Goal: Information Seeking & Learning: Learn about a topic

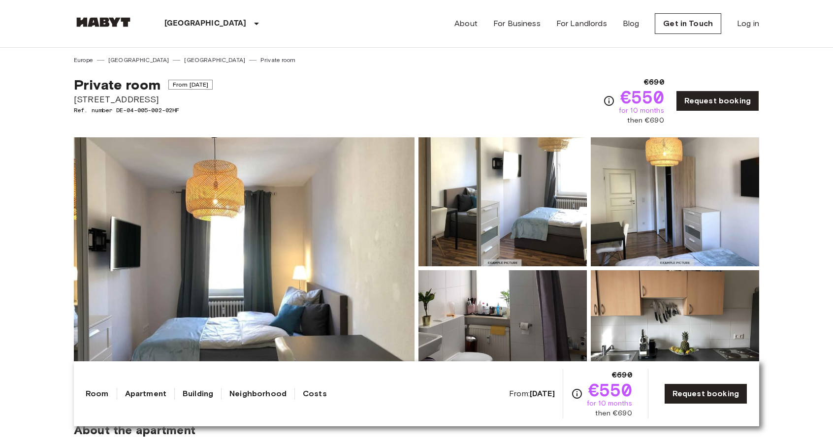
click at [243, 241] on img at bounding box center [244, 268] width 341 height 262
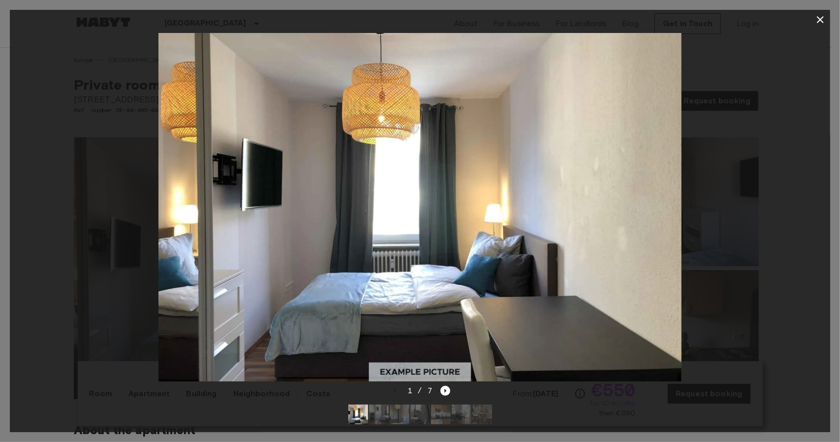
click at [780, 192] on div at bounding box center [420, 207] width 821 height 355
click at [810, 195] on div at bounding box center [420, 207] width 821 height 355
click at [821, 16] on icon "button" at bounding box center [821, 20] width 12 height 12
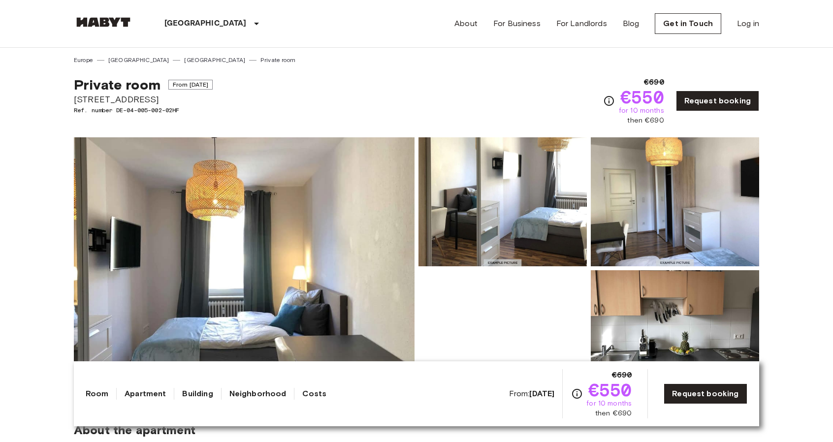
scroll to position [47, 0]
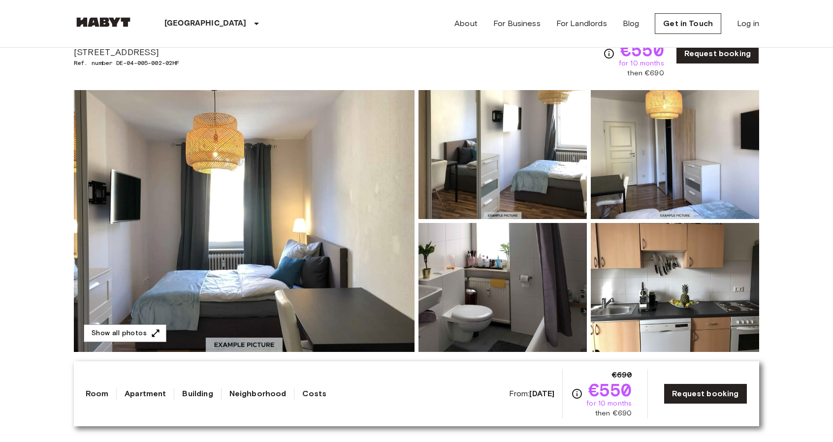
click at [717, 158] on img at bounding box center [675, 154] width 168 height 129
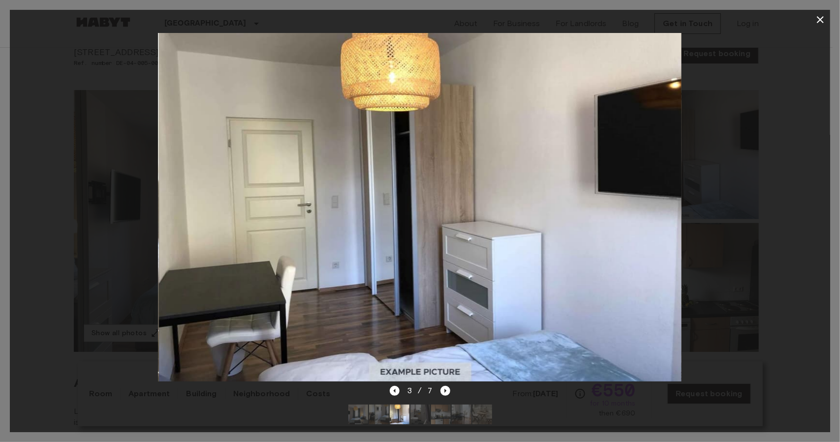
click at [717, 159] on div at bounding box center [420, 207] width 821 height 355
click at [445, 386] on icon "Next image" at bounding box center [446, 391] width 10 height 10
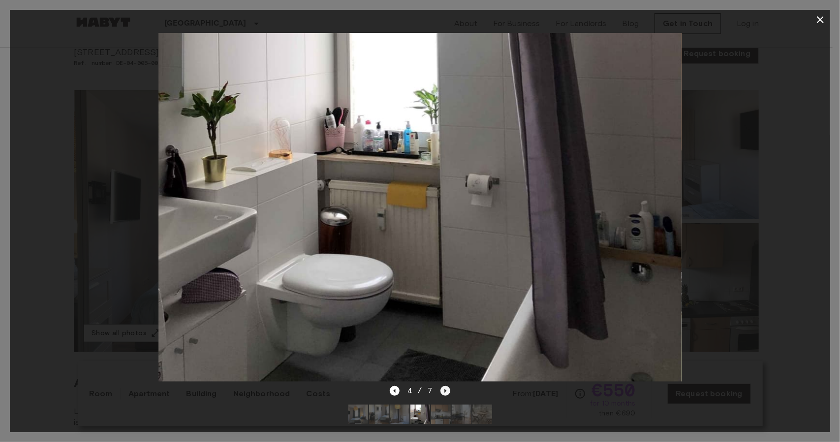
click at [445, 386] on icon "Next image" at bounding box center [446, 391] width 10 height 10
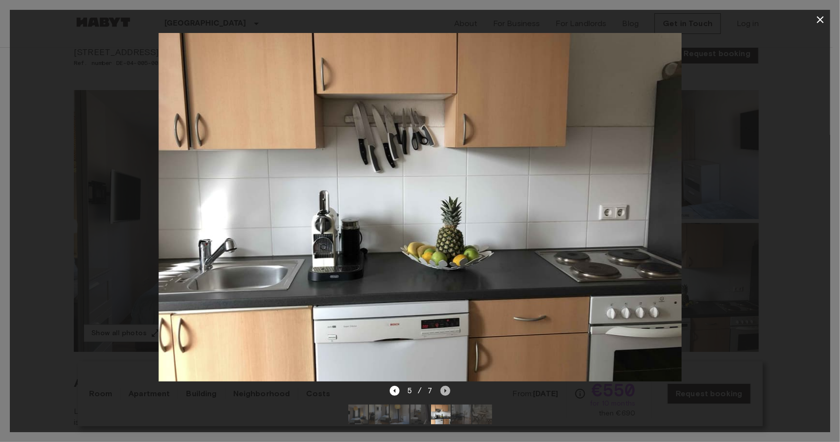
click at [445, 386] on icon "Next image" at bounding box center [446, 391] width 10 height 10
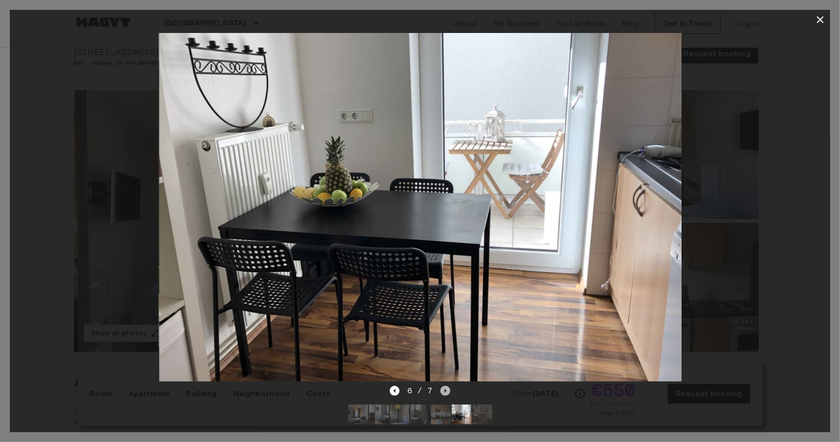
click at [445, 386] on icon "Next image" at bounding box center [446, 391] width 10 height 10
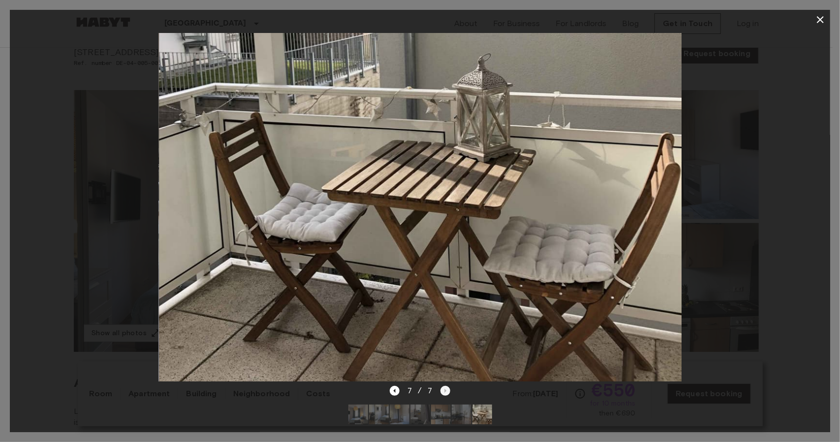
click at [445, 385] on div "7 / 7" at bounding box center [420, 391] width 61 height 12
click at [396, 389] on icon "Previous image" at bounding box center [395, 391] width 2 height 4
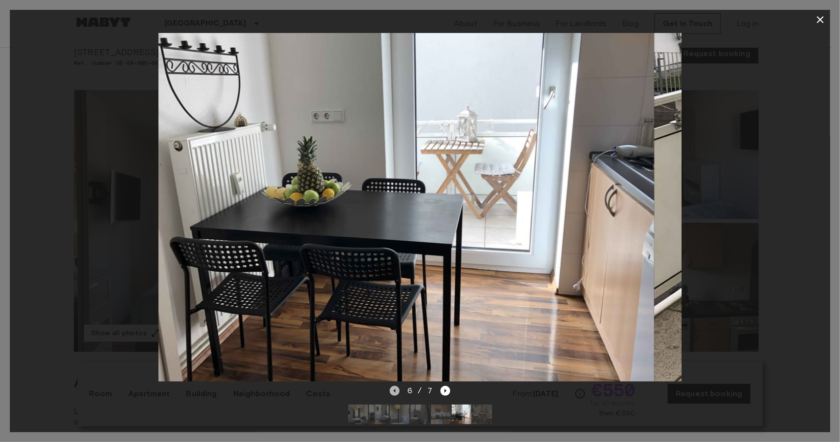
click at [396, 389] on icon "Previous image" at bounding box center [395, 391] width 2 height 4
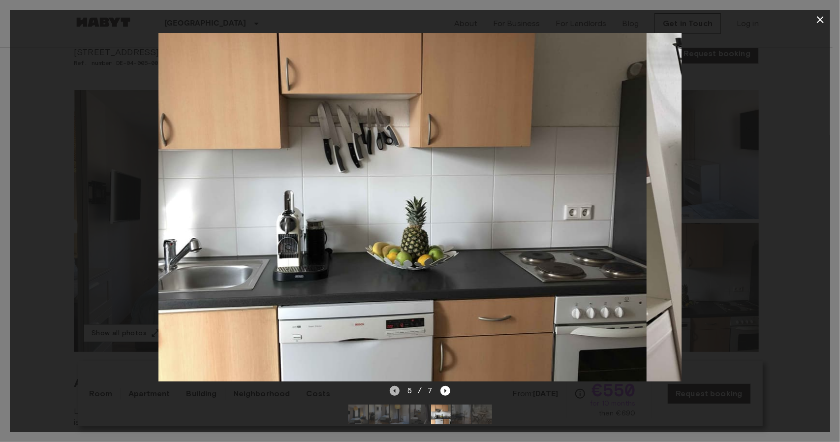
click at [396, 389] on icon "Previous image" at bounding box center [395, 391] width 2 height 4
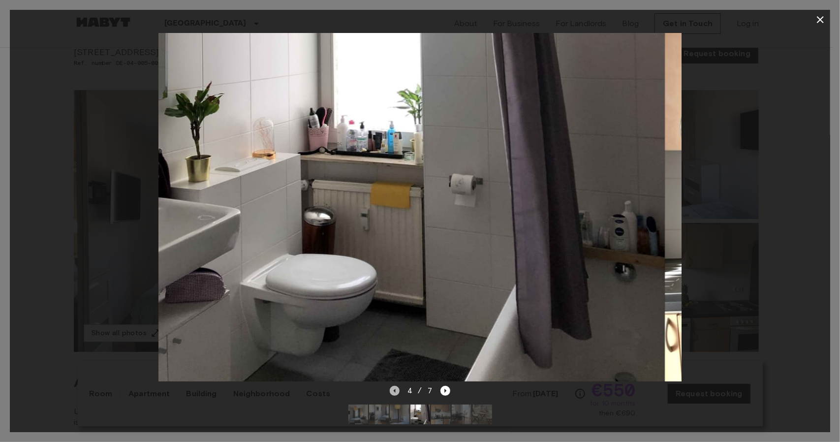
click at [396, 389] on icon "Previous image" at bounding box center [395, 391] width 2 height 4
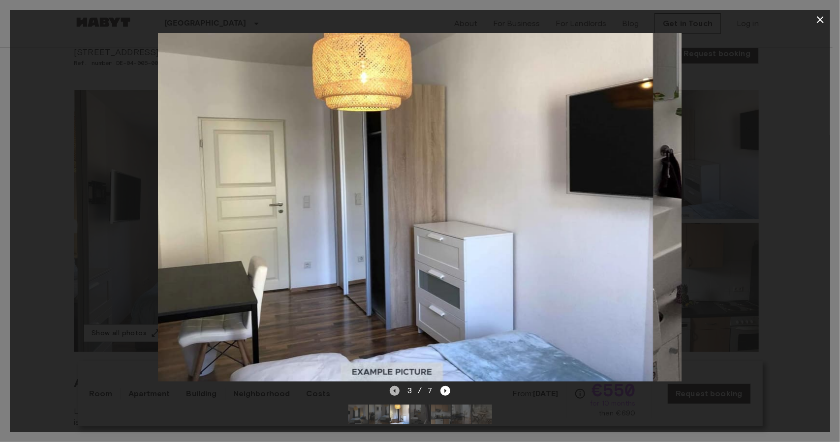
click at [396, 389] on icon "Previous image" at bounding box center [395, 391] width 2 height 4
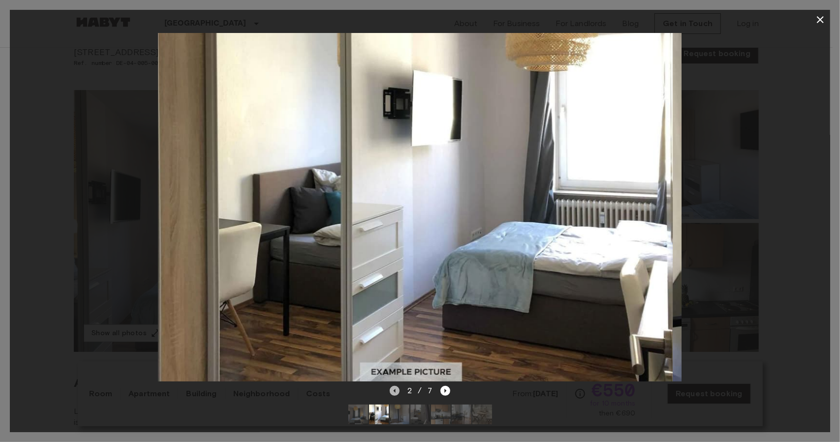
click at [396, 389] on icon "Previous image" at bounding box center [395, 391] width 2 height 4
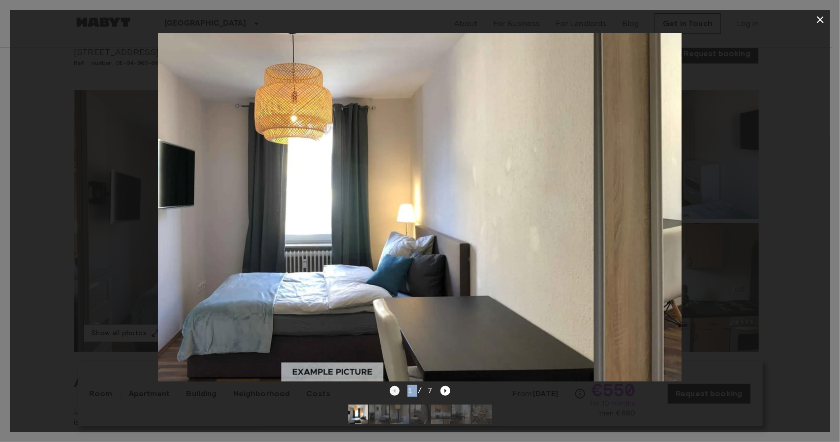
click at [396, 385] on div "1 / 7" at bounding box center [420, 391] width 61 height 12
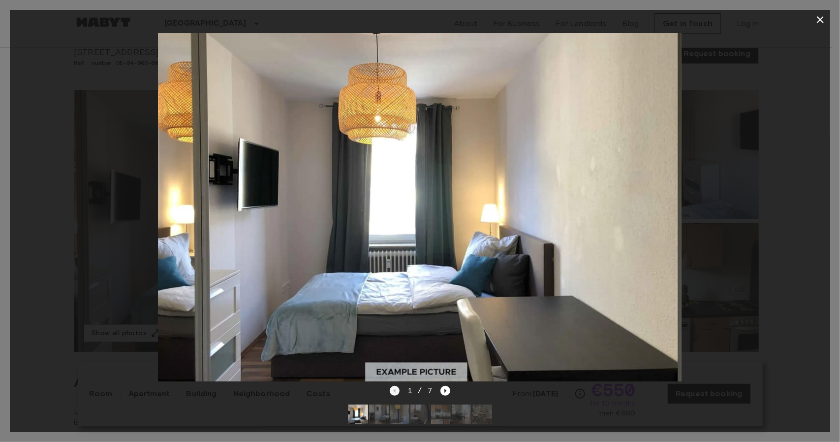
click at [396, 385] on div "1 / 7" at bounding box center [420, 391] width 61 height 12
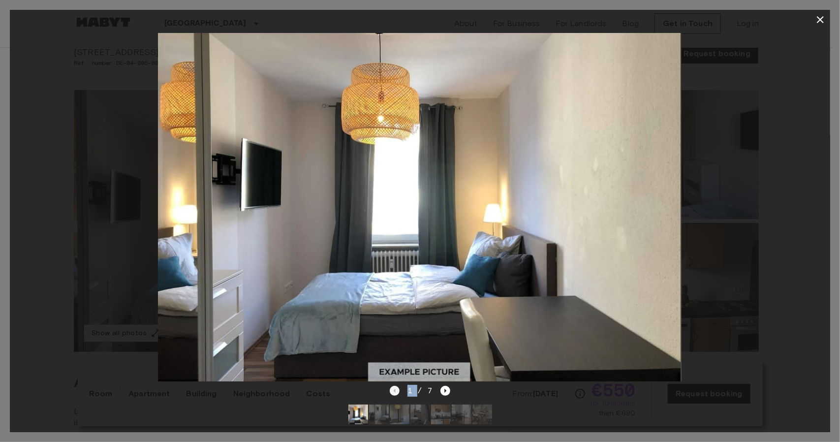
click at [396, 385] on div "1 / 7" at bounding box center [420, 391] width 61 height 12
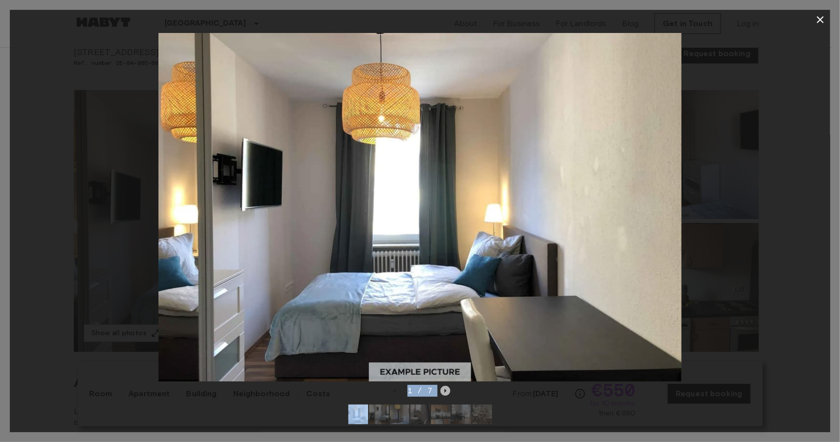
click at [446, 386] on icon "Next image" at bounding box center [446, 391] width 10 height 10
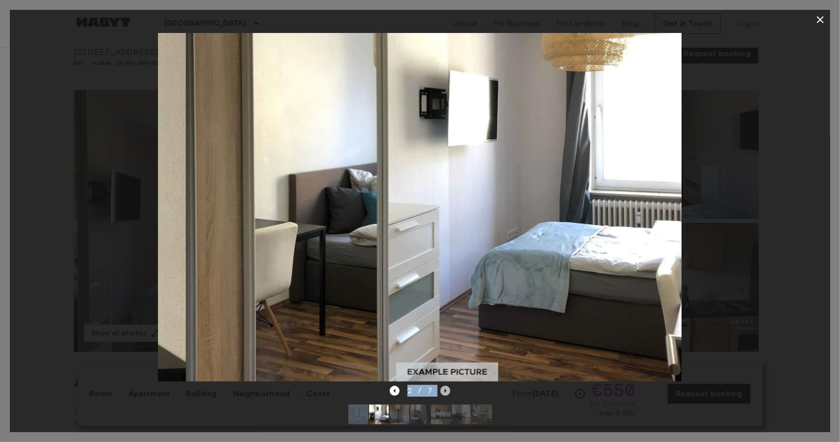
click at [446, 386] on icon "Next image" at bounding box center [446, 391] width 10 height 10
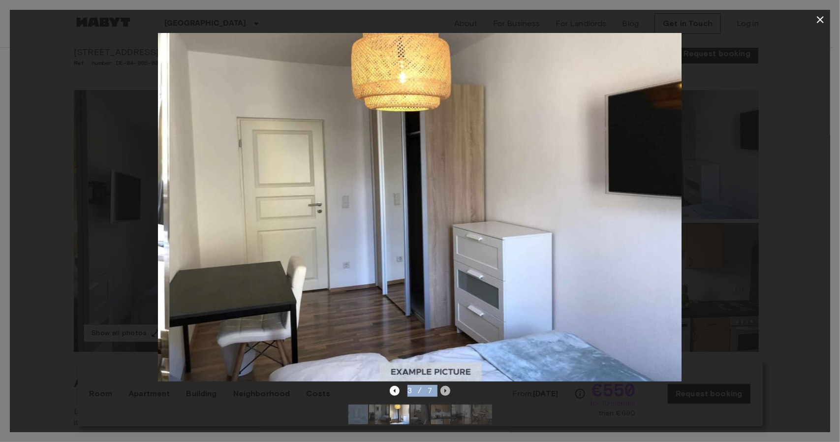
click at [446, 386] on icon "Next image" at bounding box center [446, 391] width 10 height 10
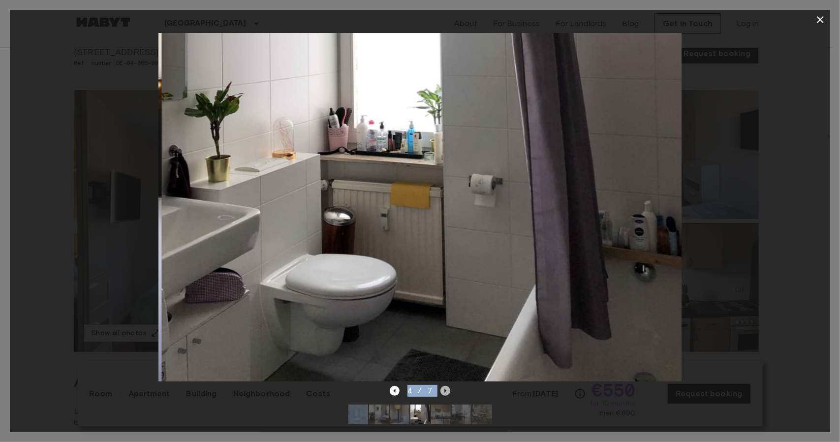
click at [446, 386] on icon "Next image" at bounding box center [446, 391] width 10 height 10
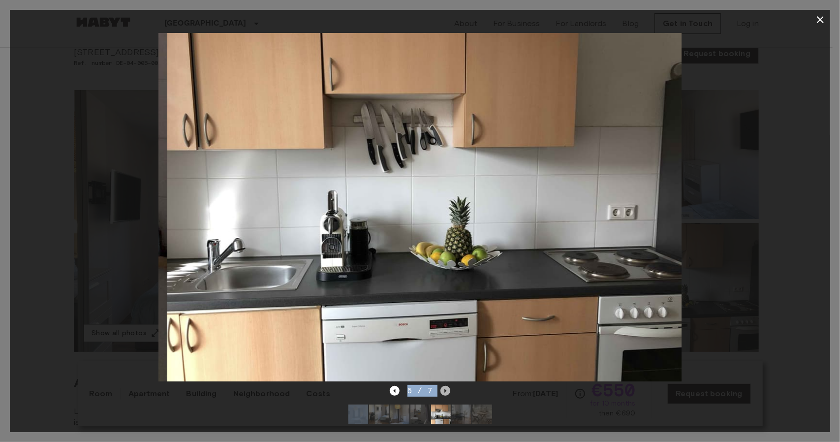
click at [446, 386] on icon "Next image" at bounding box center [446, 391] width 10 height 10
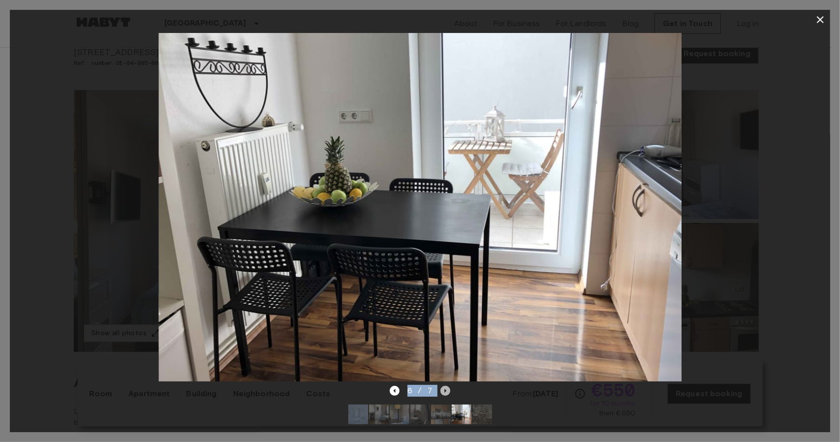
click at [446, 386] on icon "Next image" at bounding box center [446, 391] width 10 height 10
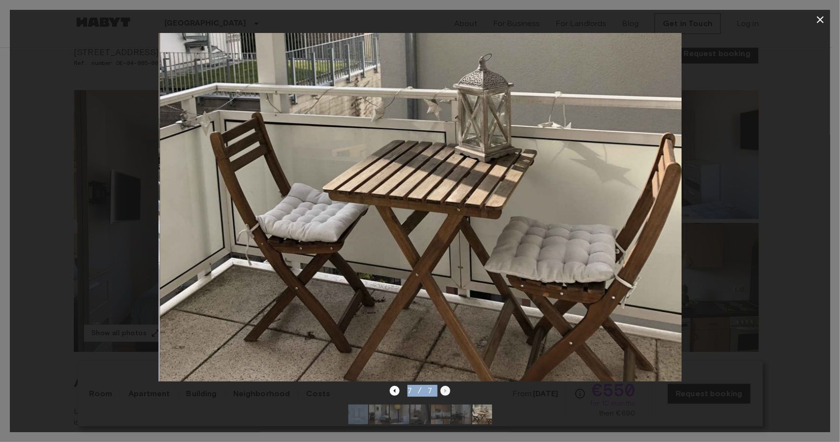
click at [446, 386] on div "7 / 7" at bounding box center [420, 391] width 61 height 12
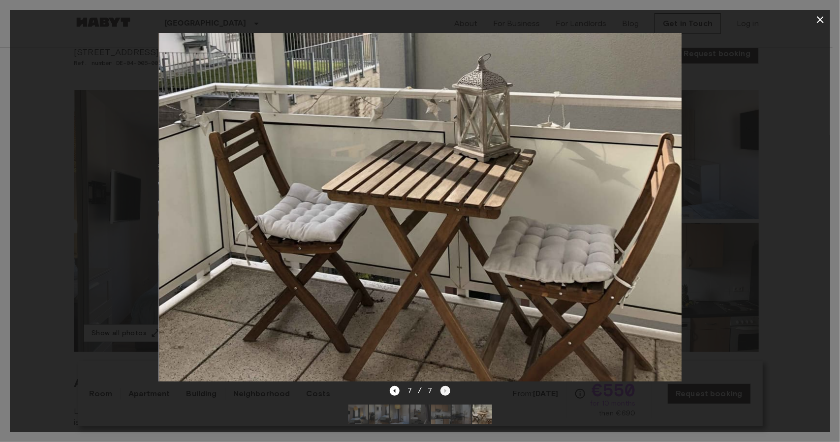
click at [446, 386] on div "7 / 7" at bounding box center [420, 391] width 61 height 12
click at [398, 386] on icon "Previous image" at bounding box center [395, 391] width 10 height 10
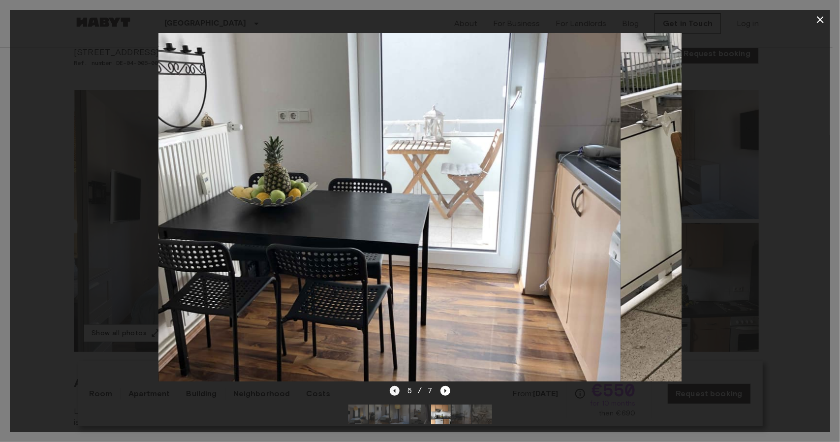
click at [398, 386] on icon "Previous image" at bounding box center [395, 391] width 10 height 10
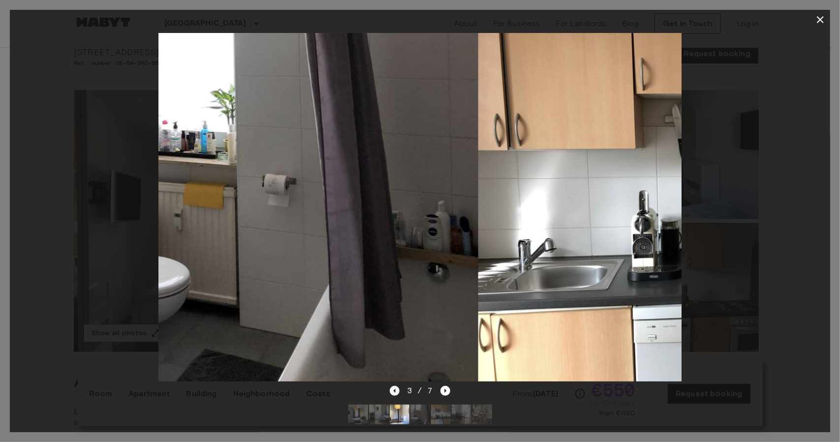
click at [398, 386] on icon "Previous image" at bounding box center [395, 391] width 10 height 10
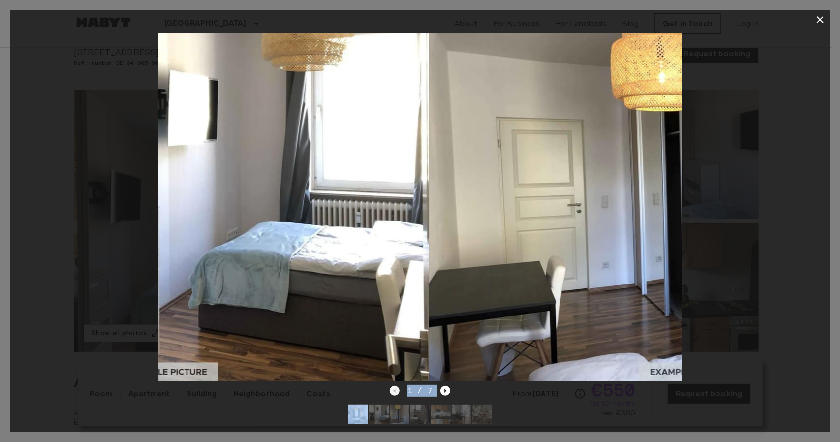
click at [398, 385] on div "1 / 7" at bounding box center [420, 391] width 61 height 12
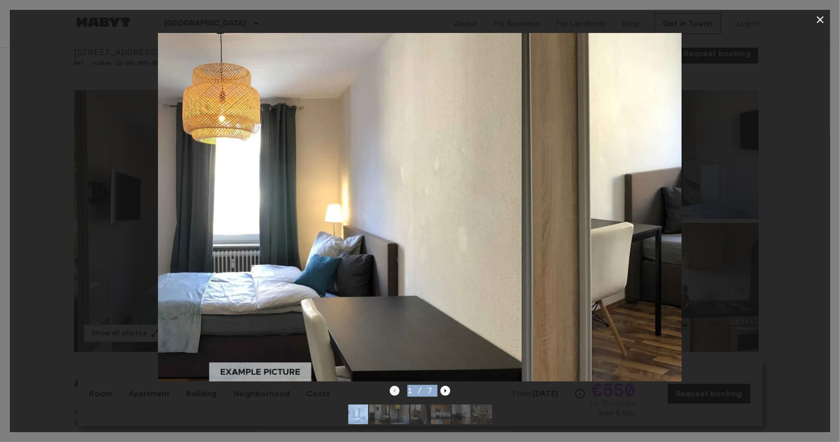
click at [398, 385] on div "1 / 7" at bounding box center [420, 391] width 61 height 12
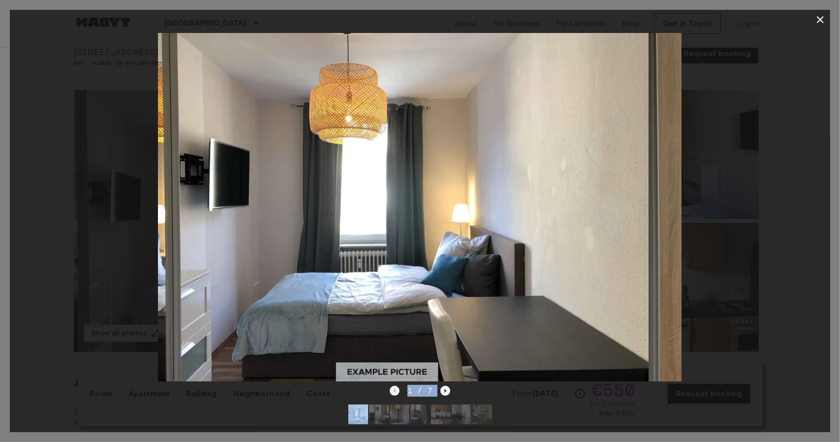
click at [398, 385] on div "1 / 7" at bounding box center [420, 391] width 61 height 12
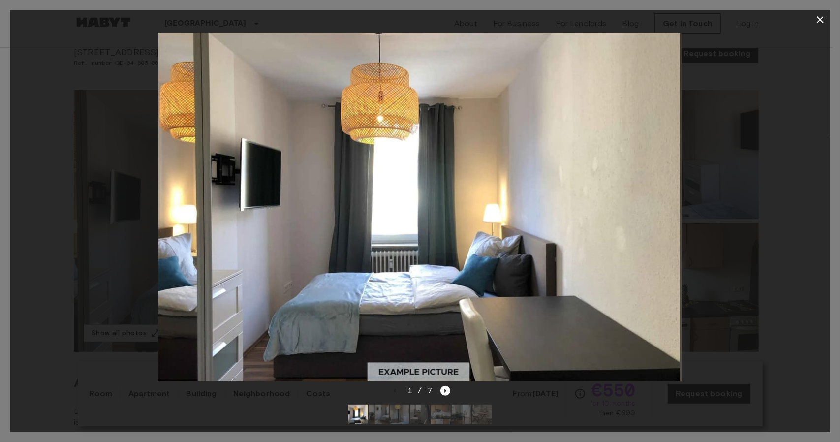
click at [473, 385] on div "1 / 7" at bounding box center [420, 408] width 821 height 47
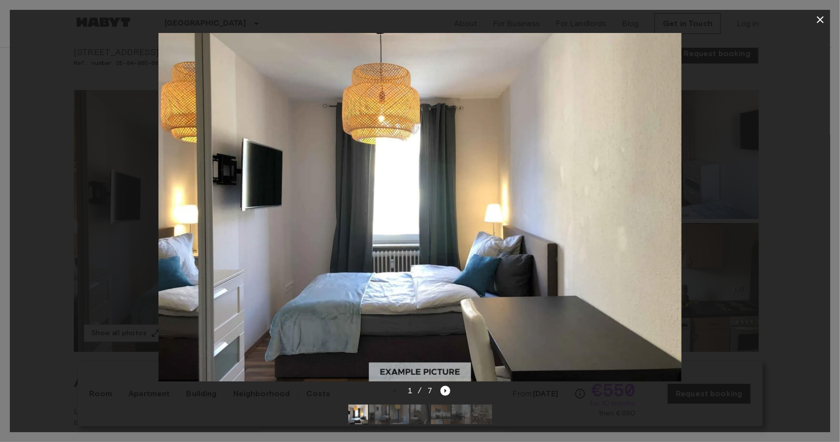
click at [774, 328] on div at bounding box center [420, 207] width 821 height 355
click at [824, 259] on div at bounding box center [420, 207] width 821 height 355
click at [814, 23] on button "button" at bounding box center [821, 20] width 20 height 20
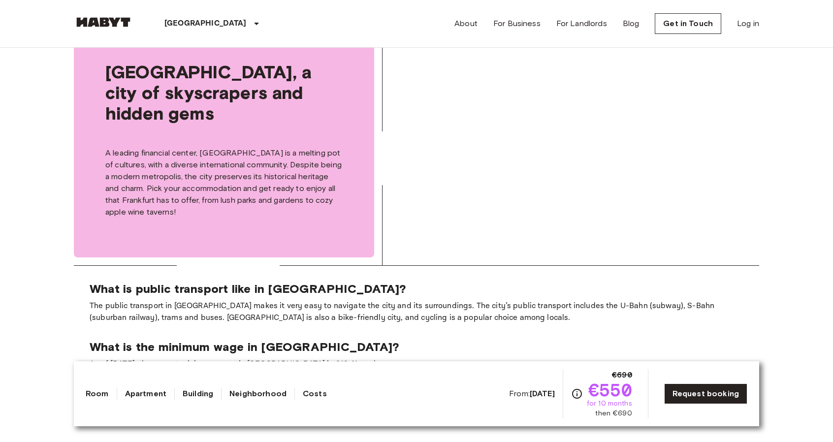
scroll to position [1051, 0]
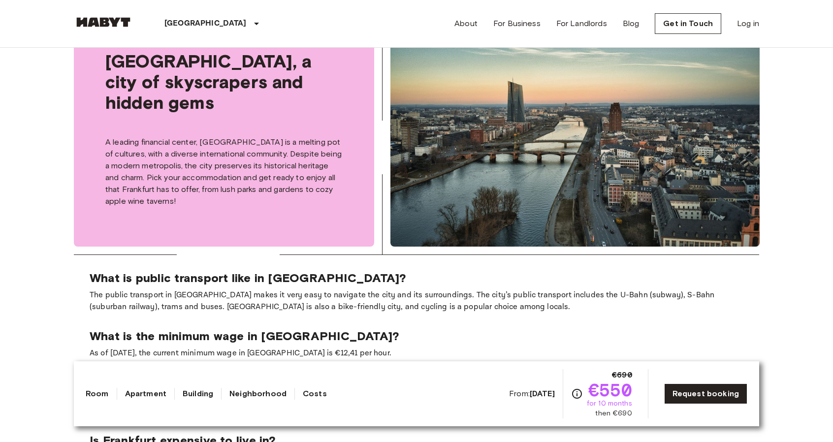
click at [827, 278] on body "[GEOGRAPHIC_DATA] [GEOGRAPHIC_DATA] [GEOGRAPHIC_DATA] [GEOGRAPHIC_DATA] [GEOGRA…" at bounding box center [416, 133] width 833 height 2369
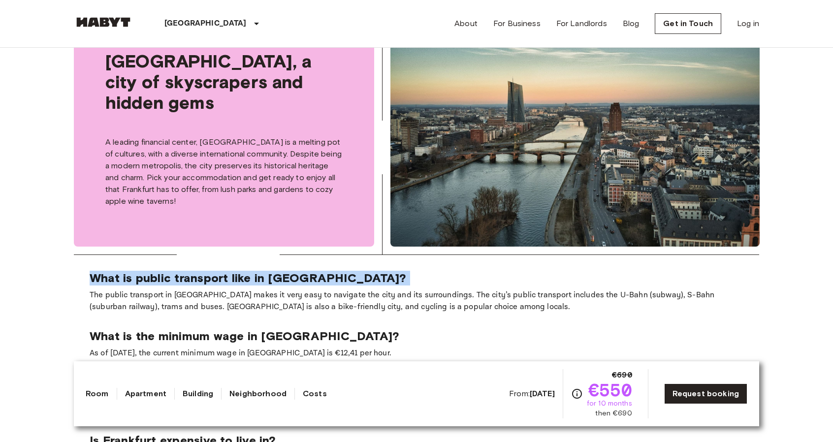
click at [827, 278] on body "[GEOGRAPHIC_DATA] [GEOGRAPHIC_DATA] [GEOGRAPHIC_DATA] [GEOGRAPHIC_DATA] [GEOGRA…" at bounding box center [416, 133] width 833 height 2369
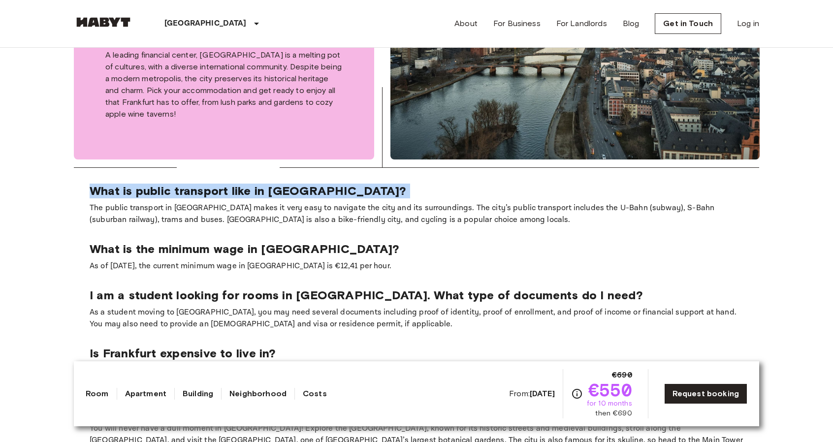
scroll to position [950, 0]
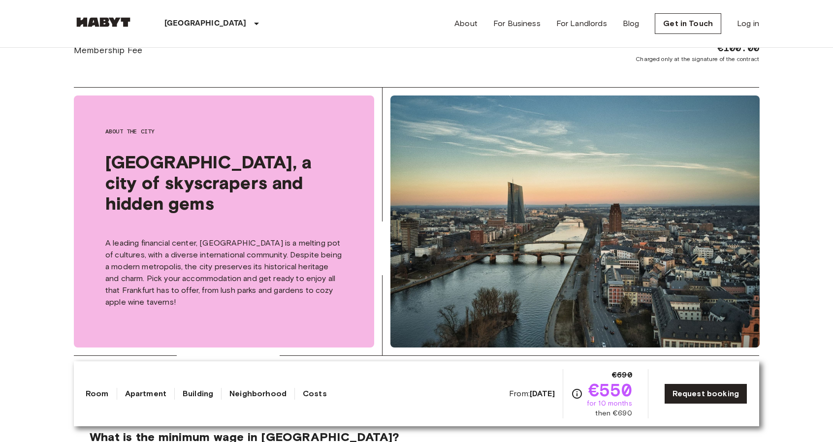
drag, startPoint x: 840, startPoint y: 227, endPoint x: 753, endPoint y: 284, distance: 103.8
click at [753, 284] on img at bounding box center [574, 221] width 369 height 252
click at [783, 264] on body "[GEOGRAPHIC_DATA] [GEOGRAPHIC_DATA] [GEOGRAPHIC_DATA] [GEOGRAPHIC_DATA] [GEOGRA…" at bounding box center [416, 234] width 833 height 2369
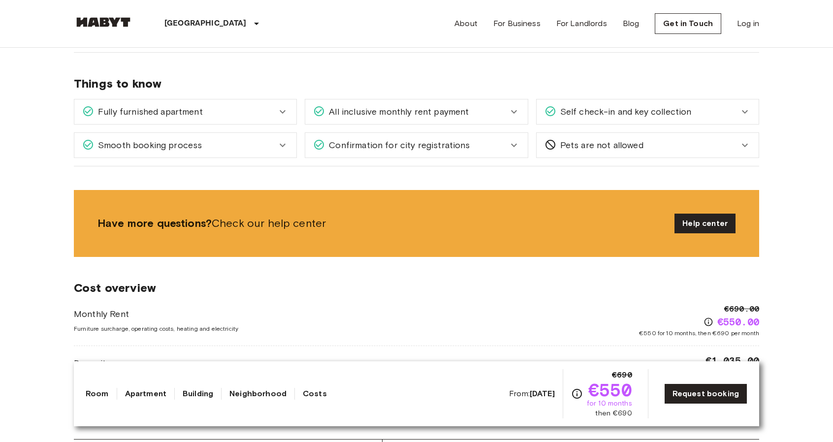
scroll to position [511, 0]
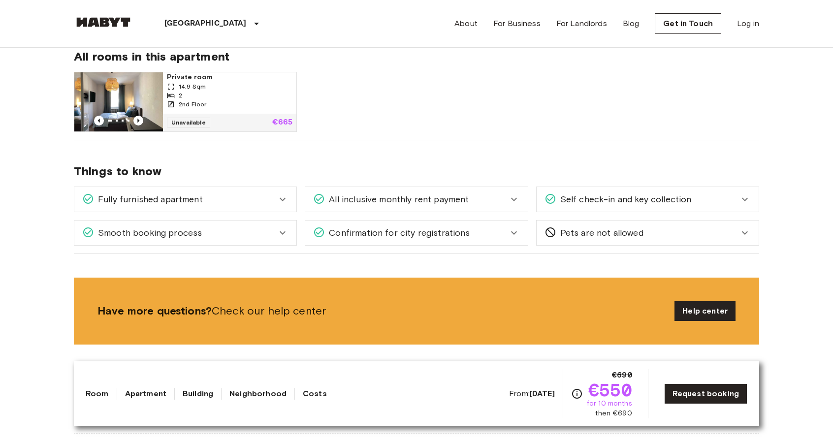
click at [735, 193] on div "Self check-in and key collection" at bounding box center [641, 199] width 194 height 13
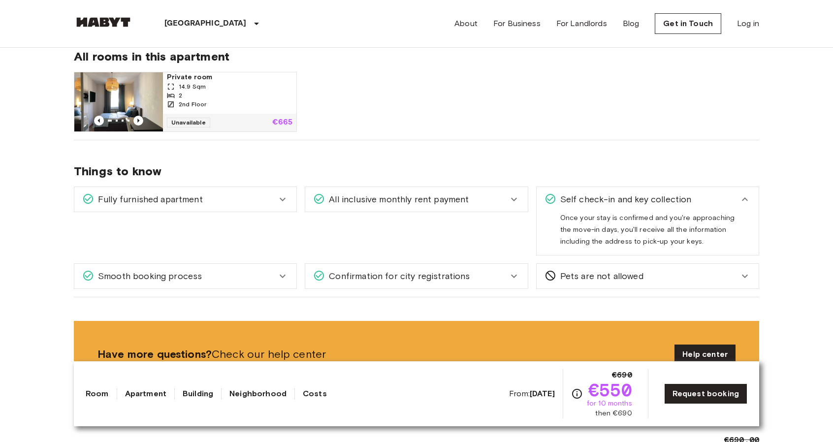
click at [724, 199] on div "Self check-in and key collection" at bounding box center [641, 199] width 194 height 13
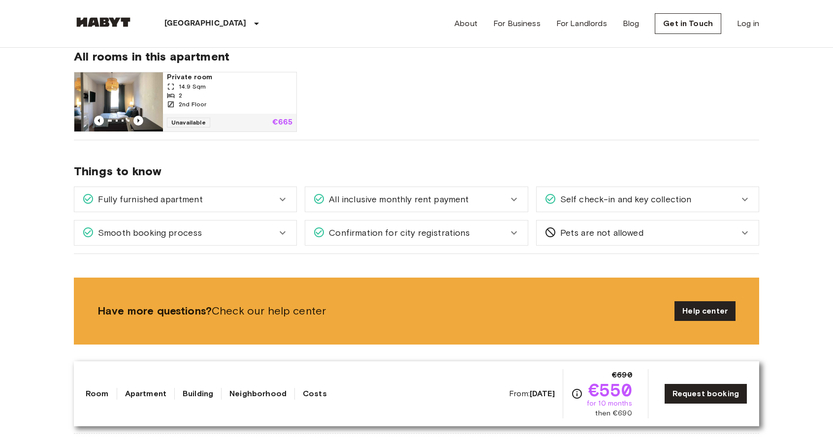
click at [668, 233] on div "Pets are not allowed" at bounding box center [641, 232] width 194 height 13
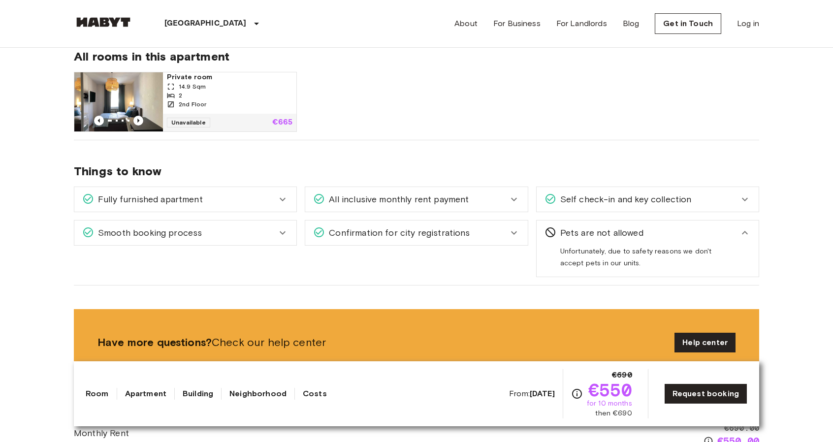
click at [546, 238] on div "Pets are not allowed" at bounding box center [648, 233] width 222 height 25
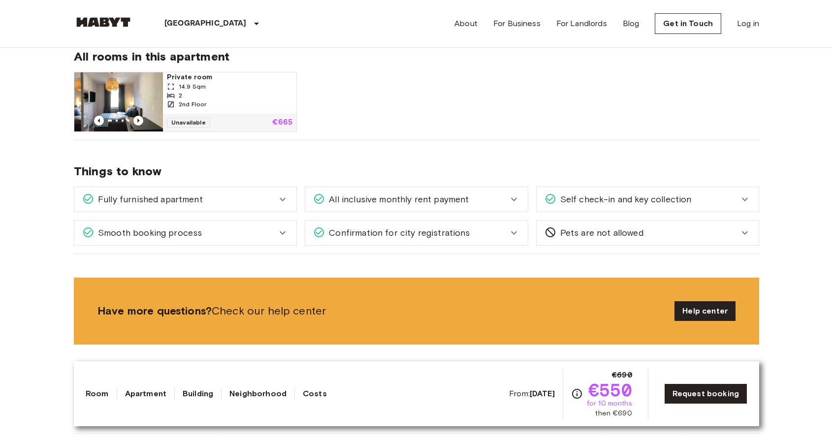
click at [496, 235] on div "Confirmation for city registrations" at bounding box center [410, 232] width 194 height 13
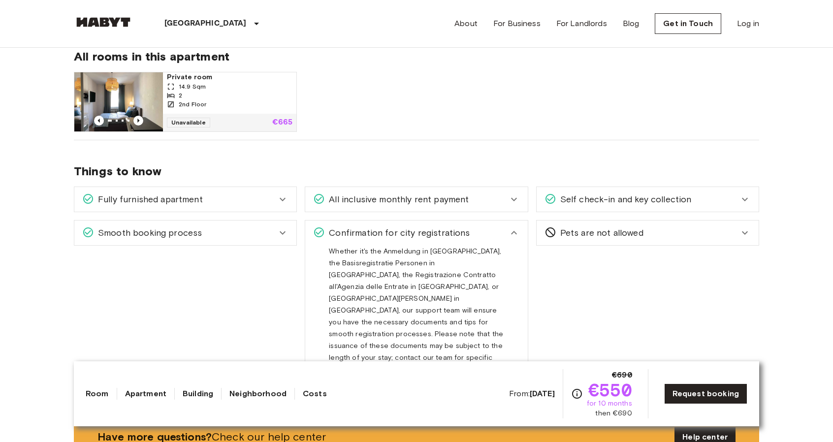
click at [495, 223] on div "Confirmation for city registrations" at bounding box center [416, 233] width 222 height 25
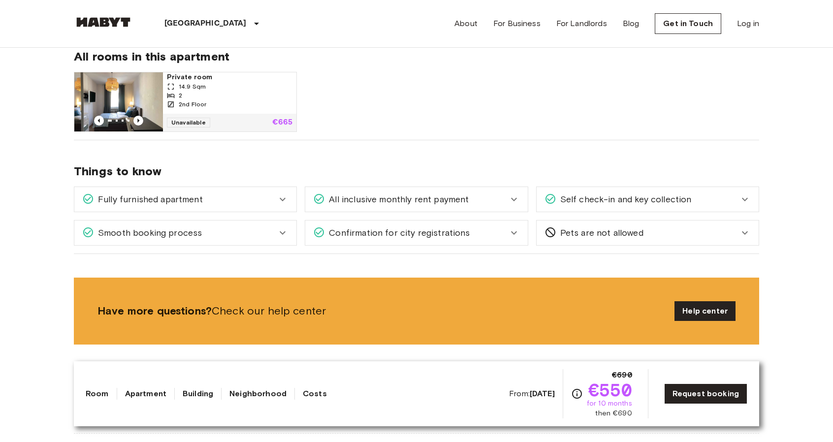
click at [495, 223] on div "Confirmation for city registrations" at bounding box center [416, 233] width 222 height 25
click at [480, 212] on div "Confirmation for city registrations Whether it's the Anmeldung in [GEOGRAPHIC_D…" at bounding box center [412, 228] width 231 height 33
click at [394, 200] on span "All inclusive monthly rent payment" at bounding box center [397, 199] width 144 height 13
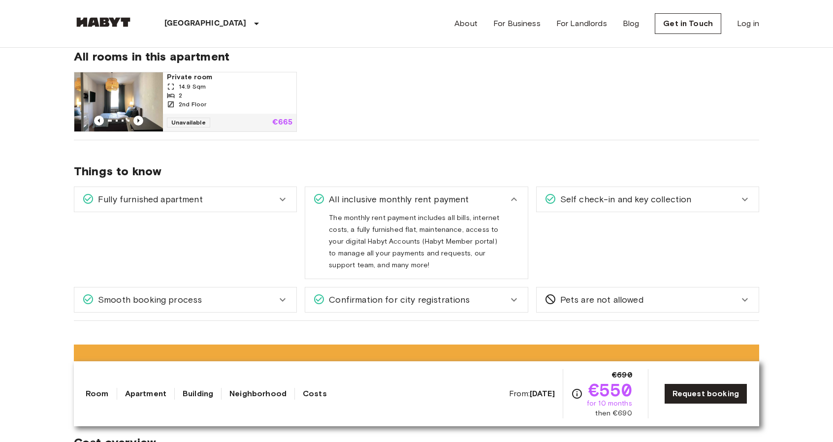
click at [254, 196] on div "Fully furnished apartment" at bounding box center [179, 199] width 194 height 13
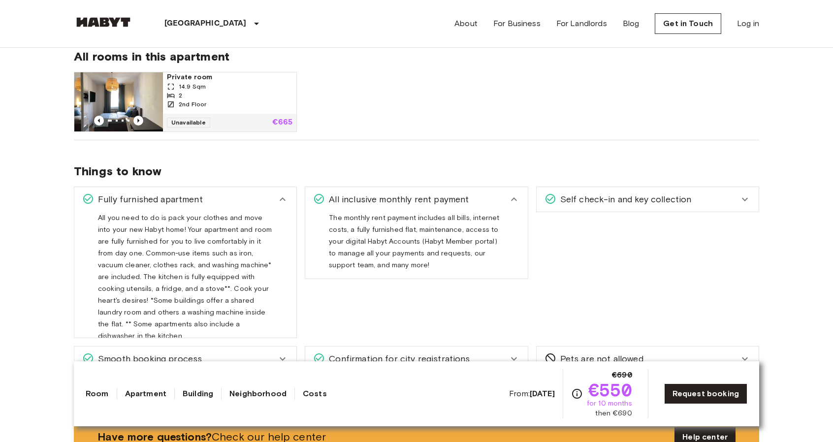
click at [254, 196] on div "Fully furnished apartment" at bounding box center [179, 199] width 194 height 13
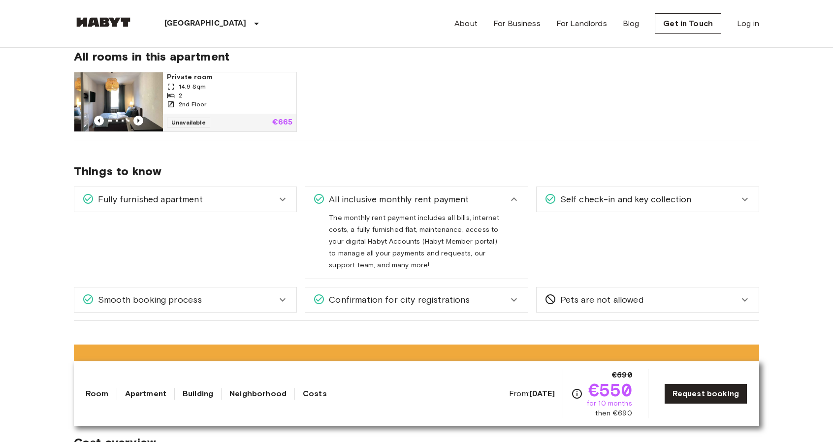
click at [395, 146] on div "Things to know Fully furnished apartment All you need to do is pack your clothe…" at bounding box center [416, 230] width 685 height 181
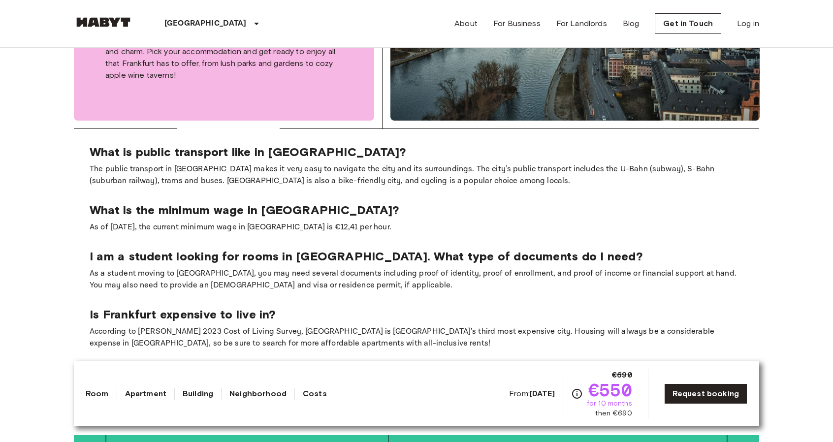
scroll to position [1258, 0]
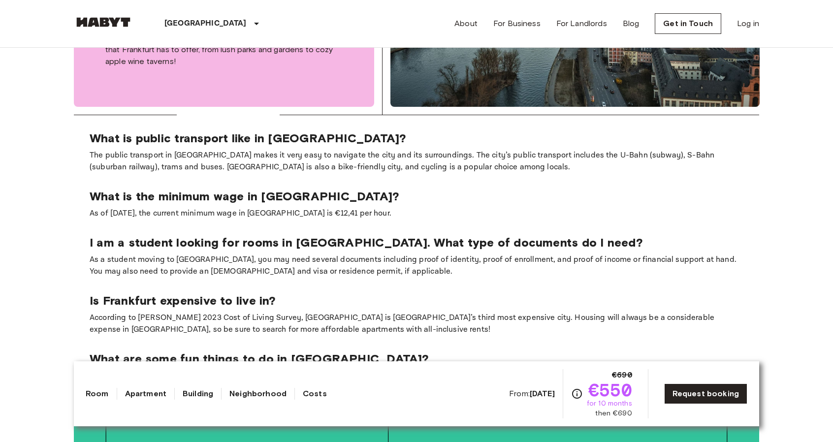
click at [158, 196] on p "What is the minimum wage in [GEOGRAPHIC_DATA]?" at bounding box center [417, 196] width 654 height 15
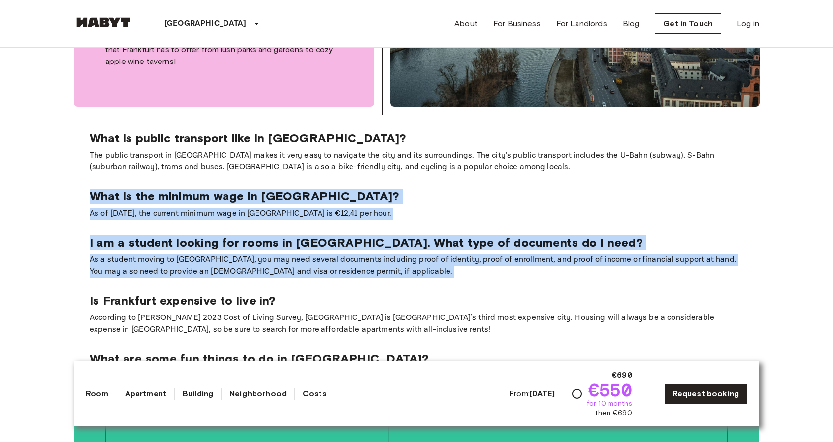
drag, startPoint x: 158, startPoint y: 196, endPoint x: 231, endPoint y: 279, distance: 110.5
click at [231, 279] on section "What is public transport like in [GEOGRAPHIC_DATA]? The public transport in [GE…" at bounding box center [416, 268] width 685 height 306
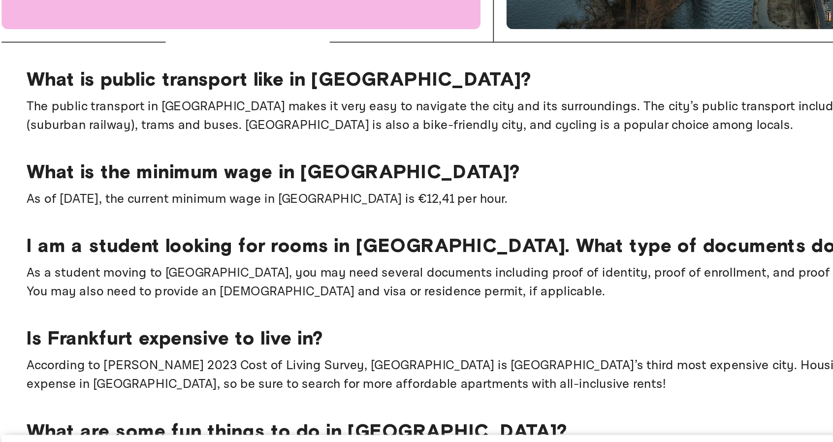
click at [195, 237] on p "I am a student looking for rooms in [GEOGRAPHIC_DATA]. What type of documents d…" at bounding box center [417, 242] width 654 height 15
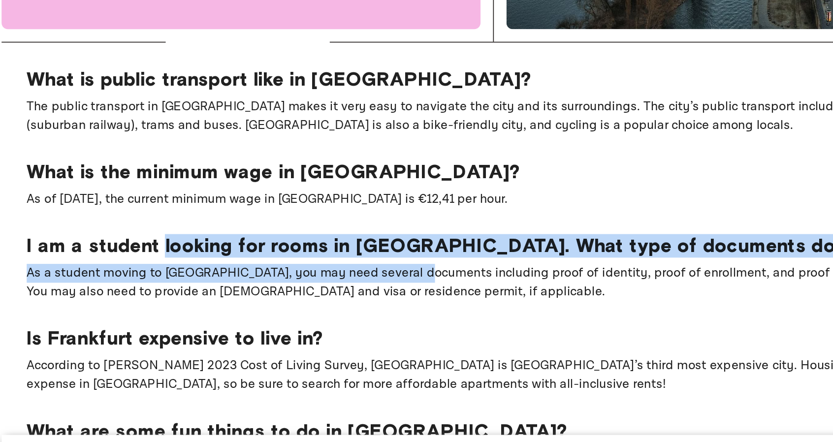
drag, startPoint x: 195, startPoint y: 237, endPoint x: 296, endPoint y: 253, distance: 102.1
click at [296, 253] on div "I am a student looking for rooms in [GEOGRAPHIC_DATA]. What type of documents d…" at bounding box center [417, 256] width 654 height 42
click at [296, 254] on p "As a student moving to [GEOGRAPHIC_DATA], you may need several documents includ…" at bounding box center [417, 266] width 654 height 24
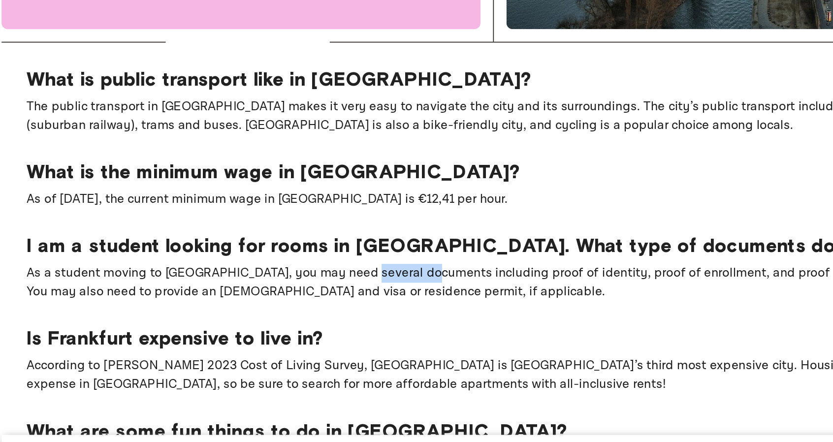
click at [296, 254] on p "As a student moving to [GEOGRAPHIC_DATA], you may need several documents includ…" at bounding box center [417, 266] width 654 height 24
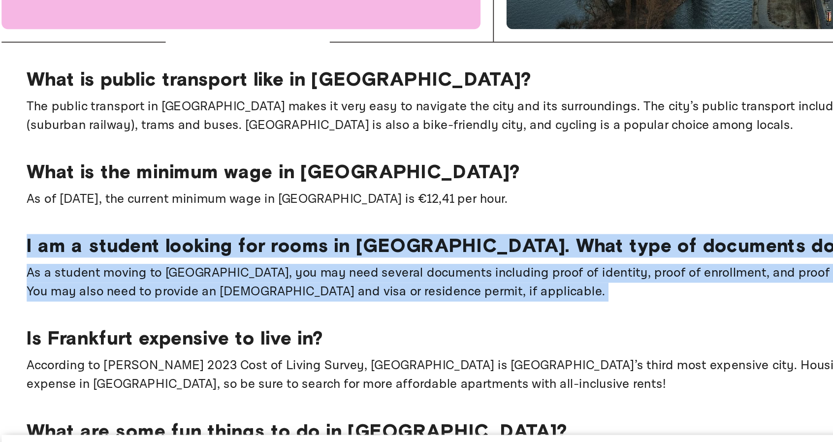
drag, startPoint x: 296, startPoint y: 253, endPoint x: 240, endPoint y: 233, distance: 59.5
click at [240, 235] on div "I am a student looking for rooms in [GEOGRAPHIC_DATA]. What type of documents d…" at bounding box center [417, 256] width 654 height 42
click at [240, 235] on p "I am a student looking for rooms in [GEOGRAPHIC_DATA]. What type of documents d…" at bounding box center [417, 242] width 654 height 15
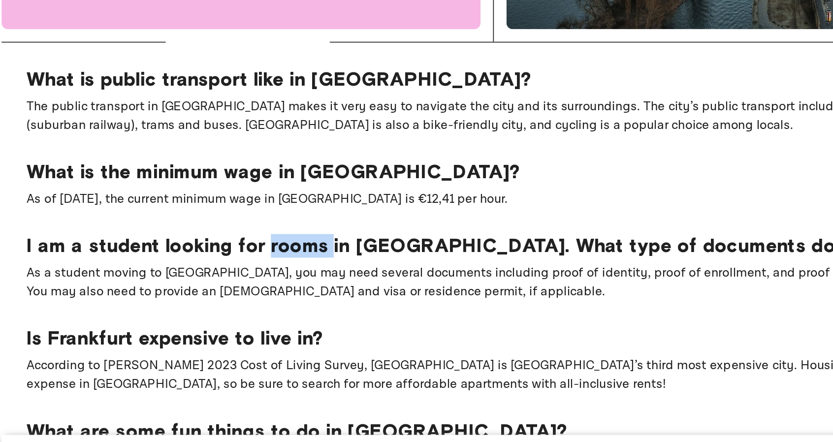
click at [240, 235] on p "I am a student looking for rooms in [GEOGRAPHIC_DATA]. What type of documents d…" at bounding box center [417, 242] width 654 height 15
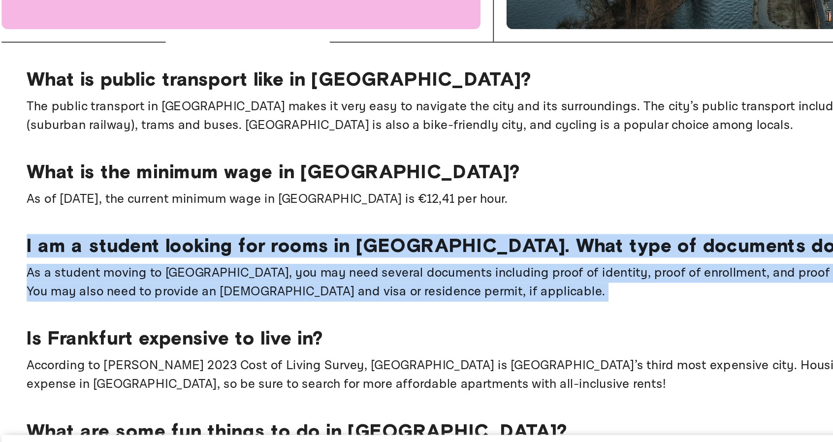
drag, startPoint x: 240, startPoint y: 233, endPoint x: 226, endPoint y: 255, distance: 25.7
click at [226, 255] on div "I am a student looking for rooms in [GEOGRAPHIC_DATA]. What type of documents d…" at bounding box center [417, 256] width 654 height 42
click at [226, 255] on p "As a student moving to [GEOGRAPHIC_DATA], you may need several documents includ…" at bounding box center [417, 266] width 654 height 24
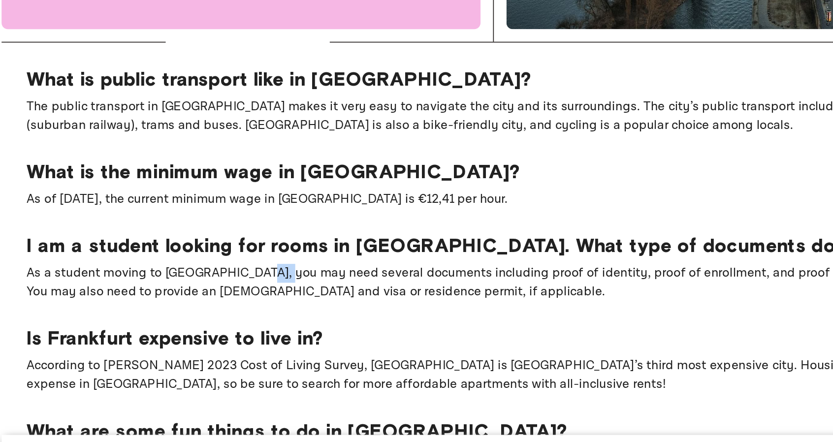
click at [226, 255] on p "As a student moving to [GEOGRAPHIC_DATA], you may need several documents includ…" at bounding box center [417, 266] width 654 height 24
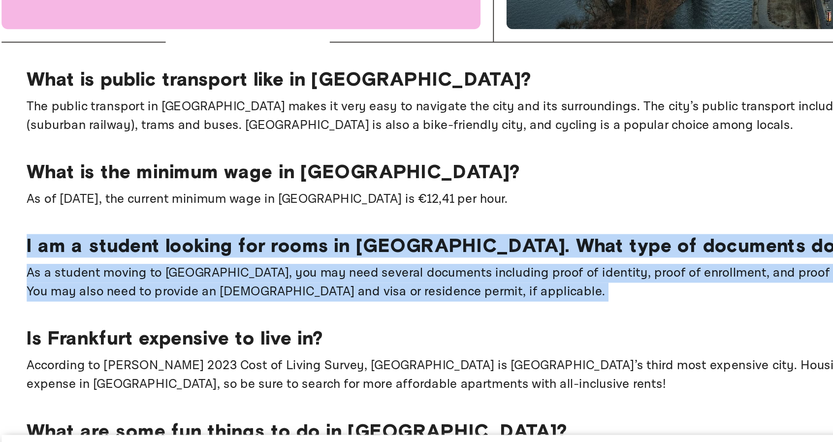
drag, startPoint x: 226, startPoint y: 255, endPoint x: 207, endPoint y: 229, distance: 31.7
click at [207, 229] on section "What is public transport like in [GEOGRAPHIC_DATA]? The public transport in [GE…" at bounding box center [416, 268] width 685 height 306
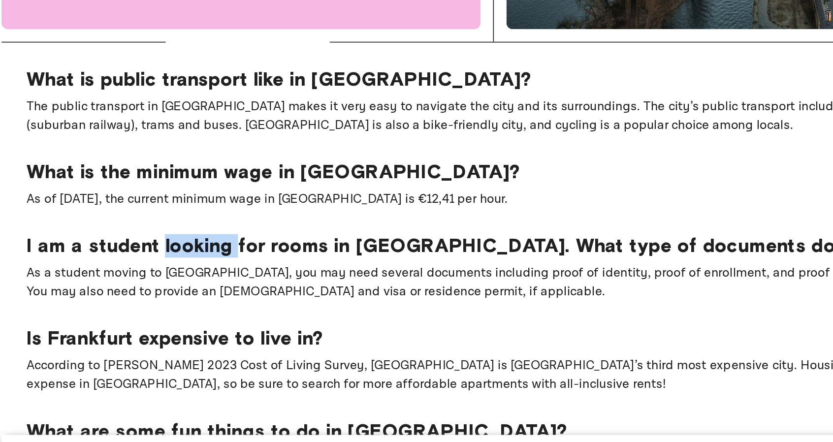
click at [207, 229] on section "What is public transport like in [GEOGRAPHIC_DATA]? The public transport in [GE…" at bounding box center [416, 268] width 685 height 306
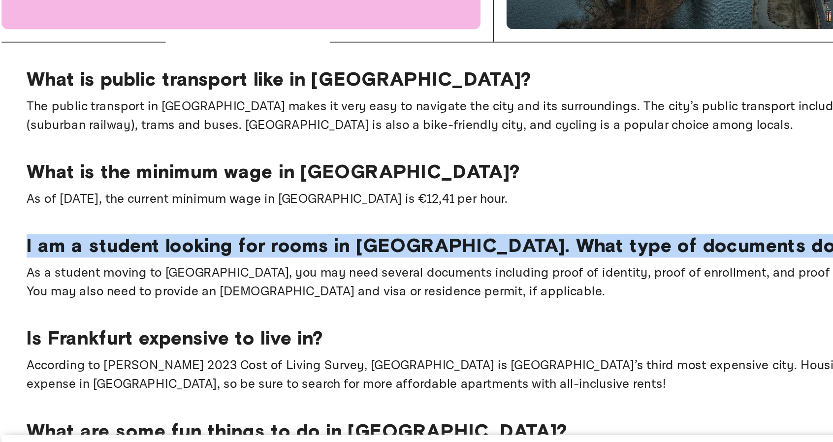
drag, startPoint x: 207, startPoint y: 229, endPoint x: 196, endPoint y: 249, distance: 22.0
click at [196, 249] on section "What is public transport like in [GEOGRAPHIC_DATA]? The public transport in [GE…" at bounding box center [416, 268] width 685 height 306
click at [196, 249] on div "I am a student looking for rooms in [GEOGRAPHIC_DATA]. What type of documents d…" at bounding box center [417, 256] width 654 height 42
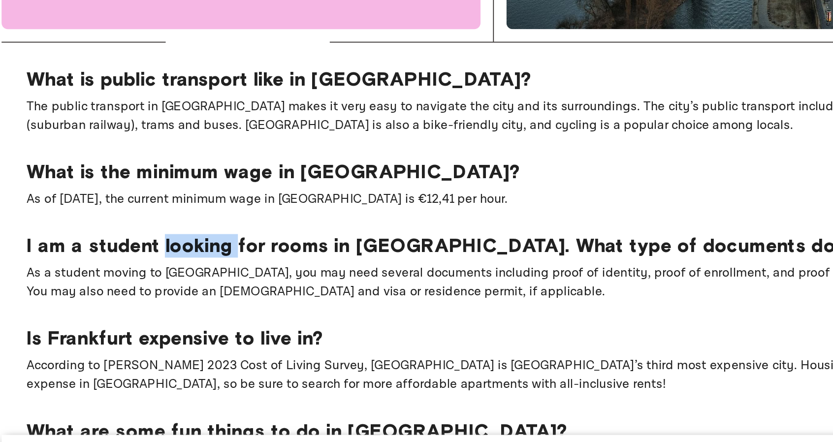
click at [196, 249] on div "I am a student looking for rooms in [GEOGRAPHIC_DATA]. What type of documents d…" at bounding box center [417, 256] width 654 height 42
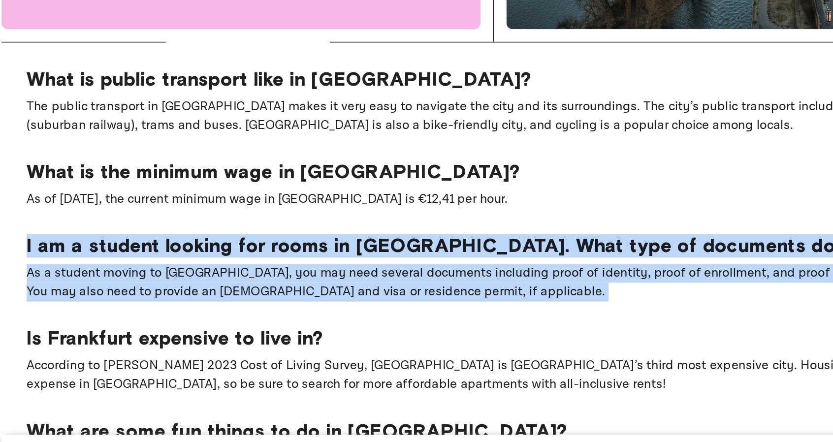
drag, startPoint x: 196, startPoint y: 249, endPoint x: 186, endPoint y: 265, distance: 19.5
click at [186, 265] on div "I am a student looking for rooms in [GEOGRAPHIC_DATA]. What type of documents d…" at bounding box center [417, 256] width 654 height 42
click at [186, 265] on p "As a student moving to [GEOGRAPHIC_DATA], you may need several documents includ…" at bounding box center [417, 266] width 654 height 24
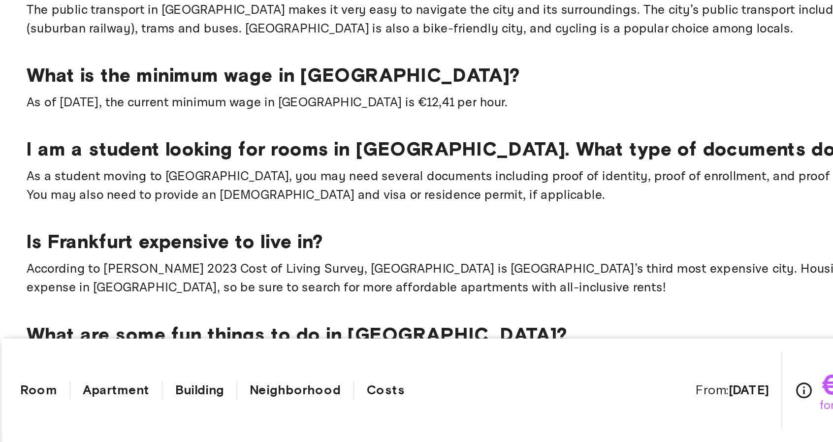
click at [186, 325] on p "According to [PERSON_NAME] 2023 Cost of Living Survey, [GEOGRAPHIC_DATA] is [GE…" at bounding box center [417, 324] width 654 height 24
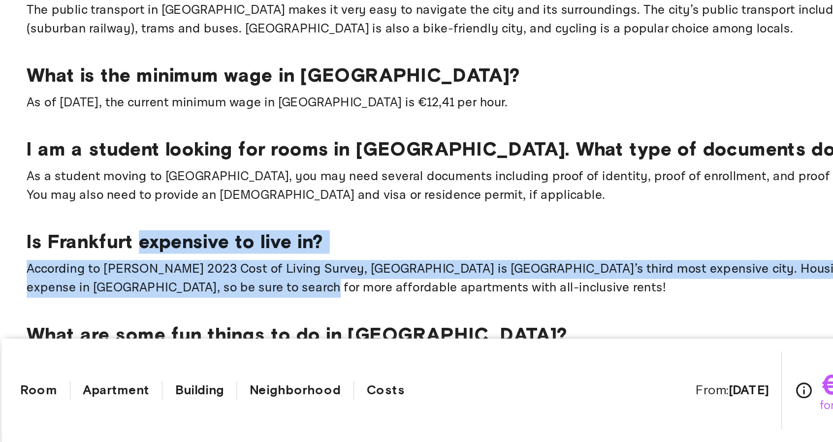
drag, startPoint x: 186, startPoint y: 265, endPoint x: 173, endPoint y: 304, distance: 41.4
click at [173, 304] on div "Is Frankfurt expensive to live in? According to [PERSON_NAME] 2023 Cost of Livi…" at bounding box center [417, 314] width 654 height 42
click at [173, 304] on p "Is Frankfurt expensive to live in?" at bounding box center [417, 300] width 654 height 15
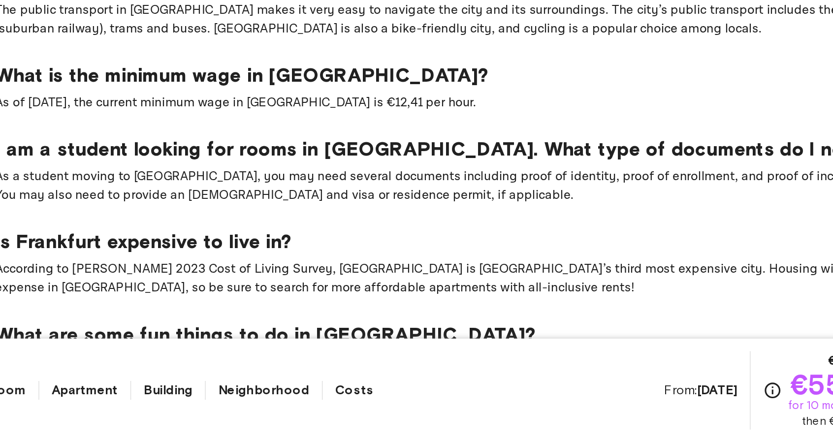
click at [192, 304] on p "Is Frankfurt expensive to live in?" at bounding box center [417, 300] width 654 height 15
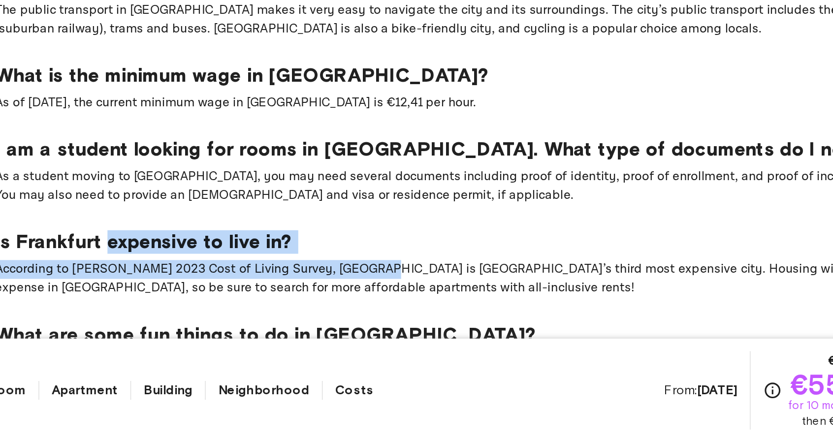
drag, startPoint x: 173, startPoint y: 304, endPoint x: 311, endPoint y: 308, distance: 137.9
click at [311, 308] on div "Is Frankfurt expensive to live in? According to [PERSON_NAME] 2023 Cost of Livi…" at bounding box center [417, 314] width 654 height 42
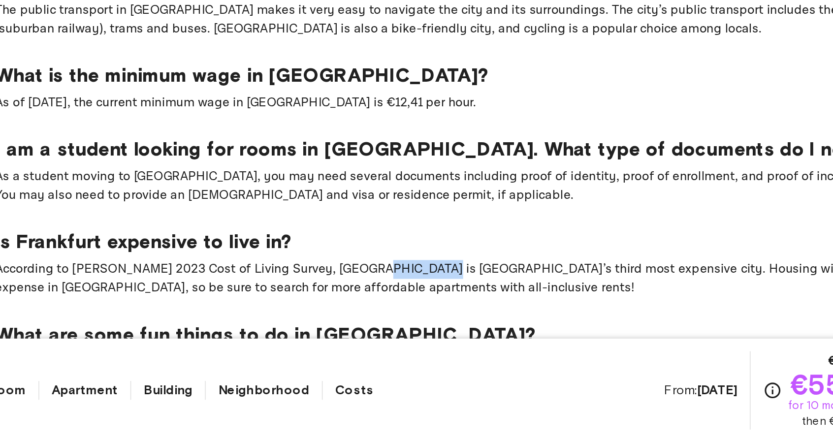
drag, startPoint x: 311, startPoint y: 308, endPoint x: 356, endPoint y: 308, distance: 45.8
click at [356, 308] on div "Is Frankfurt expensive to live in? According to [PERSON_NAME] 2023 Cost of Livi…" at bounding box center [417, 314] width 654 height 42
click at [388, 305] on p "Is Frankfurt expensive to live in?" at bounding box center [417, 300] width 654 height 15
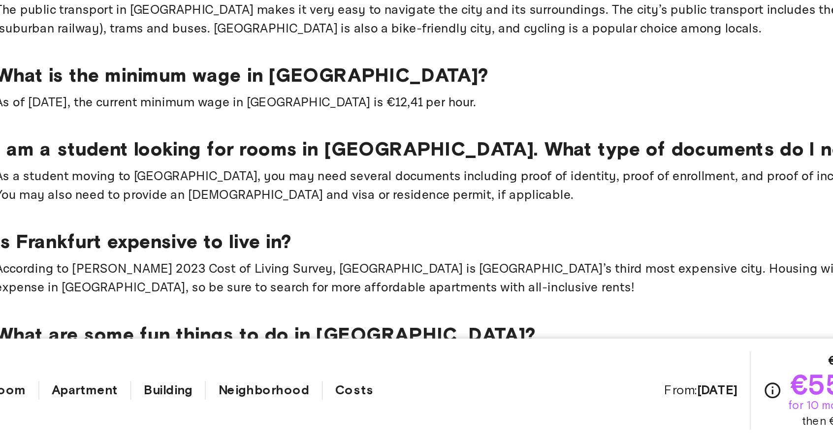
drag, startPoint x: 388, startPoint y: 305, endPoint x: 358, endPoint y: 313, distance: 31.2
click at [358, 313] on div "Is Frankfurt expensive to live in? According to [PERSON_NAME] 2023 Cost of Livi…" at bounding box center [417, 314] width 654 height 42
click at [358, 313] on p "According to [PERSON_NAME] 2023 Cost of Living Survey, [GEOGRAPHIC_DATA] is [GE…" at bounding box center [417, 324] width 654 height 24
drag, startPoint x: 358, startPoint y: 313, endPoint x: 267, endPoint y: 316, distance: 91.6
click at [267, 316] on p "According to [PERSON_NAME] 2023 Cost of Living Survey, [GEOGRAPHIC_DATA] is [GE…" at bounding box center [417, 324] width 654 height 24
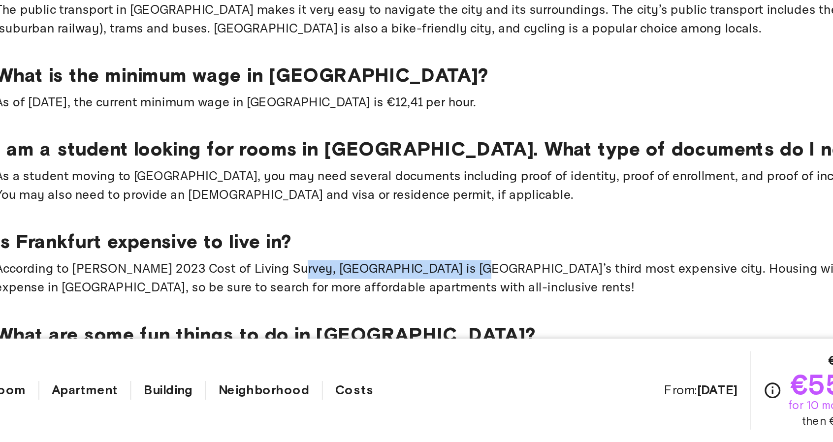
click at [267, 316] on p "According to [PERSON_NAME] 2023 Cost of Living Survey, [GEOGRAPHIC_DATA] is [GE…" at bounding box center [417, 324] width 654 height 24
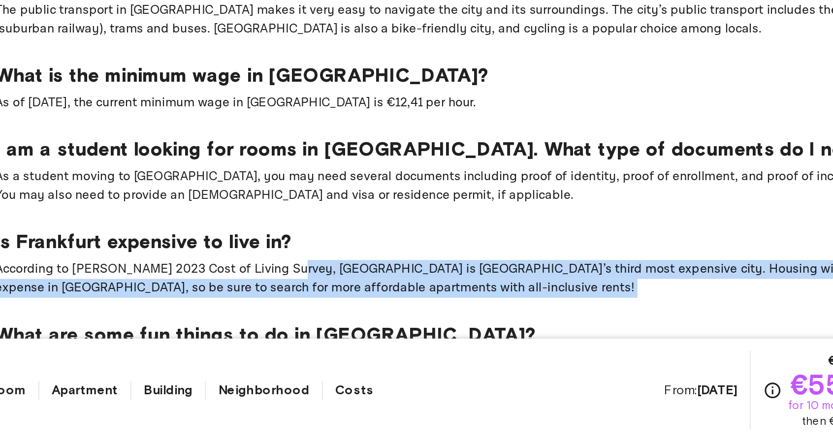
drag, startPoint x: 267, startPoint y: 316, endPoint x: 430, endPoint y: 322, distance: 163.5
click at [430, 322] on p "According to [PERSON_NAME] 2023 Cost of Living Survey, [GEOGRAPHIC_DATA] is [GE…" at bounding box center [417, 324] width 654 height 24
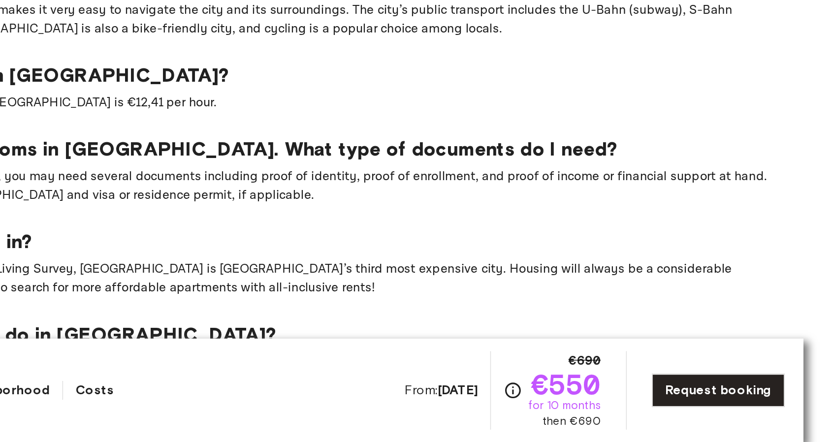
drag, startPoint x: 430, startPoint y: 322, endPoint x: 593, endPoint y: 322, distance: 162.9
click at [593, 322] on p "According to [PERSON_NAME] 2023 Cost of Living Survey, [GEOGRAPHIC_DATA] is [GE…" at bounding box center [417, 324] width 654 height 24
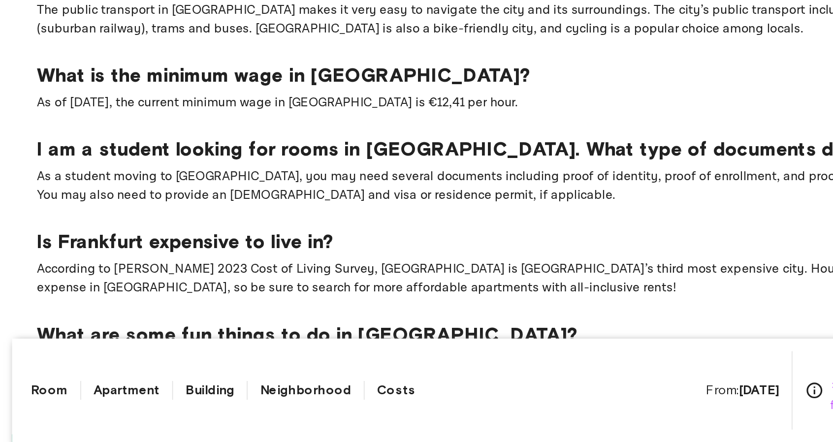
click at [404, 322] on p "According to [PERSON_NAME] 2023 Cost of Living Survey, [GEOGRAPHIC_DATA] is [GE…" at bounding box center [417, 324] width 654 height 24
click at [360, 325] on p "According to [PERSON_NAME] 2023 Cost of Living Survey, [GEOGRAPHIC_DATA] is [GE…" at bounding box center [417, 324] width 654 height 24
drag, startPoint x: 360, startPoint y: 325, endPoint x: 344, endPoint y: 331, distance: 16.8
click at [344, 331] on p "According to [PERSON_NAME] 2023 Cost of Living Survey, [GEOGRAPHIC_DATA] is [GE…" at bounding box center [417, 324] width 654 height 24
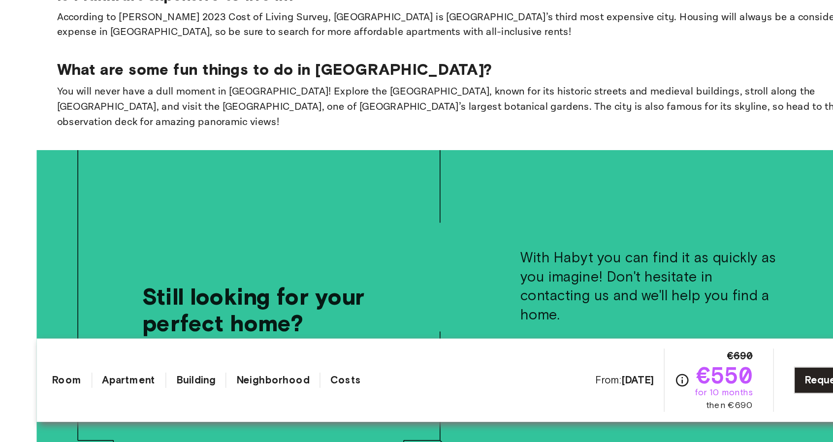
scroll to position [1463, 0]
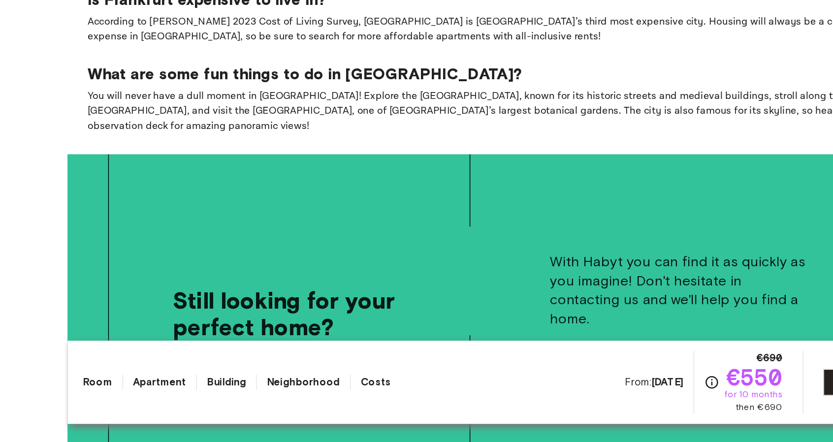
click at [232, 216] on div "Still looking for your perfect home?" at bounding box center [259, 340] width 206 height 249
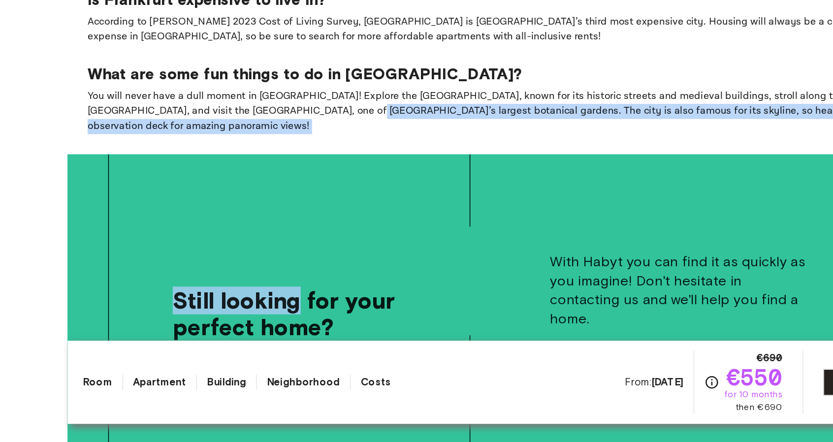
drag, startPoint x: 232, startPoint y: 206, endPoint x: 218, endPoint y: 178, distance: 31.0
click at [218, 178] on p "You will never have a dull moment in [GEOGRAPHIC_DATA]! Explore the [GEOGRAPHIC…" at bounding box center [417, 181] width 654 height 35
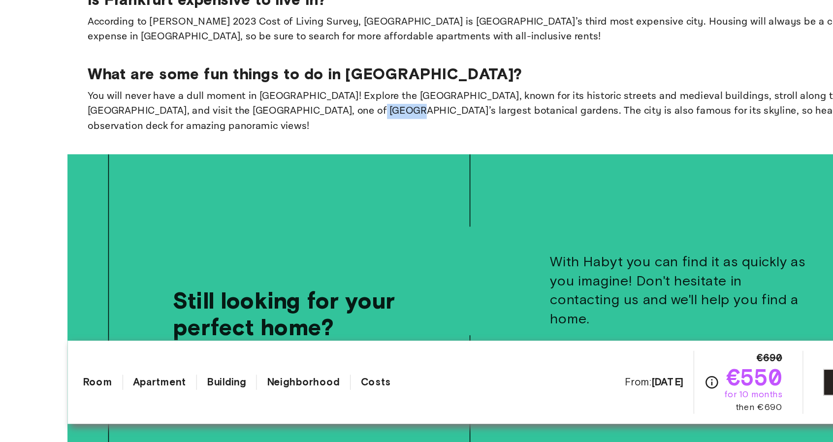
click at [218, 178] on p "You will never have a dull moment in [GEOGRAPHIC_DATA]! Explore the [GEOGRAPHIC…" at bounding box center [417, 181] width 654 height 35
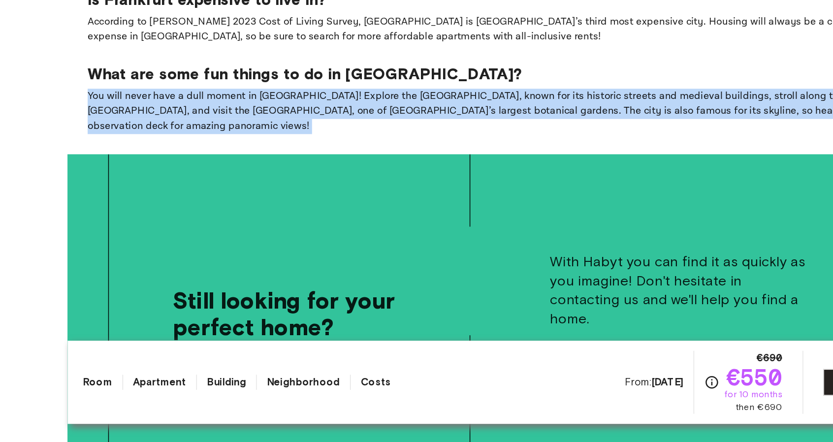
drag, startPoint x: 218, startPoint y: 178, endPoint x: 174, endPoint y: 160, distance: 47.9
click at [174, 160] on div "What are some fun things to do in [GEOGRAPHIC_DATA]? You will never have a dull…" at bounding box center [417, 173] width 654 height 54
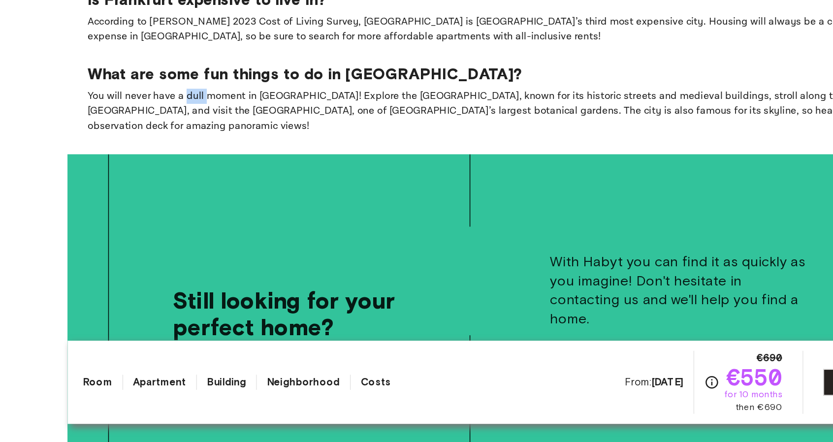
click at [174, 160] on div "What are some fun things to do in [GEOGRAPHIC_DATA]? You will never have a dull…" at bounding box center [417, 173] width 654 height 54
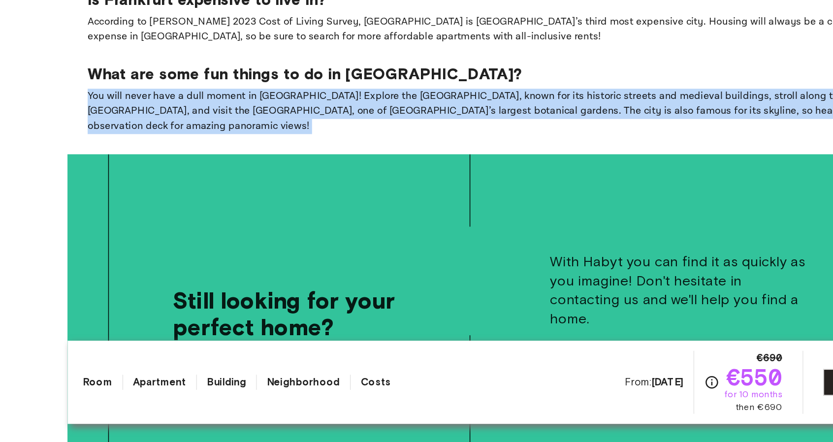
drag, startPoint x: 174, startPoint y: 160, endPoint x: 263, endPoint y: 182, distance: 91.8
click at [263, 182] on div "What are some fun things to do in [GEOGRAPHIC_DATA]? You will never have a dull…" at bounding box center [417, 173] width 654 height 54
click at [263, 182] on p "You will never have a dull moment in [GEOGRAPHIC_DATA]! Explore the [GEOGRAPHIC…" at bounding box center [417, 181] width 654 height 35
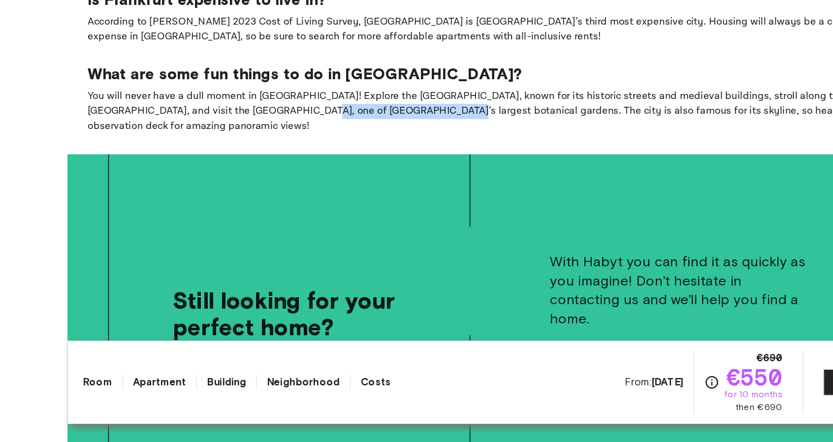
drag, startPoint x: 263, startPoint y: 182, endPoint x: 192, endPoint y: 184, distance: 70.4
click at [192, 184] on p "You will never have a dull moment in [GEOGRAPHIC_DATA]! Explore the [GEOGRAPHIC…" at bounding box center [417, 181] width 654 height 35
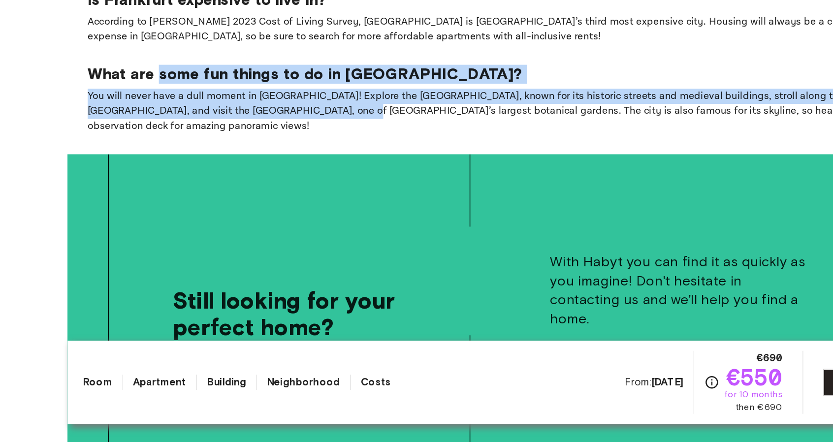
drag, startPoint x: 192, startPoint y: 184, endPoint x: 158, endPoint y: 157, distance: 43.8
click at [158, 157] on div "What are some fun things to do in [GEOGRAPHIC_DATA]? You will never have a dull…" at bounding box center [417, 173] width 654 height 54
click at [158, 157] on p "What are some fun things to do in [GEOGRAPHIC_DATA]?" at bounding box center [417, 153] width 654 height 15
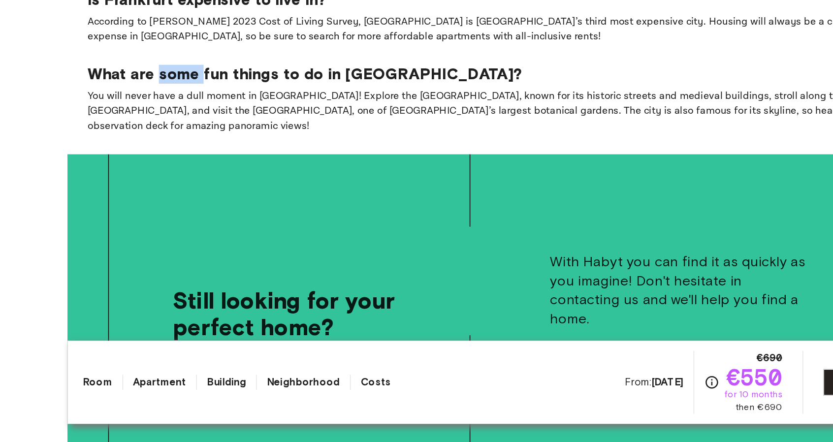
click at [158, 157] on p "What are some fun things to do in [GEOGRAPHIC_DATA]?" at bounding box center [417, 153] width 654 height 15
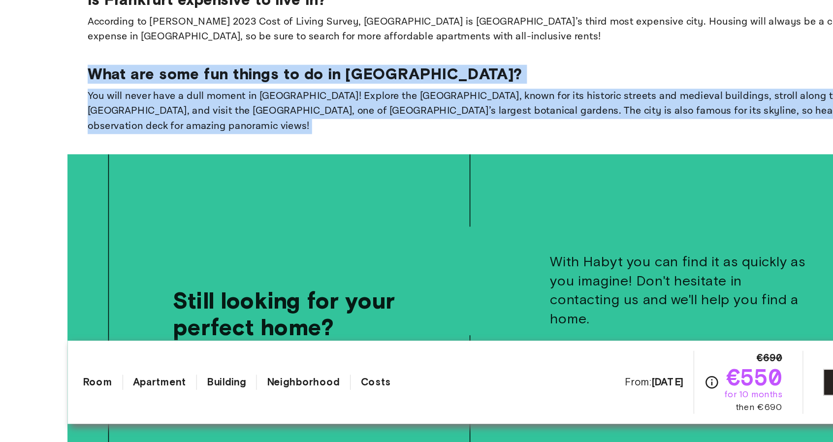
drag, startPoint x: 158, startPoint y: 157, endPoint x: 256, endPoint y: 188, distance: 103.1
click at [256, 188] on section "What is public transport like in [GEOGRAPHIC_DATA]? The public transport in [GE…" at bounding box center [416, 62] width 685 height 306
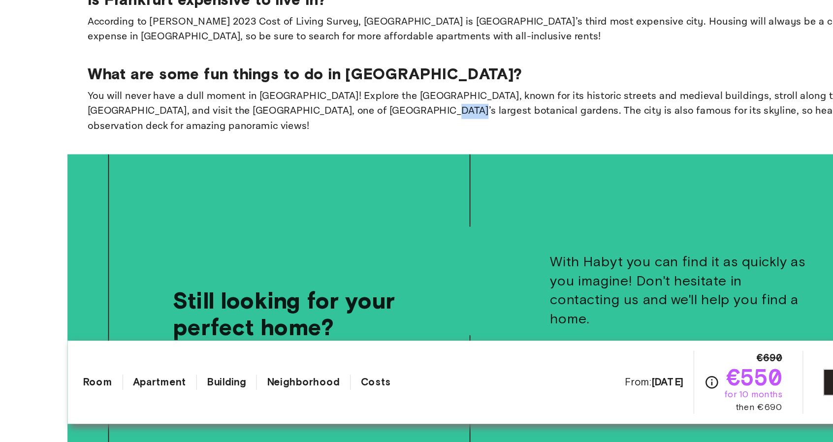
click at [256, 188] on section "What is public transport like in [GEOGRAPHIC_DATA]? The public transport in [GE…" at bounding box center [416, 62] width 685 height 306
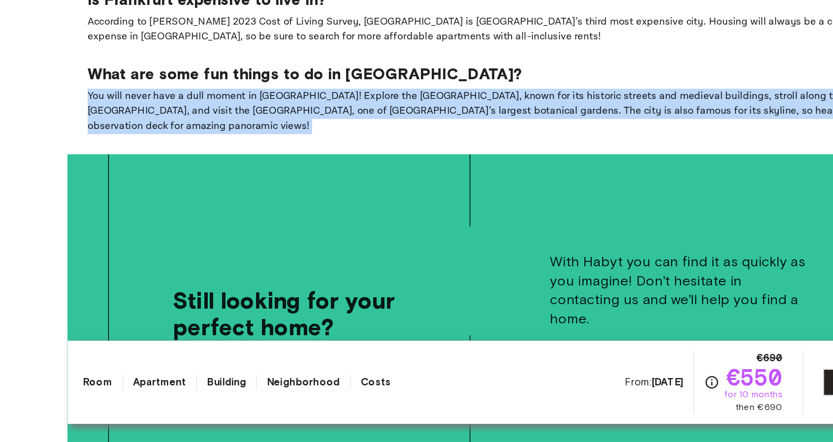
drag, startPoint x: 256, startPoint y: 188, endPoint x: 210, endPoint y: 166, distance: 50.9
click at [210, 166] on section "What is public transport like in [GEOGRAPHIC_DATA]? The public transport in [GE…" at bounding box center [416, 62] width 685 height 306
click at [210, 166] on p "You will never have a dull moment in [GEOGRAPHIC_DATA]! Explore the [GEOGRAPHIC…" at bounding box center [417, 181] width 654 height 35
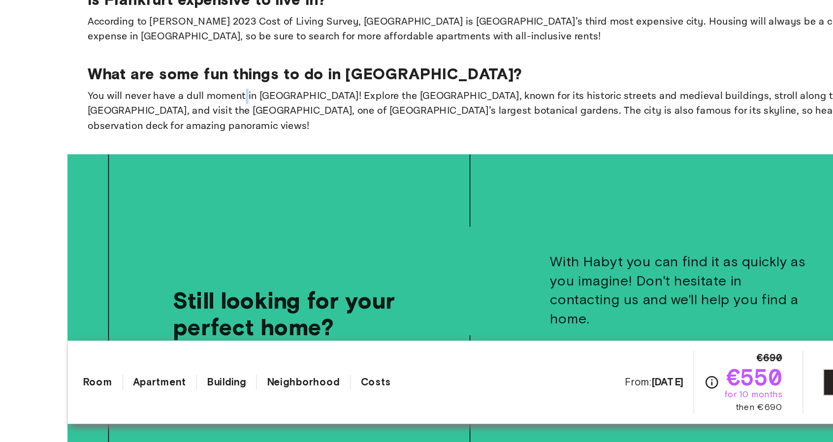
click at [210, 166] on p "You will never have a dull moment in [GEOGRAPHIC_DATA]! Explore the [GEOGRAPHIC…" at bounding box center [417, 181] width 654 height 35
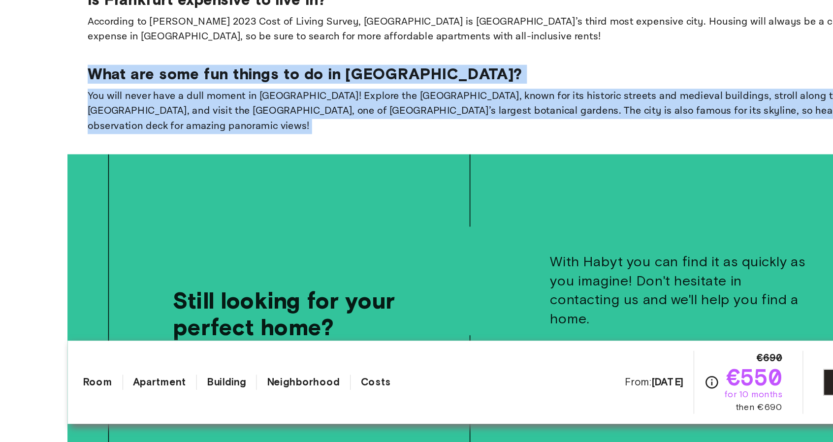
drag, startPoint x: 210, startPoint y: 166, endPoint x: 191, endPoint y: 159, distance: 20.1
click at [191, 159] on div "What are some fun things to do in [GEOGRAPHIC_DATA]? You will never have a dull…" at bounding box center [417, 173] width 654 height 54
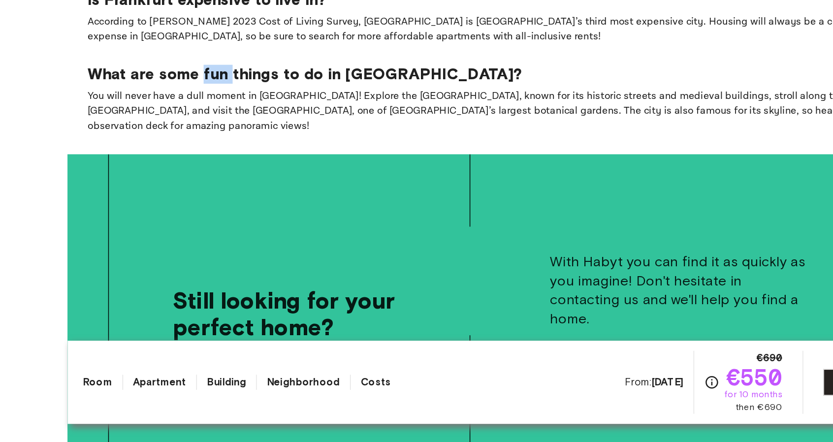
click at [191, 159] on div "What are some fun things to do in [GEOGRAPHIC_DATA]? You will never have a dull…" at bounding box center [417, 173] width 654 height 54
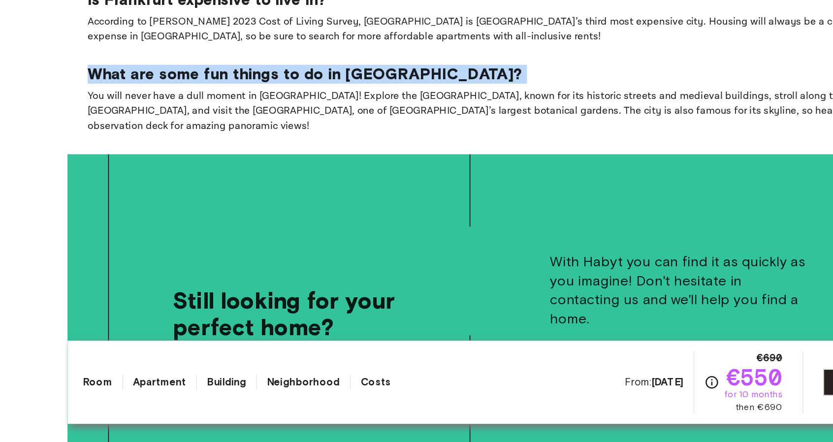
click at [191, 159] on div "What are some fun things to do in [GEOGRAPHIC_DATA]? You will never have a dull…" at bounding box center [417, 173] width 654 height 54
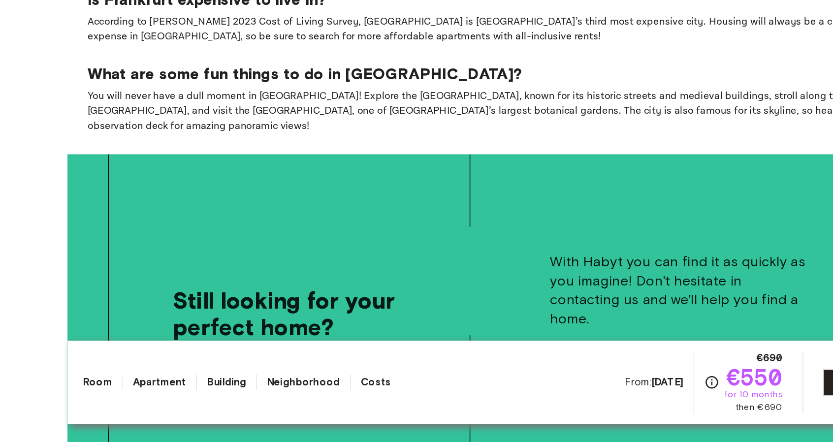
click at [194, 176] on p "You will never have a dull moment in [GEOGRAPHIC_DATA]! Explore the [GEOGRAPHIC…" at bounding box center [417, 181] width 654 height 35
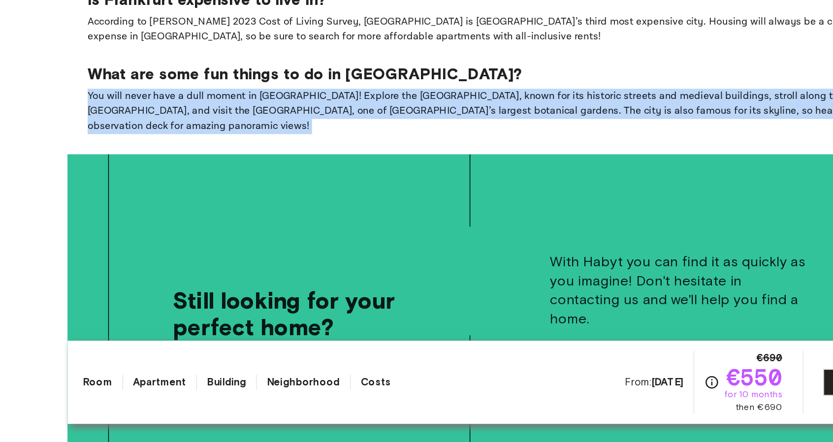
click at [194, 176] on p "You will never have a dull moment in [GEOGRAPHIC_DATA]! Explore the [GEOGRAPHIC…" at bounding box center [417, 181] width 654 height 35
click at [193, 187] on section "What is public transport like in [GEOGRAPHIC_DATA]? The public transport in [GE…" at bounding box center [416, 62] width 685 height 306
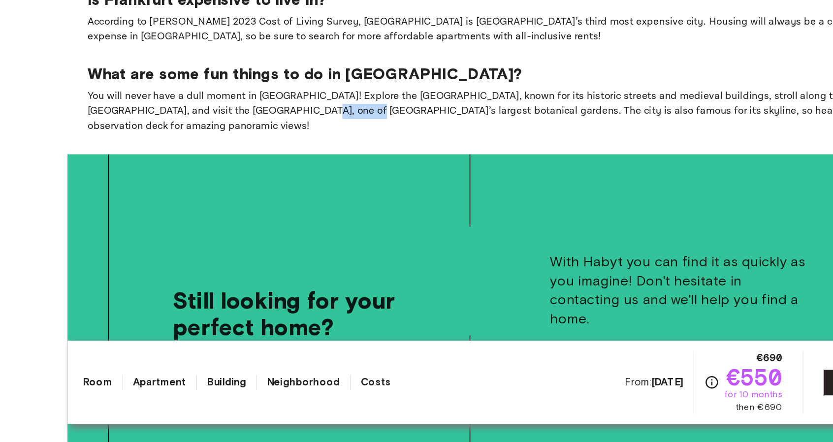
click at [193, 187] on section "What is public transport like in [GEOGRAPHIC_DATA]? The public transport in [GE…" at bounding box center [416, 62] width 685 height 306
click at [194, 188] on section "What is public transport like in [GEOGRAPHIC_DATA]? The public transport in [GE…" at bounding box center [416, 62] width 685 height 306
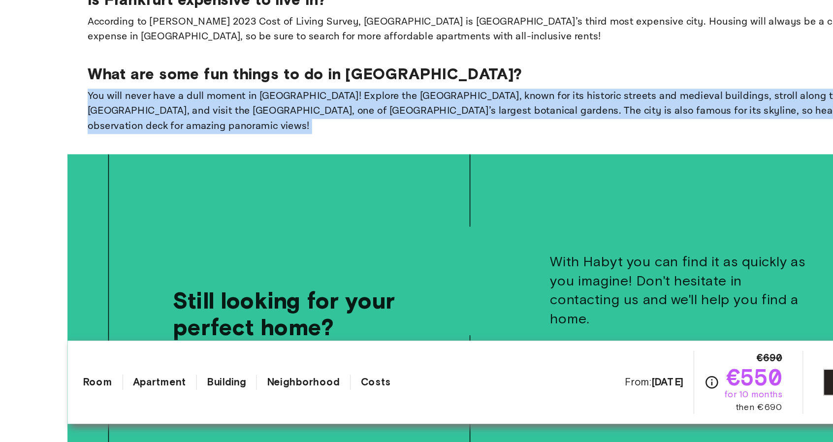
click at [194, 188] on section "What is public transport like in [GEOGRAPHIC_DATA]? The public transport in [GE…" at bounding box center [416, 62] width 685 height 306
click at [236, 173] on p "You will never have a dull moment in [GEOGRAPHIC_DATA]! Explore the [GEOGRAPHIC…" at bounding box center [417, 181] width 654 height 35
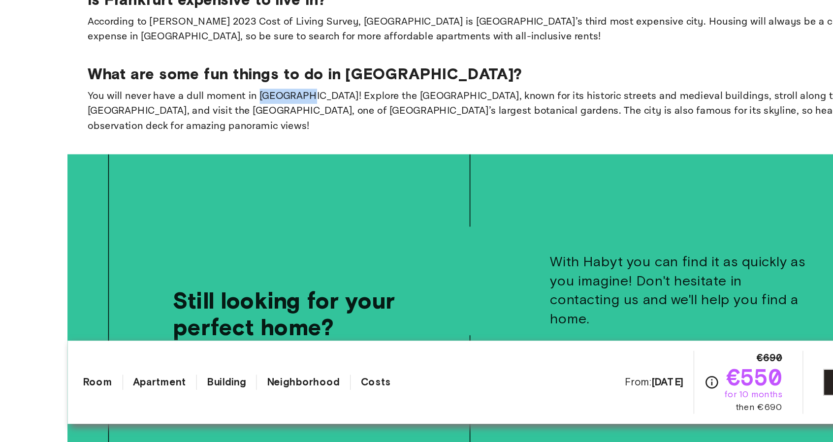
click at [236, 173] on p "You will never have a dull moment in [GEOGRAPHIC_DATA]! Explore the [GEOGRAPHIC…" at bounding box center [417, 181] width 654 height 35
click at [260, 151] on p "What are some fun things to do in [GEOGRAPHIC_DATA]?" at bounding box center [417, 153] width 654 height 15
click at [258, 164] on p "You will never have a dull moment in [GEOGRAPHIC_DATA]! Explore the [GEOGRAPHIC…" at bounding box center [417, 181] width 654 height 35
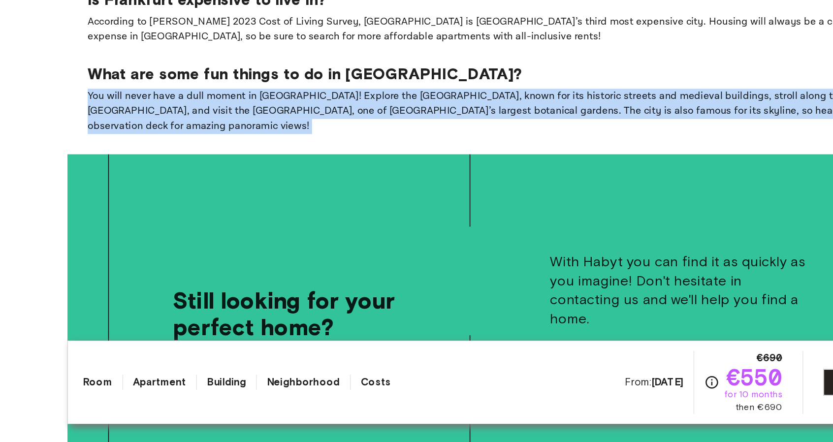
click at [258, 164] on p "You will never have a dull moment in [GEOGRAPHIC_DATA]! Explore the [GEOGRAPHIC…" at bounding box center [417, 181] width 654 height 35
click at [253, 172] on p "You will never have a dull moment in [GEOGRAPHIC_DATA]! Explore the [GEOGRAPHIC…" at bounding box center [417, 181] width 654 height 35
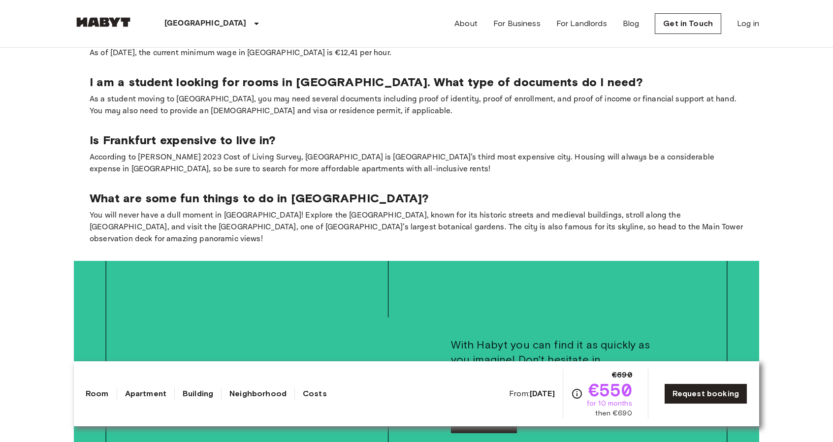
scroll to position [1418, 0]
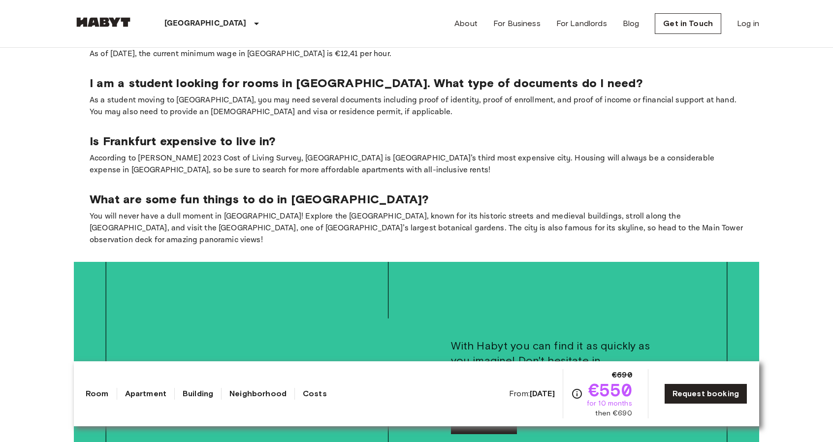
click at [246, 184] on section "What is public transport like in [GEOGRAPHIC_DATA]? The public transport in [GE…" at bounding box center [416, 109] width 685 height 306
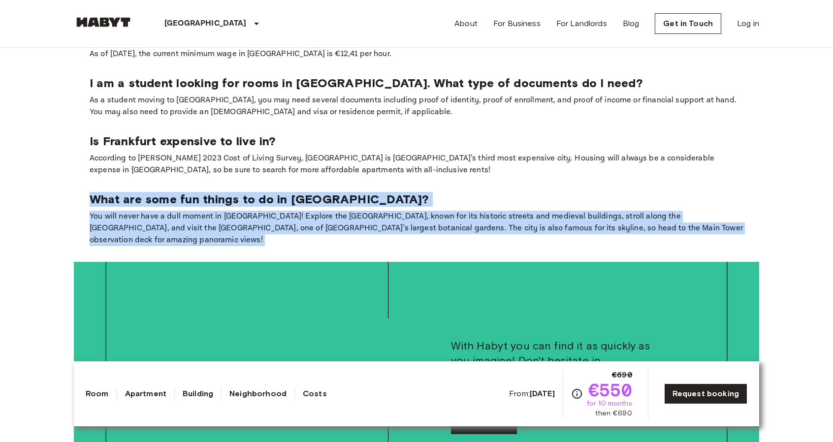
drag, startPoint x: 246, startPoint y: 184, endPoint x: 218, endPoint y: 227, distance: 51.5
click at [218, 227] on section "What is public transport like in [GEOGRAPHIC_DATA]? The public transport in [GE…" at bounding box center [416, 109] width 685 height 306
click at [218, 227] on p "You will never have a dull moment in [GEOGRAPHIC_DATA]! Explore the [GEOGRAPHIC…" at bounding box center [417, 228] width 654 height 35
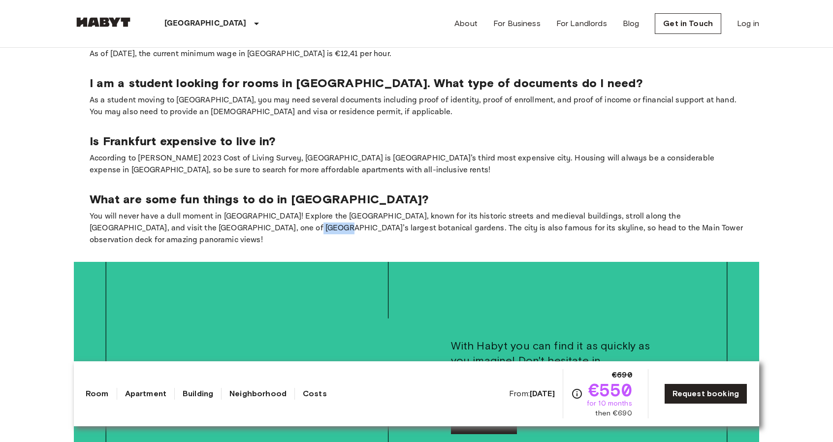
click at [218, 227] on p "You will never have a dull moment in [GEOGRAPHIC_DATA]! Explore the [GEOGRAPHIC…" at bounding box center [417, 228] width 654 height 35
click at [276, 99] on p "As a student moving to [GEOGRAPHIC_DATA], you may need several documents includ…" at bounding box center [417, 107] width 654 height 24
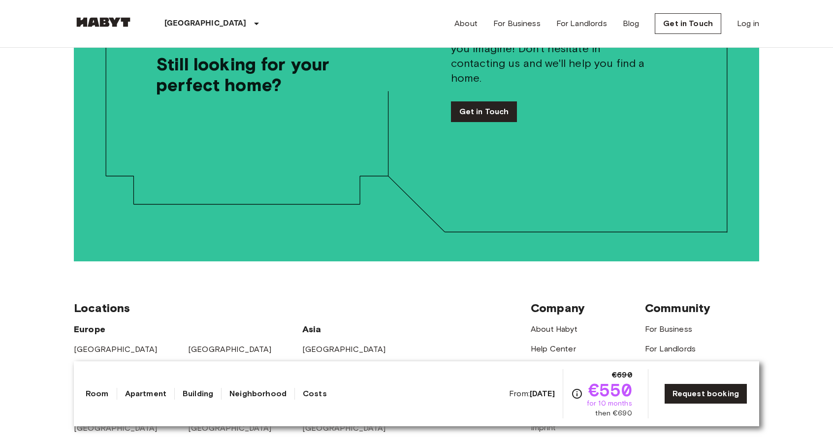
scroll to position [1979, 0]
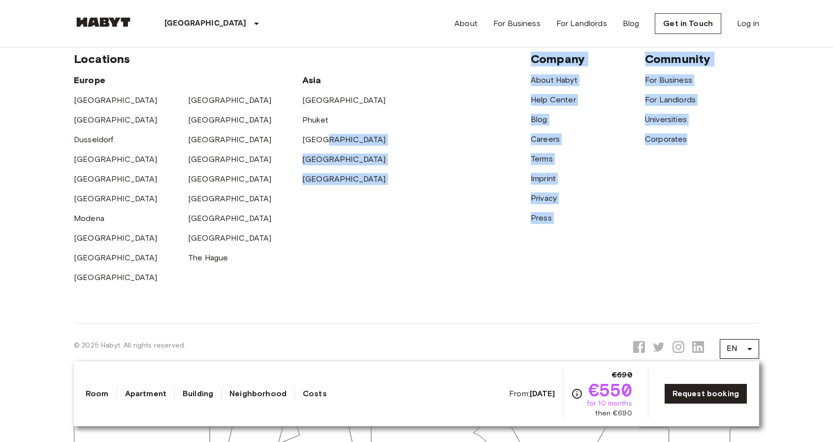
drag, startPoint x: 711, startPoint y: 230, endPoint x: 413, endPoint y: 122, distance: 316.9
click at [413, 122] on div "Locations [GEOGRAPHIC_DATA] [GEOGRAPHIC_DATA] [GEOGRAPHIC_DATA] [GEOGRAPHIC_DAT…" at bounding box center [416, 167] width 685 height 311
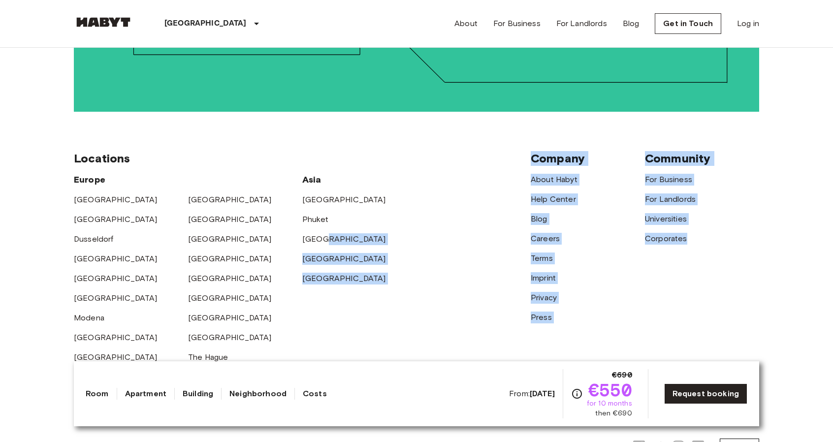
scroll to position [1904, 0]
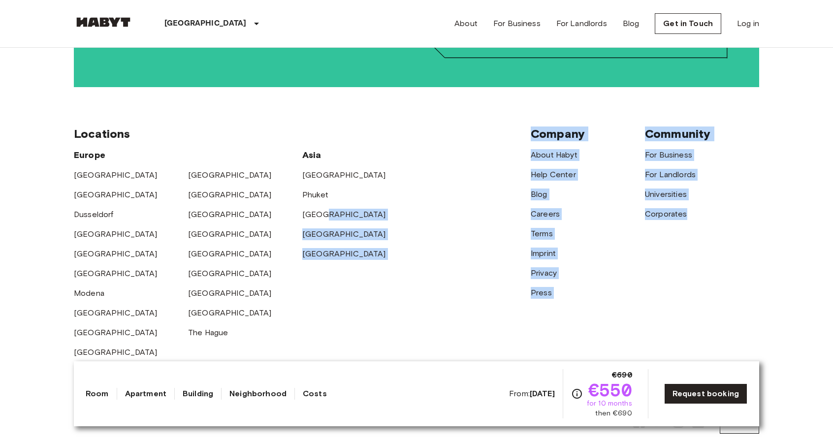
click at [635, 317] on div "Company About Habyt Help Center Blog Careers Terms Imprint Privacy Press" at bounding box center [588, 243] width 114 height 232
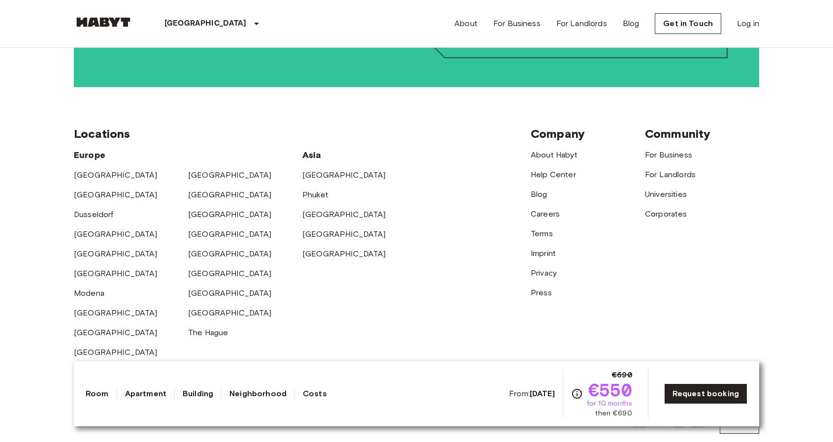
click at [635, 317] on div "Company About Habyt Help Center Blog Careers Terms Imprint Privacy Press" at bounding box center [588, 243] width 114 height 232
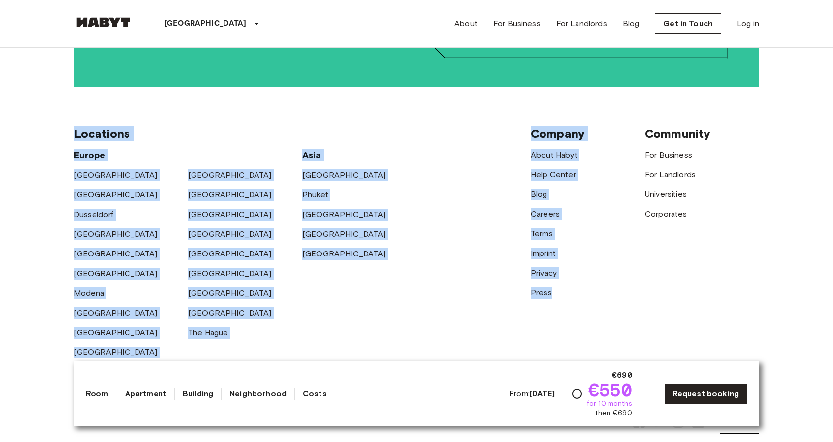
drag, startPoint x: 635, startPoint y: 317, endPoint x: 51, endPoint y: 125, distance: 615.6
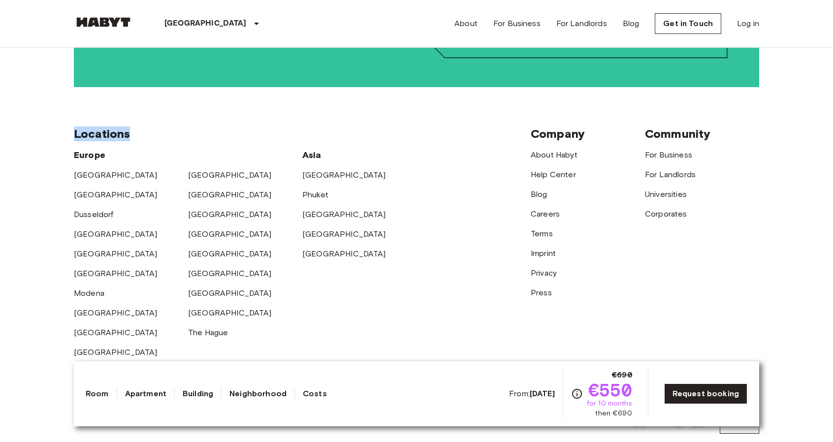
drag, startPoint x: 51, startPoint y: 125, endPoint x: 743, endPoint y: 196, distance: 696.2
click at [743, 200] on div "Corporates" at bounding box center [702, 210] width 114 height 20
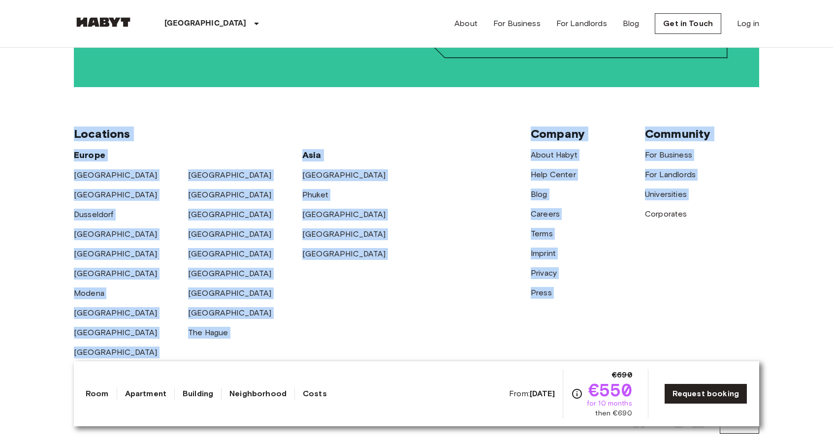
click at [743, 200] on div "Corporates" at bounding box center [702, 210] width 114 height 20
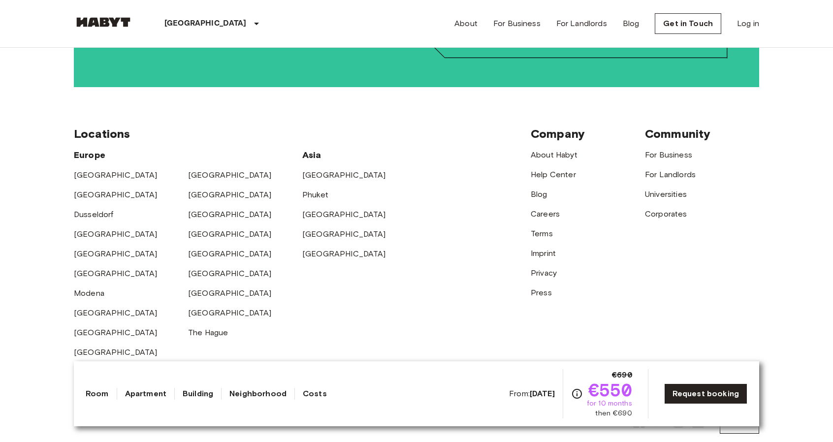
drag, startPoint x: 743, startPoint y: 196, endPoint x: 31, endPoint y: 108, distance: 717.7
drag, startPoint x: 31, startPoint y: 108, endPoint x: 759, endPoint y: 198, distance: 733.6
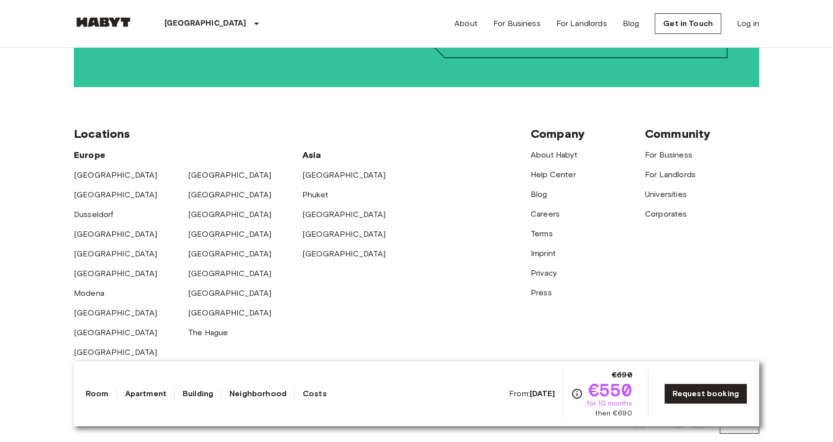
click at [759, 198] on footer "Locations [GEOGRAPHIC_DATA] [GEOGRAPHIC_DATA] [GEOGRAPHIC_DATA] [GEOGRAPHIC_DAT…" at bounding box center [416, 309] width 709 height 444
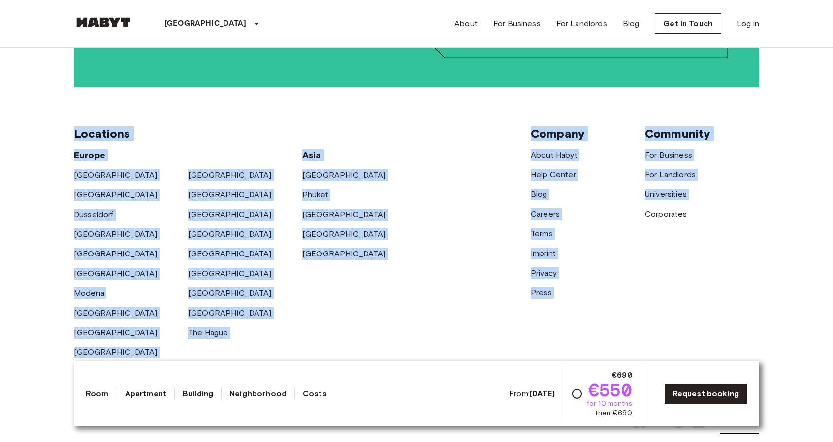
click at [759, 198] on footer "Locations [GEOGRAPHIC_DATA] [GEOGRAPHIC_DATA] [GEOGRAPHIC_DATA] [GEOGRAPHIC_DAT…" at bounding box center [416, 309] width 709 height 444
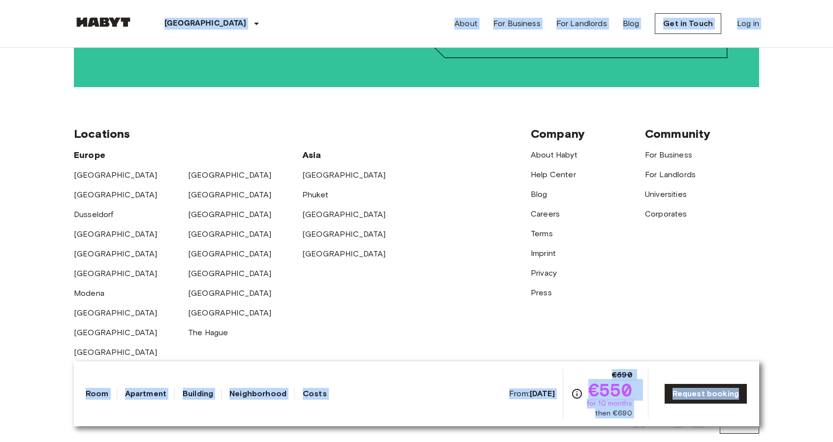
drag, startPoint x: 759, startPoint y: 198, endPoint x: 131, endPoint y: 29, distance: 650.5
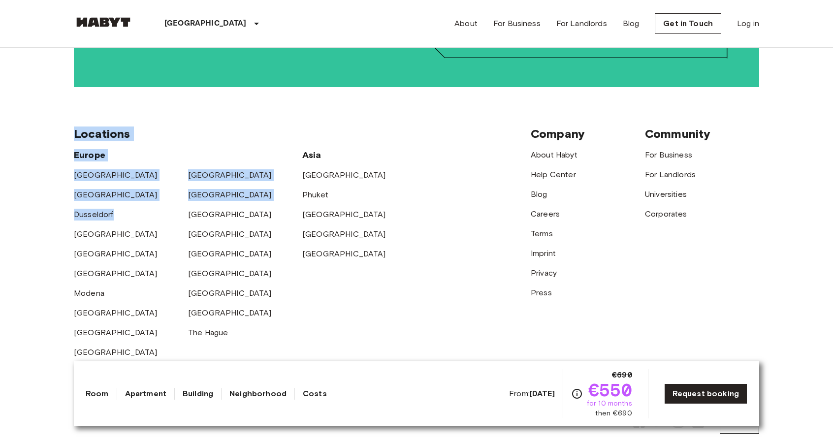
drag, startPoint x: 13, startPoint y: 190, endPoint x: 51, endPoint y: 122, distance: 78.5
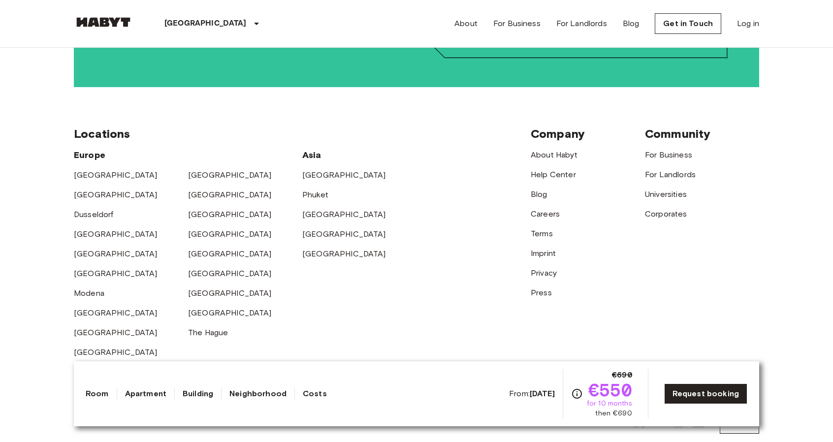
drag, startPoint x: 51, startPoint y: 122, endPoint x: 713, endPoint y: 204, distance: 667.1
click at [713, 204] on div "Corporates" at bounding box center [702, 210] width 114 height 20
drag, startPoint x: 713, startPoint y: 204, endPoint x: 43, endPoint y: 95, distance: 678.6
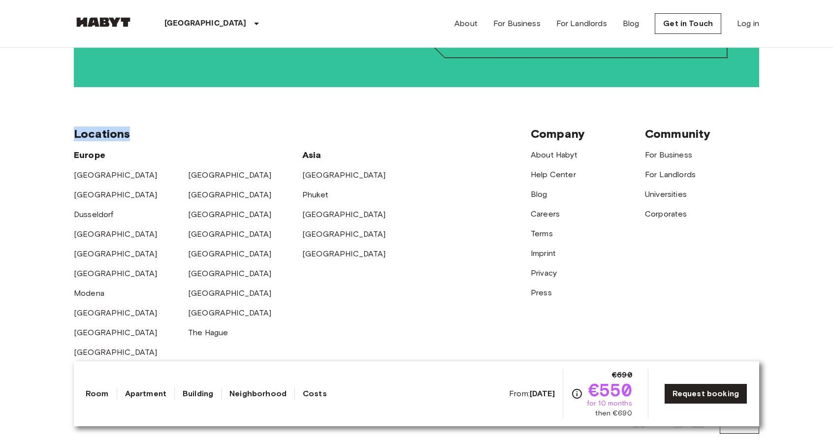
drag, startPoint x: 43, startPoint y: 95, endPoint x: 47, endPoint y: 90, distance: 6.7
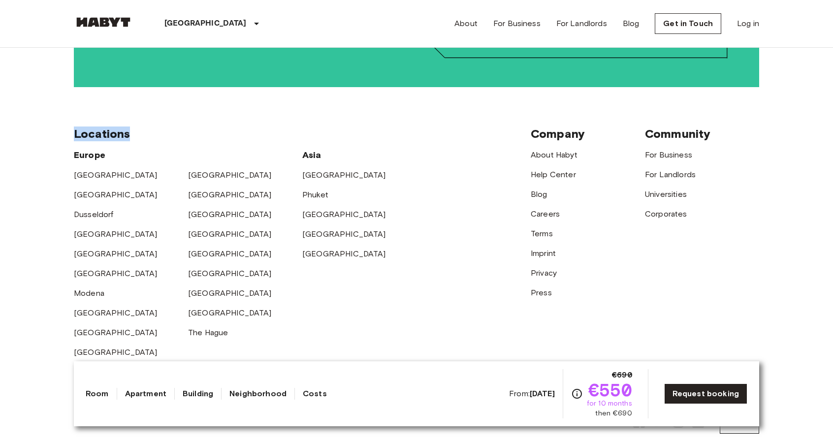
drag, startPoint x: 47, startPoint y: 90, endPoint x: 839, endPoint y: 259, distance: 809.3
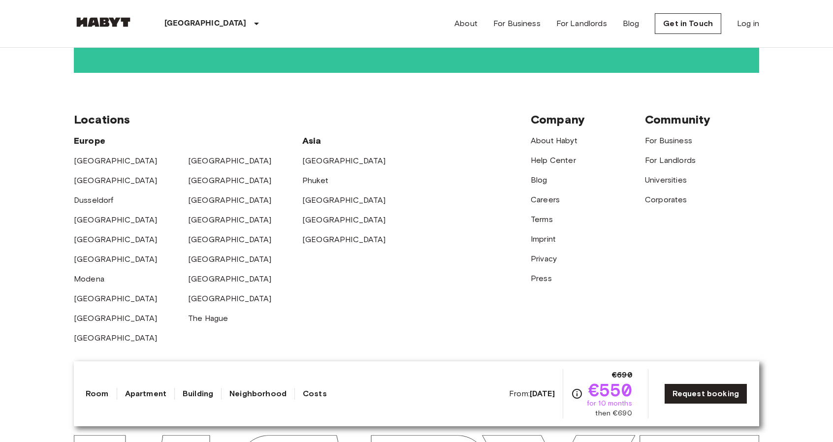
scroll to position [1922, 0]
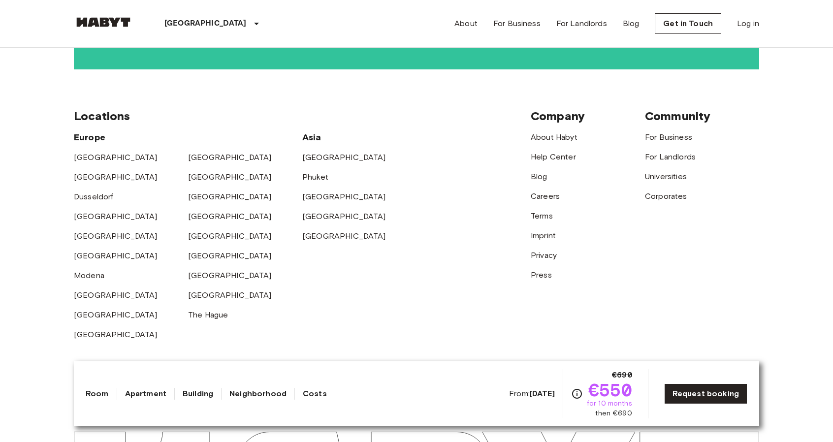
click at [761, 374] on footer "Locations [GEOGRAPHIC_DATA] [GEOGRAPHIC_DATA] [GEOGRAPHIC_DATA] [GEOGRAPHIC_DAT…" at bounding box center [416, 291] width 709 height 444
click at [652, 284] on div "Community For Business For Landlords Universities Corporates" at bounding box center [702, 225] width 114 height 232
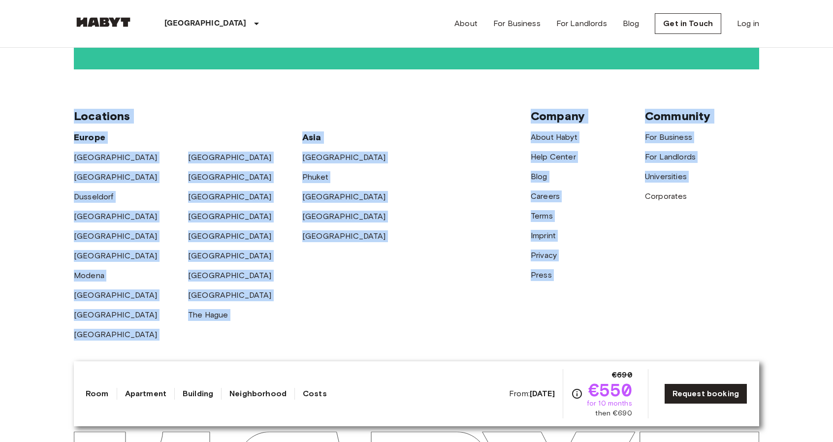
click at [652, 284] on div "Community For Business For Landlords Universities Corporates" at bounding box center [702, 225] width 114 height 232
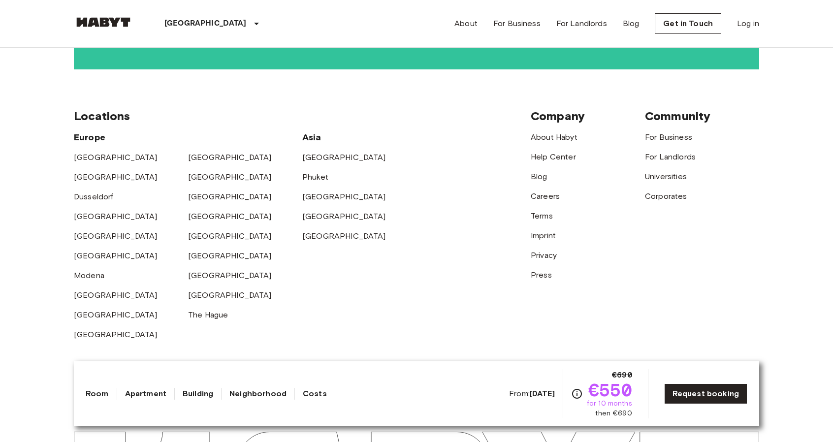
drag, startPoint x: 652, startPoint y: 284, endPoint x: 46, endPoint y: 99, distance: 633.6
drag, startPoint x: 46, startPoint y: 99, endPoint x: 777, endPoint y: 260, distance: 748.6
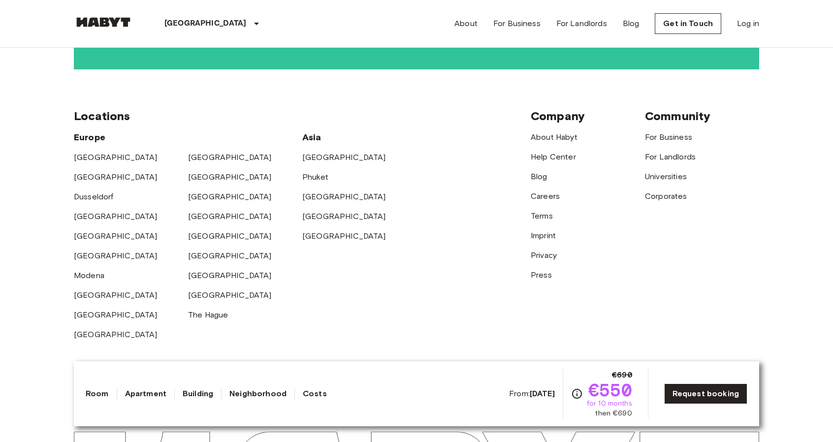
drag, startPoint x: 777, startPoint y: 260, endPoint x: 82, endPoint y: 59, distance: 723.7
click at [82, 69] on div "Locations [GEOGRAPHIC_DATA] [GEOGRAPHIC_DATA] [GEOGRAPHIC_DATA] [GEOGRAPHIC_DAT…" at bounding box center [416, 224] width 685 height 311
drag, startPoint x: 82, startPoint y: 59, endPoint x: 840, endPoint y: 260, distance: 784.3
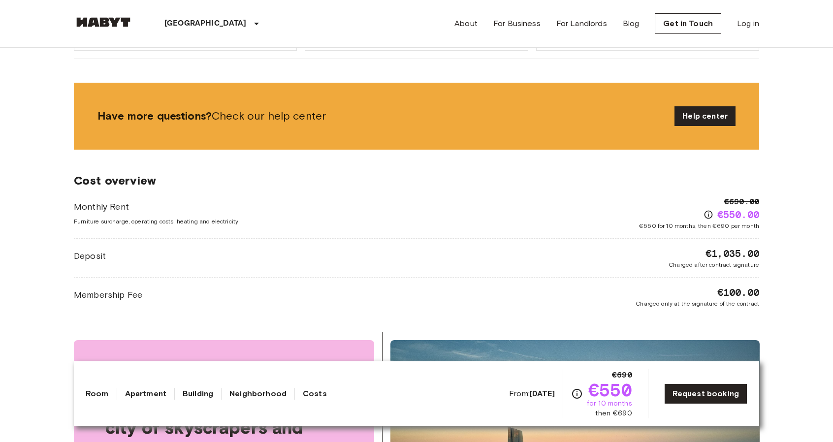
scroll to position [1160, 0]
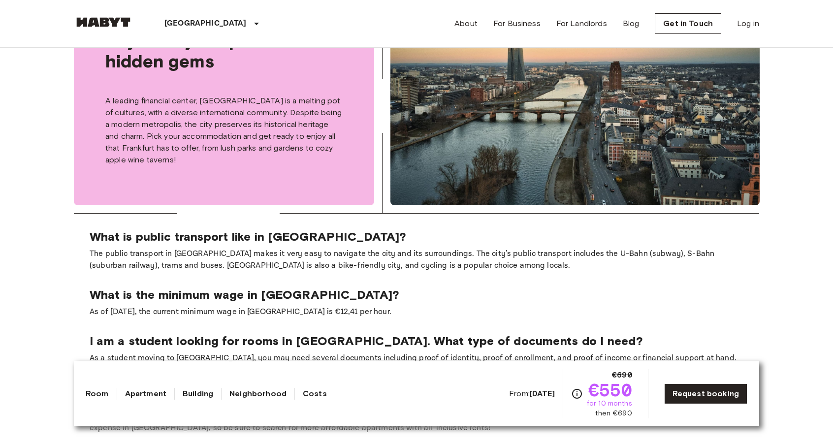
click at [812, 383] on body "[GEOGRAPHIC_DATA] [GEOGRAPHIC_DATA] [GEOGRAPHIC_DATA] [GEOGRAPHIC_DATA] [GEOGRA…" at bounding box center [416, 58] width 833 height 2436
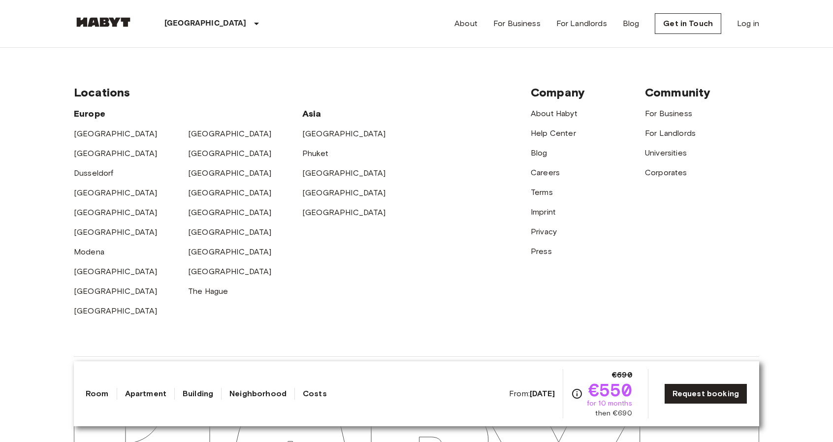
scroll to position [1956, 0]
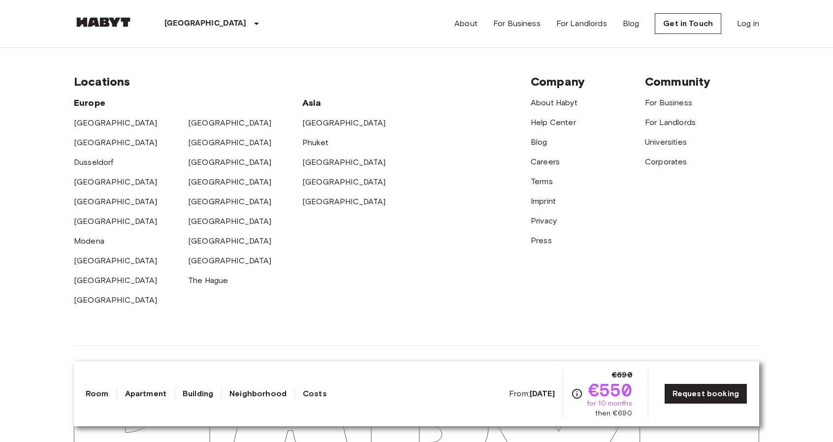
click at [703, 286] on div "Community For Business For Landlords Universities Corporates" at bounding box center [702, 190] width 114 height 232
drag, startPoint x: 703, startPoint y: 286, endPoint x: 45, endPoint y: 67, distance: 693.4
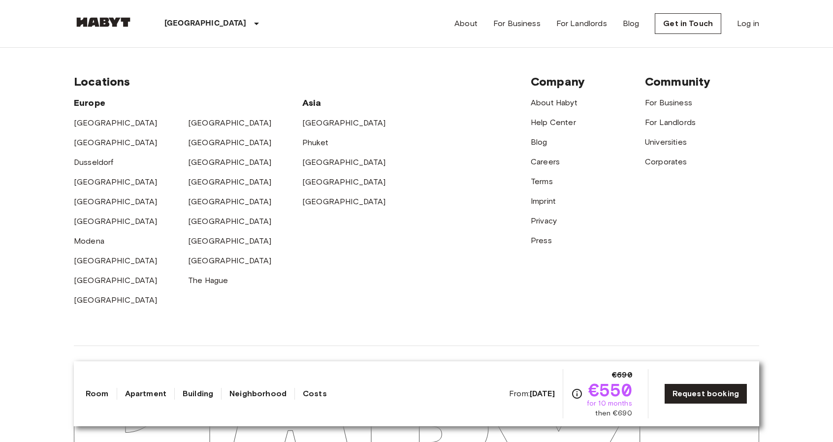
drag, startPoint x: 45, startPoint y: 67, endPoint x: 796, endPoint y: 146, distance: 755.7
drag, startPoint x: 796, startPoint y: 146, endPoint x: 212, endPoint y: 83, distance: 587.7
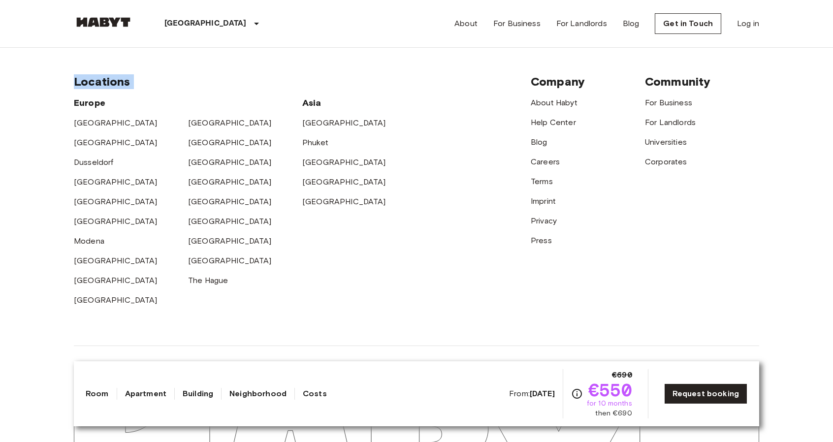
click at [212, 89] on div "Europe" at bounding box center [188, 99] width 228 height 20
drag, startPoint x: 212, startPoint y: 83, endPoint x: 46, endPoint y: 59, distance: 168.2
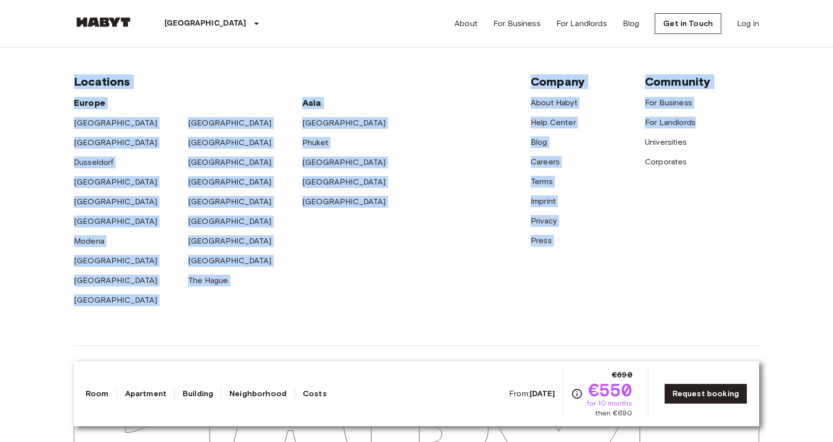
drag, startPoint x: 46, startPoint y: 59, endPoint x: 745, endPoint y: 107, distance: 700.7
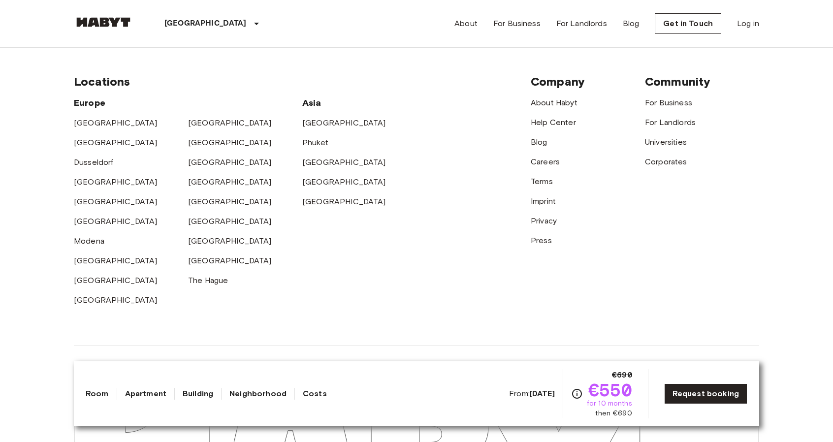
click at [716, 177] on div "Community For Business For Landlords Universities Corporates" at bounding box center [702, 190] width 114 height 232
drag, startPoint x: 716, startPoint y: 177, endPoint x: 0, endPoint y: 52, distance: 726.4
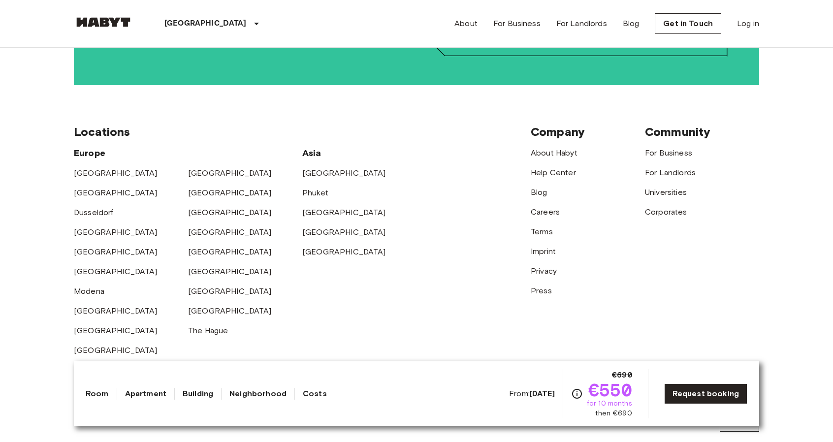
scroll to position [1904, 0]
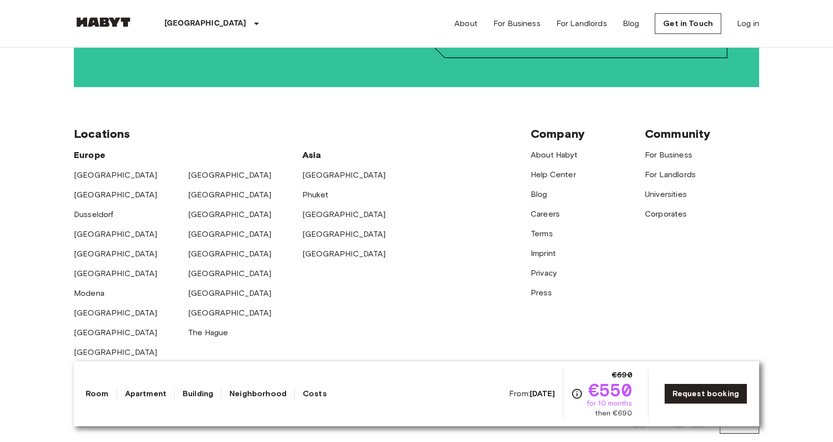
click at [385, 87] on div "Locations [GEOGRAPHIC_DATA] [GEOGRAPHIC_DATA] [GEOGRAPHIC_DATA] [GEOGRAPHIC_DAT…" at bounding box center [416, 242] width 685 height 311
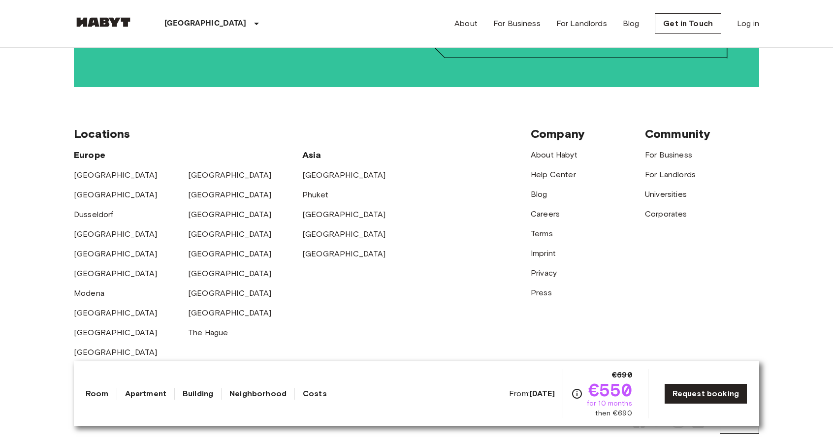
click at [385, 87] on div "Locations [GEOGRAPHIC_DATA] [GEOGRAPHIC_DATA] [GEOGRAPHIC_DATA] [GEOGRAPHIC_DAT…" at bounding box center [416, 242] width 685 height 311
drag, startPoint x: 385, startPoint y: 86, endPoint x: 740, endPoint y: 229, distance: 383.0
click at [740, 229] on div "Locations [GEOGRAPHIC_DATA] [GEOGRAPHIC_DATA] [GEOGRAPHIC_DATA] [GEOGRAPHIC_DAT…" at bounding box center [416, 242] width 685 height 311
click at [740, 229] on div "Community For Business For Landlords Universities Corporates" at bounding box center [702, 243] width 114 height 232
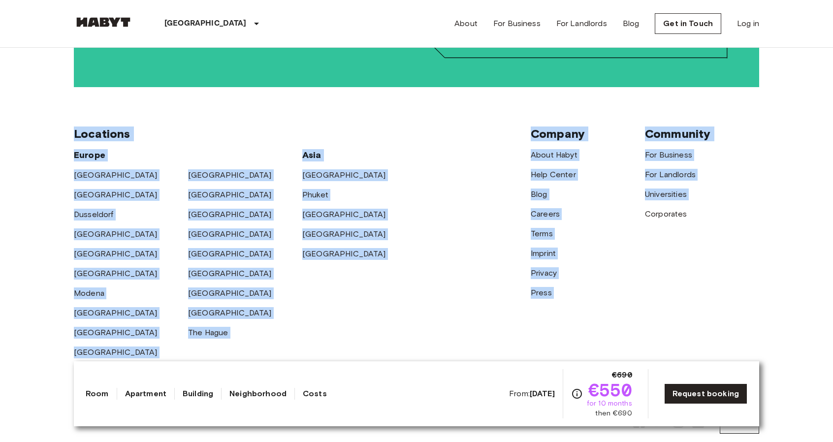
click at [740, 229] on div "Community For Business For Landlords Universities Corporates" at bounding box center [702, 243] width 114 height 232
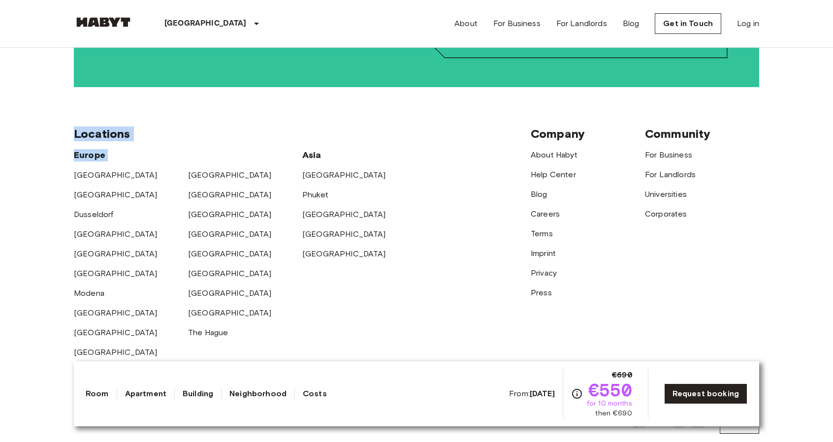
drag, startPoint x: 740, startPoint y: 229, endPoint x: 182, endPoint y: 147, distance: 564.7
click at [182, 147] on div "Locations [GEOGRAPHIC_DATA] [GEOGRAPHIC_DATA] [GEOGRAPHIC_DATA] [GEOGRAPHIC_DAT…" at bounding box center [416, 242] width 685 height 311
click at [152, 127] on div "Locations" at bounding box center [302, 134] width 457 height 15
drag, startPoint x: 152, startPoint y: 113, endPoint x: 88, endPoint y: 105, distance: 64.9
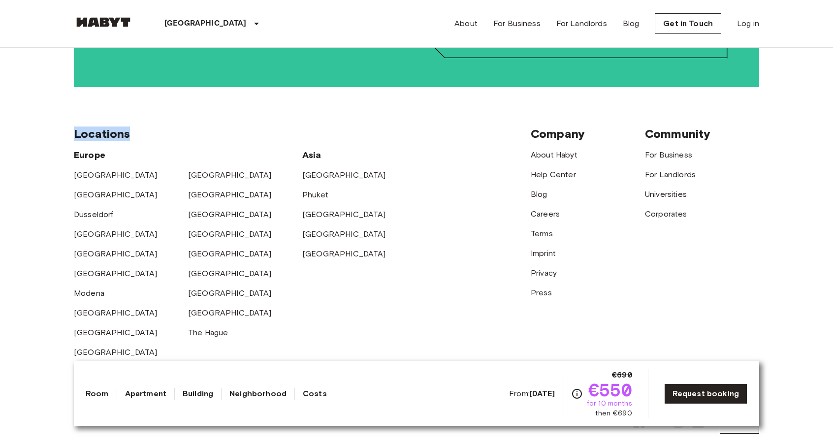
click at [88, 105] on div "Locations [GEOGRAPHIC_DATA] [GEOGRAPHIC_DATA] [GEOGRAPHIC_DATA] [GEOGRAPHIC_DAT…" at bounding box center [416, 242] width 685 height 311
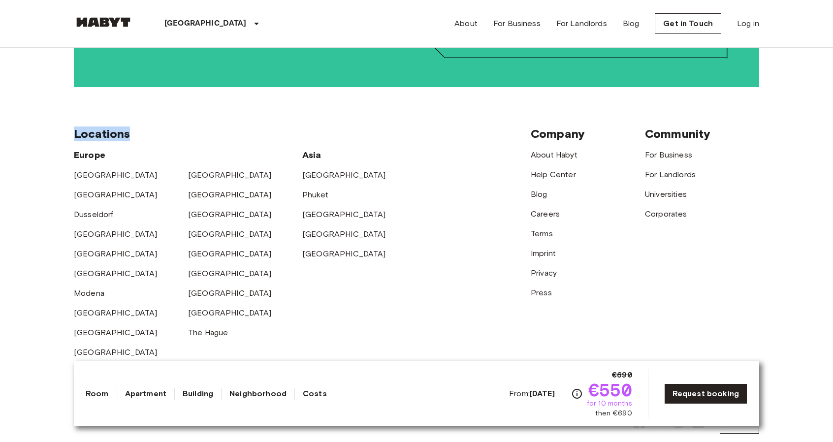
drag, startPoint x: 88, startPoint y: 105, endPoint x: 201, endPoint y: 90, distance: 114.2
click at [201, 90] on div "Locations [GEOGRAPHIC_DATA] [GEOGRAPHIC_DATA] [GEOGRAPHIC_DATA] [GEOGRAPHIC_DAT…" at bounding box center [416, 242] width 685 height 311
drag, startPoint x: 201, startPoint y: 90, endPoint x: 729, endPoint y: 205, distance: 541.0
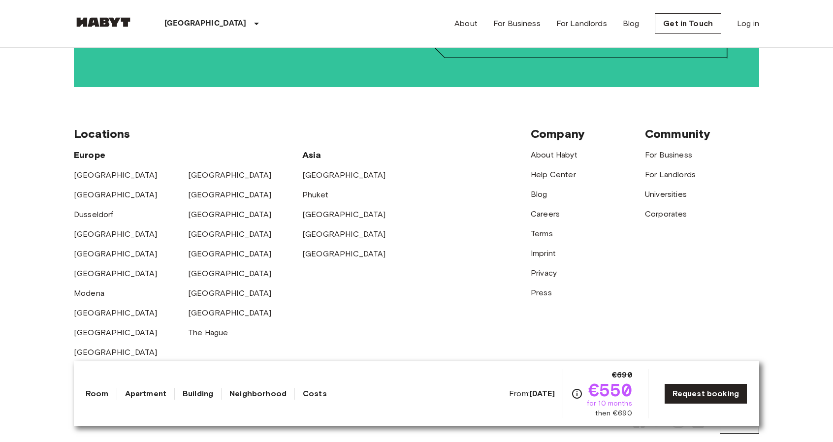
click at [729, 205] on div "Locations [GEOGRAPHIC_DATA] [GEOGRAPHIC_DATA] [GEOGRAPHIC_DATA] [GEOGRAPHIC_DAT…" at bounding box center [416, 242] width 685 height 311
click at [729, 205] on div "Corporates" at bounding box center [702, 210] width 114 height 20
drag, startPoint x: 729, startPoint y: 205, endPoint x: 174, endPoint y: 100, distance: 565.1
click at [174, 100] on div "Locations [GEOGRAPHIC_DATA] [GEOGRAPHIC_DATA] [GEOGRAPHIC_DATA] [GEOGRAPHIC_DAT…" at bounding box center [416, 242] width 685 height 311
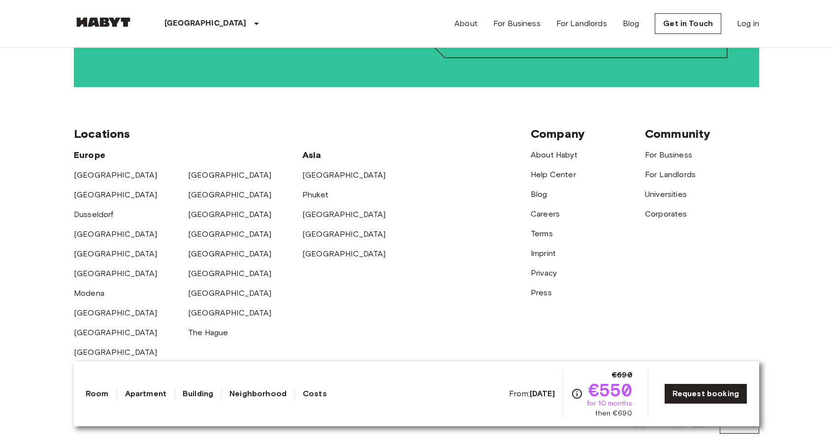
click at [174, 100] on div "Locations [GEOGRAPHIC_DATA] [GEOGRAPHIC_DATA] [GEOGRAPHIC_DATA] [GEOGRAPHIC_DAT…" at bounding box center [416, 242] width 685 height 311
drag, startPoint x: 174, startPoint y: 100, endPoint x: 840, endPoint y: 204, distance: 673.6
click at [679, 325] on div "Community For Business For Landlords Universities Corporates" at bounding box center [702, 243] width 114 height 232
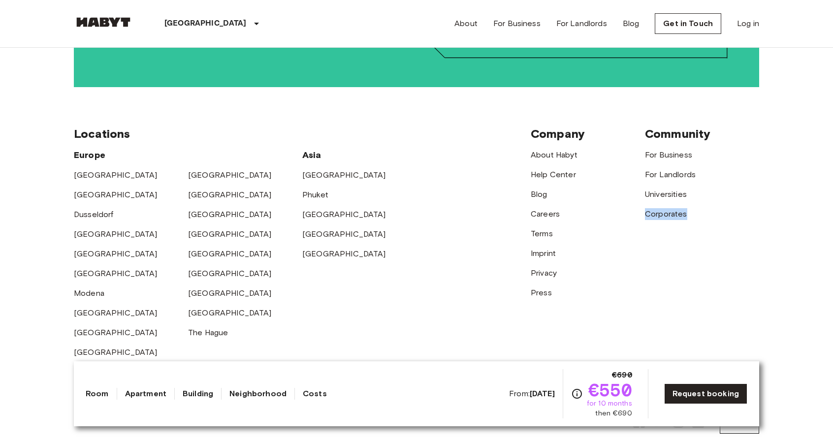
click at [679, 325] on div "Community For Business For Landlords Universities Corporates" at bounding box center [702, 243] width 114 height 232
drag, startPoint x: 679, startPoint y: 325, endPoint x: 116, endPoint y: 87, distance: 612.1
click at [116, 87] on div "Locations [GEOGRAPHIC_DATA] [GEOGRAPHIC_DATA] [GEOGRAPHIC_DATA] [GEOGRAPHIC_DAT…" at bounding box center [416, 242] width 685 height 311
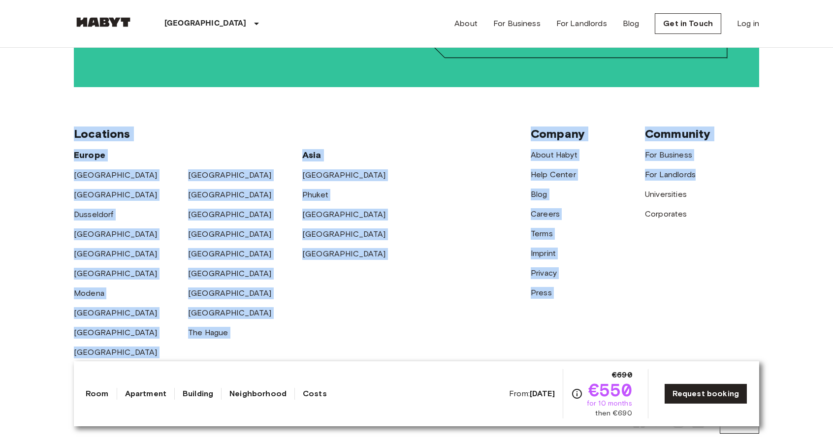
drag, startPoint x: 116, startPoint y: 87, endPoint x: 823, endPoint y: 153, distance: 710.4
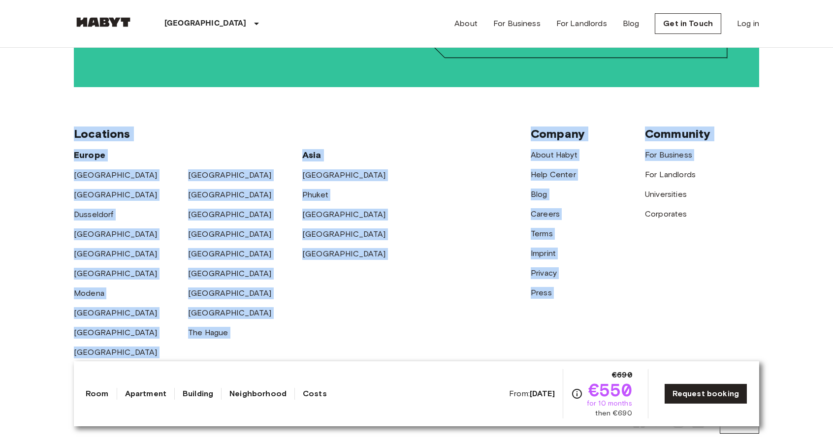
drag, startPoint x: 823, startPoint y: 153, endPoint x: 777, endPoint y: 222, distance: 82.7
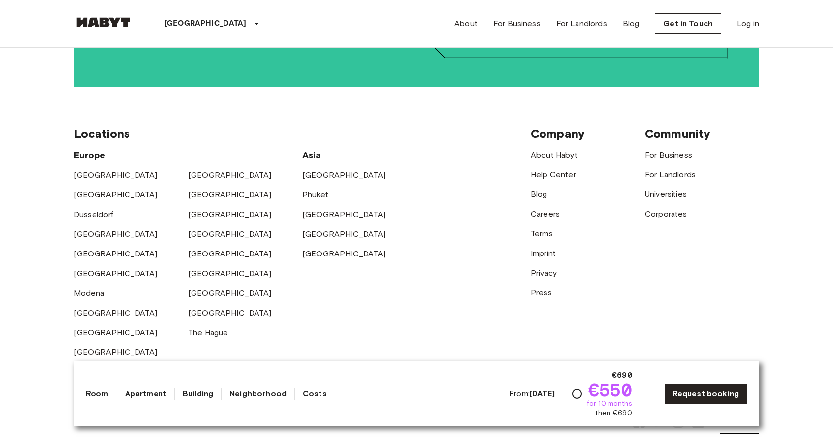
drag, startPoint x: 777, startPoint y: 222, endPoint x: 94, endPoint y: 157, distance: 686.3
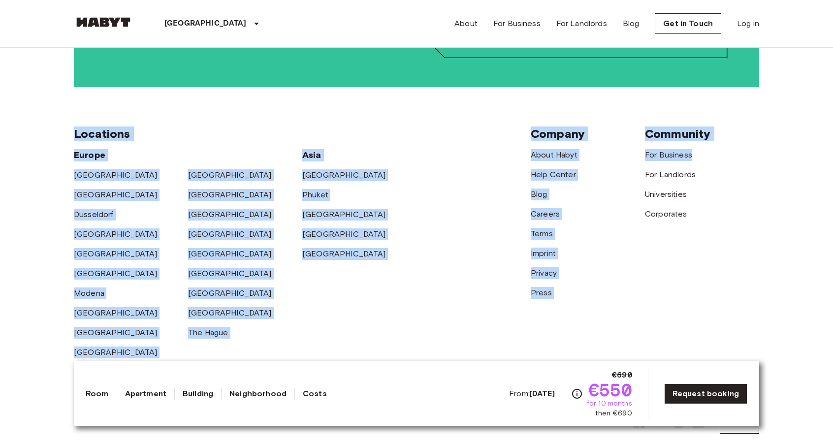
drag, startPoint x: 14, startPoint y: 80, endPoint x: 757, endPoint y: 141, distance: 745.8
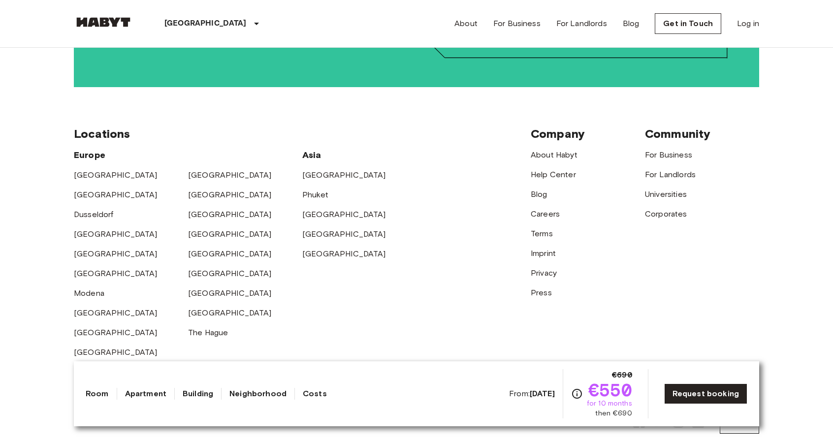
click at [747, 181] on div "Universities" at bounding box center [702, 191] width 114 height 20
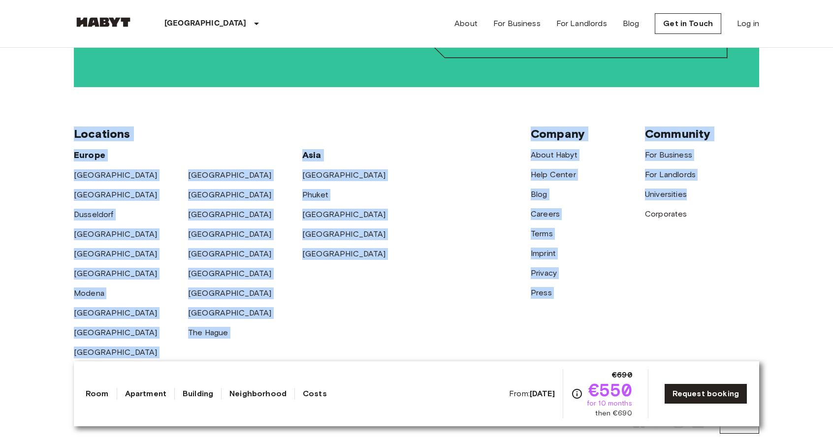
drag, startPoint x: 747, startPoint y: 179, endPoint x: 716, endPoint y: 213, distance: 46.4
click at [716, 213] on div "Community For Business For Landlords Universities Corporates" at bounding box center [702, 243] width 114 height 232
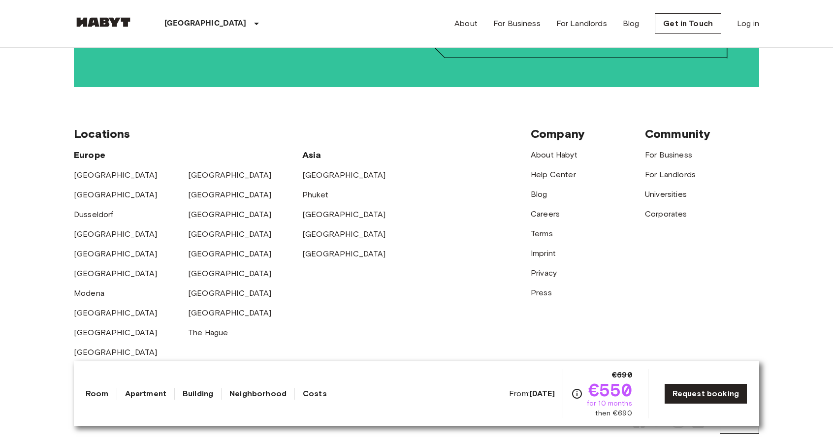
click at [716, 213] on div "Community For Business For Landlords Universities Corporates" at bounding box center [702, 243] width 114 height 232
drag, startPoint x: 716, startPoint y: 213, endPoint x: 274, endPoint y: 106, distance: 454.7
click at [274, 106] on div "Locations [GEOGRAPHIC_DATA] [GEOGRAPHIC_DATA] [GEOGRAPHIC_DATA] [GEOGRAPHIC_DAT…" at bounding box center [416, 242] width 685 height 311
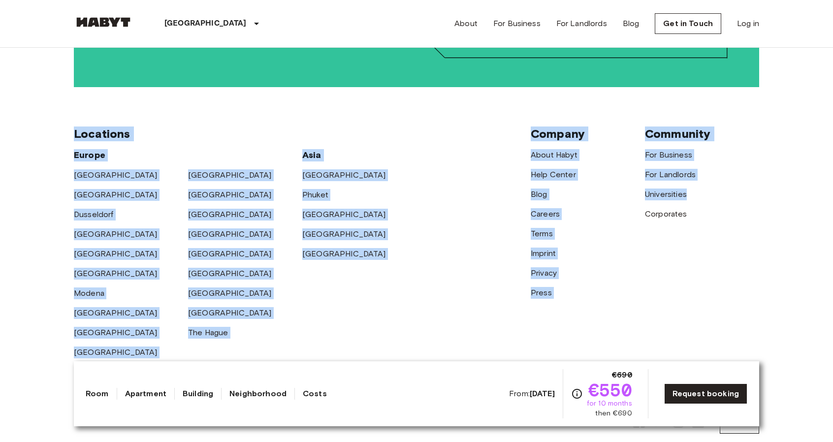
drag, startPoint x: 274, startPoint y: 106, endPoint x: 840, endPoint y: 177, distance: 570.0
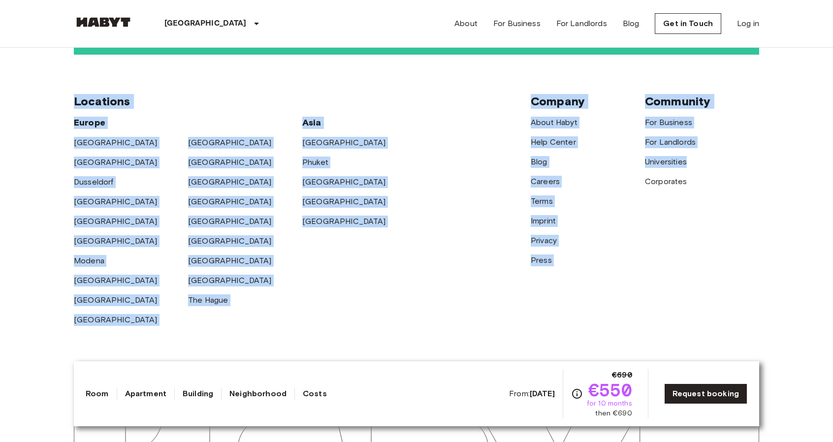
scroll to position [1944, 0]
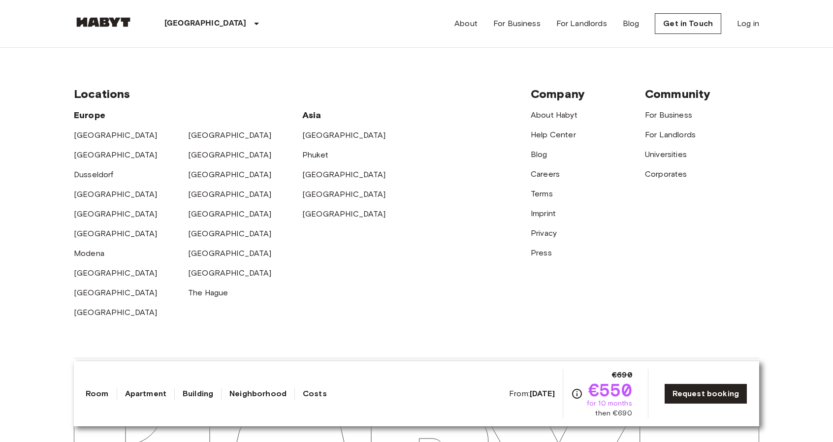
click at [701, 250] on div "Community For Business For Landlords Universities Corporates" at bounding box center [702, 203] width 114 height 232
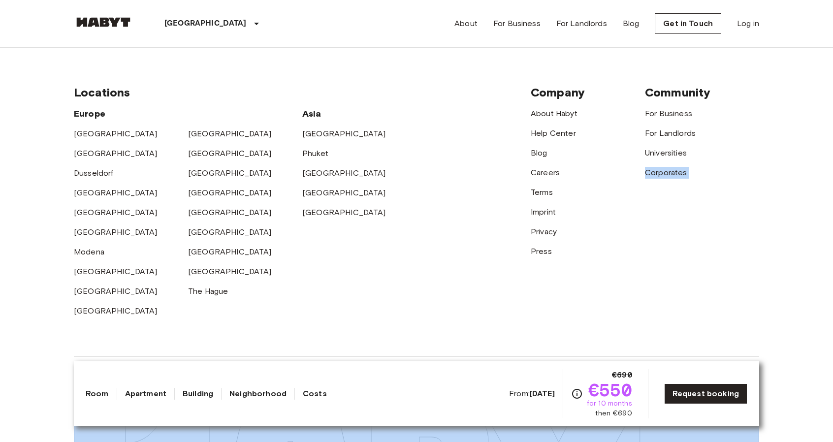
scroll to position [1979, 0]
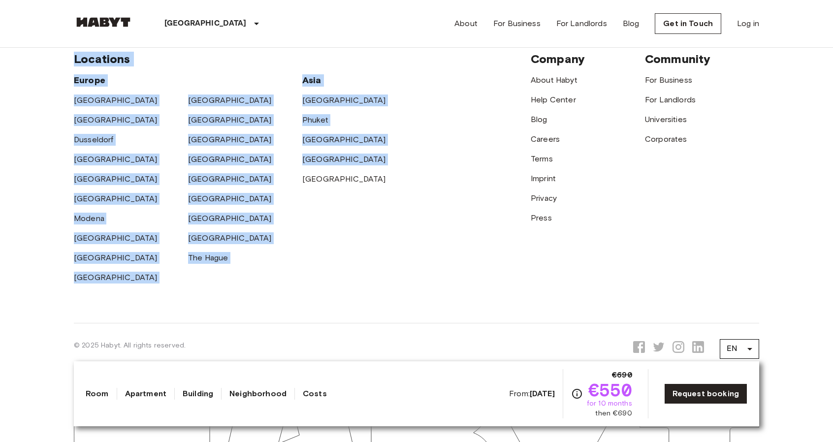
drag, startPoint x: 701, startPoint y: 250, endPoint x: 467, endPoint y: 262, distance: 234.6
click at [467, 262] on div "Locations [GEOGRAPHIC_DATA] [GEOGRAPHIC_DATA] [GEOGRAPHIC_DATA] [GEOGRAPHIC_DAT…" at bounding box center [416, 167] width 685 height 311
click at [467, 262] on div "[GEOGRAPHIC_DATA] [GEOGRAPHIC_DATA] [GEOGRAPHIC_DATA] [GEOGRAPHIC_DATA] [GEOGRA…" at bounding box center [302, 174] width 457 height 217
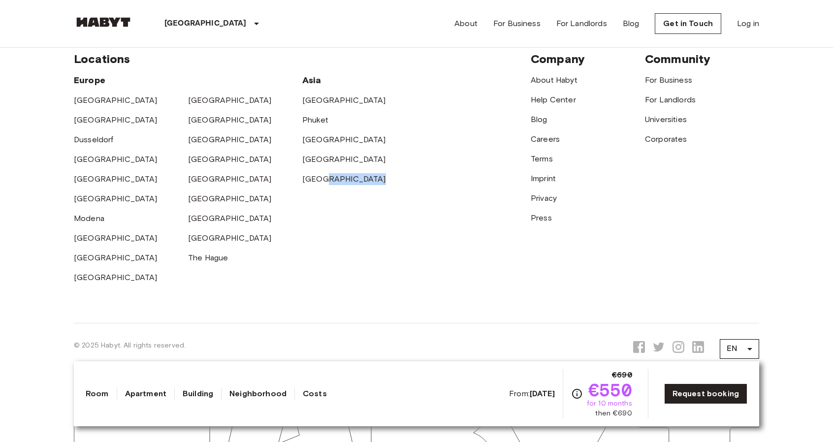
click at [467, 262] on div "[GEOGRAPHIC_DATA] [GEOGRAPHIC_DATA] [GEOGRAPHIC_DATA] [GEOGRAPHIC_DATA] [GEOGRA…" at bounding box center [302, 174] width 457 height 217
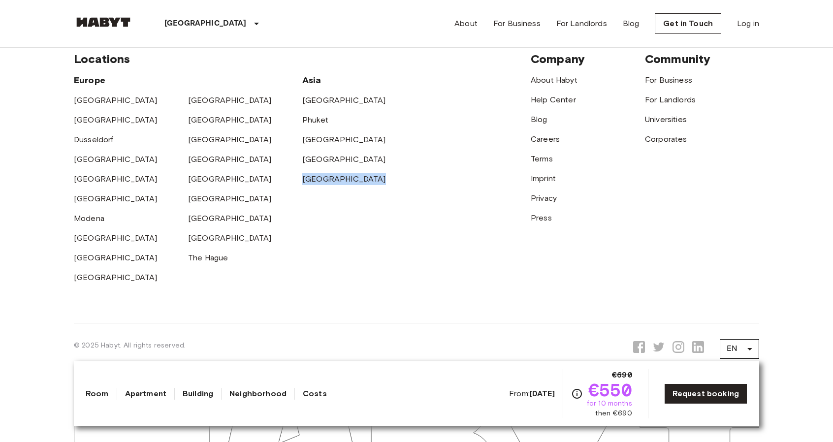
drag, startPoint x: 467, startPoint y: 262, endPoint x: 507, endPoint y: 236, distance: 48.7
click at [507, 236] on div "[GEOGRAPHIC_DATA] [GEOGRAPHIC_DATA] [GEOGRAPHIC_DATA] [GEOGRAPHIC_DATA] [GEOGRA…" at bounding box center [302, 174] width 457 height 217
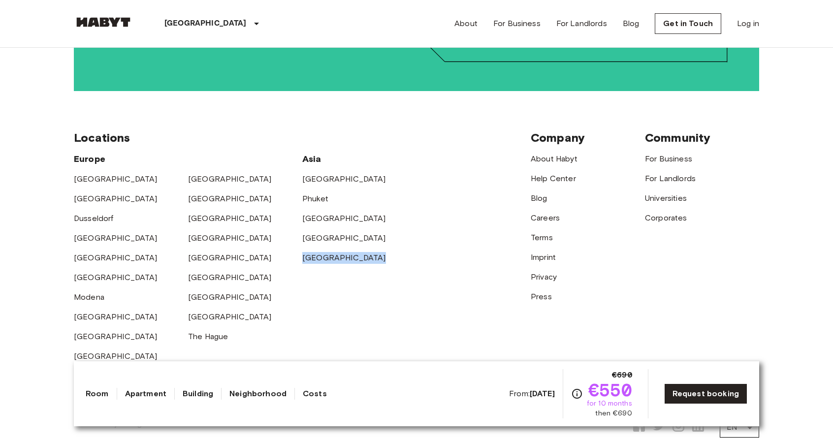
scroll to position [1899, 0]
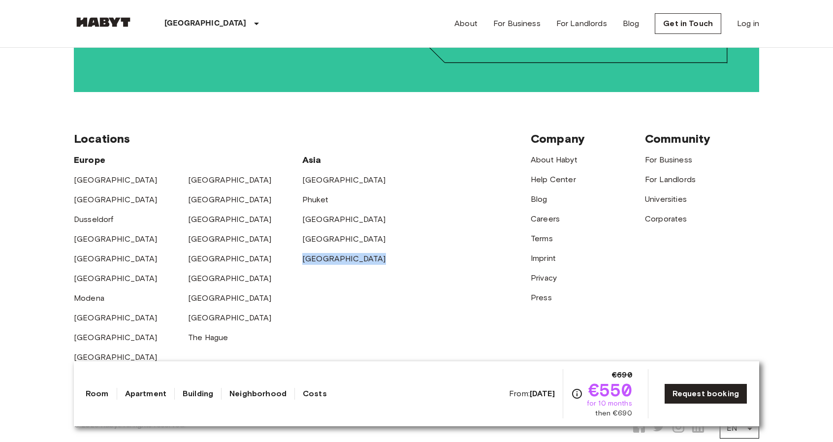
click at [507, 236] on div "[GEOGRAPHIC_DATA] [GEOGRAPHIC_DATA] [GEOGRAPHIC_DATA] [GEOGRAPHIC_DATA] [GEOGRA…" at bounding box center [302, 254] width 457 height 217
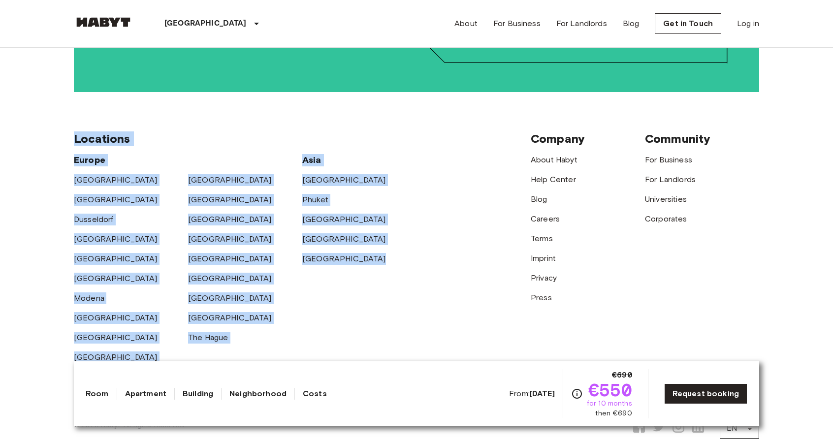
drag, startPoint x: 507, startPoint y: 236, endPoint x: 285, endPoint y: 109, distance: 255.9
click at [285, 109] on div "Locations [GEOGRAPHIC_DATA] [GEOGRAPHIC_DATA] [GEOGRAPHIC_DATA] [GEOGRAPHIC_DAT…" at bounding box center [416, 247] width 685 height 311
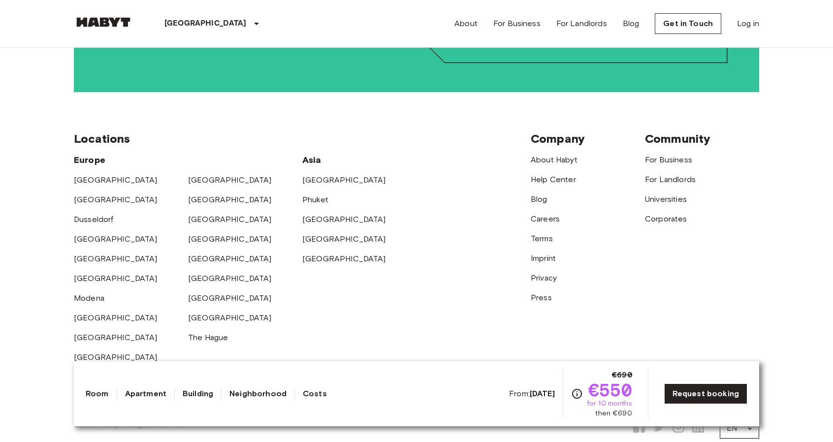
click at [285, 109] on div "Locations [GEOGRAPHIC_DATA] [GEOGRAPHIC_DATA] [GEOGRAPHIC_DATA] [GEOGRAPHIC_DAT…" at bounding box center [416, 247] width 685 height 311
drag, startPoint x: 285, startPoint y: 109, endPoint x: 835, endPoint y: 218, distance: 560.4
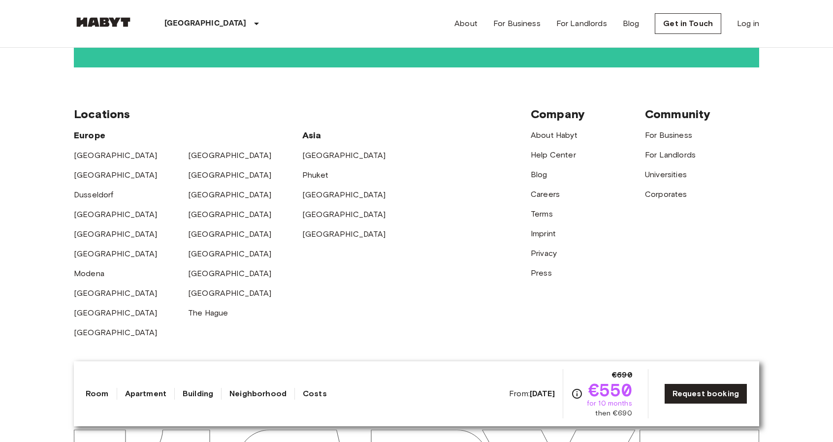
scroll to position [1933, 0]
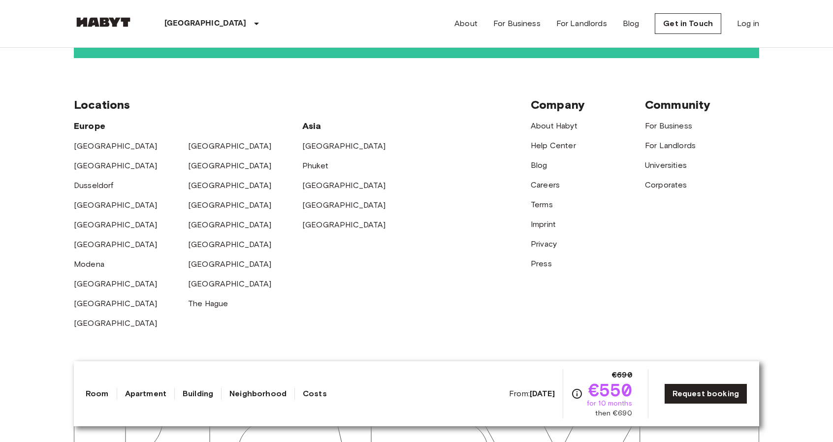
click at [758, 361] on div "Room Apartment Building Neighborhood Costs From: [DATE] €690 €550 for 10 months…" at bounding box center [416, 393] width 685 height 65
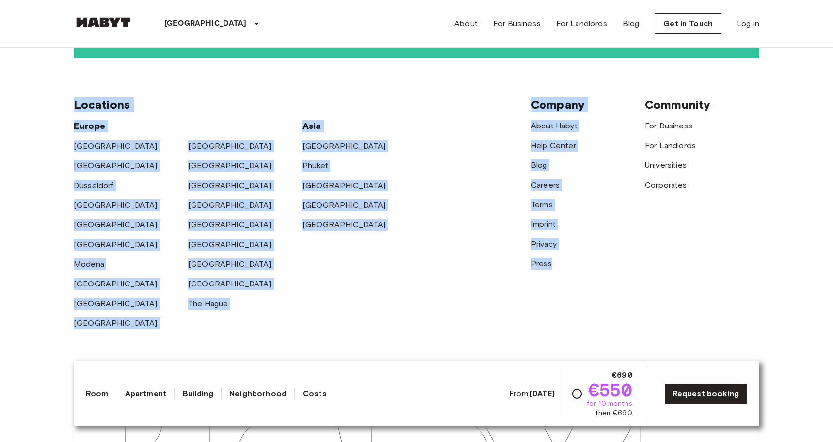
drag, startPoint x: 758, startPoint y: 361, endPoint x: 624, endPoint y: 271, distance: 161.8
click at [624, 271] on div "Company About Habyt Help Center Blog Careers Terms Imprint Privacy Press" at bounding box center [588, 213] width 114 height 232
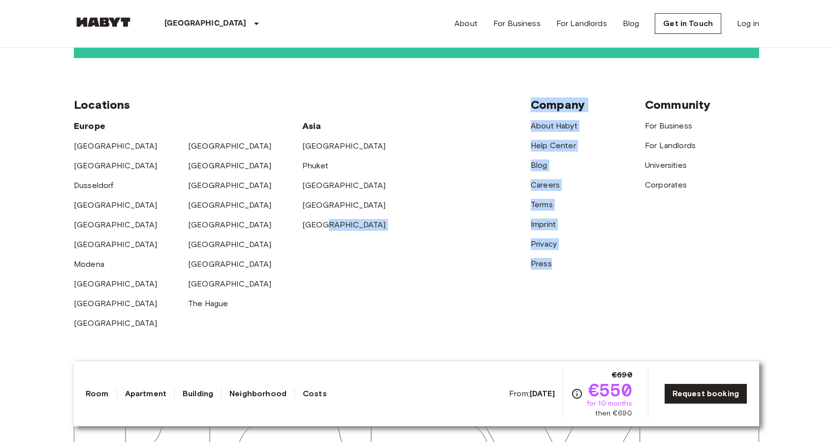
drag, startPoint x: 624, startPoint y: 271, endPoint x: 499, endPoint y: 272, distance: 124.5
click at [499, 272] on div "Locations [GEOGRAPHIC_DATA] [GEOGRAPHIC_DATA] [GEOGRAPHIC_DATA] [GEOGRAPHIC_DAT…" at bounding box center [416, 213] width 685 height 311
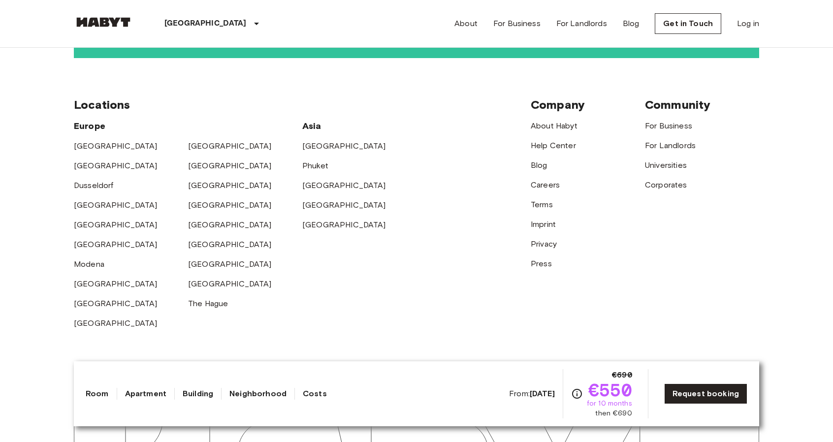
click at [293, 251] on div "[GEOGRAPHIC_DATA]" at bounding box center [245, 261] width 114 height 20
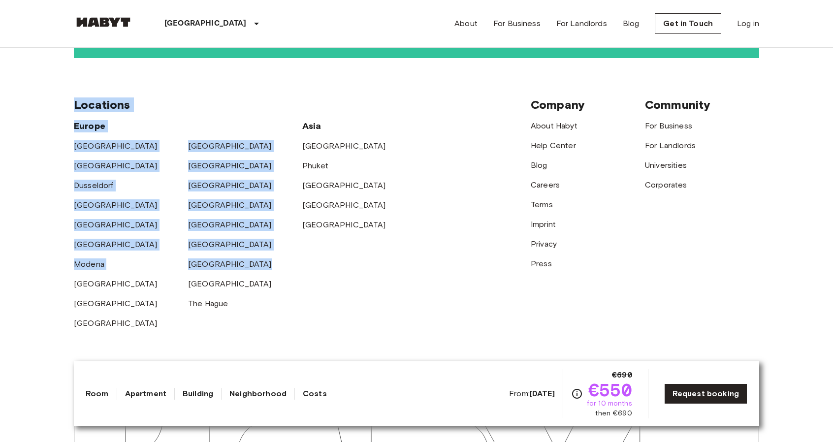
drag, startPoint x: 293, startPoint y: 239, endPoint x: 68, endPoint y: 93, distance: 268.0
click at [68, 93] on footer "Locations [GEOGRAPHIC_DATA] [GEOGRAPHIC_DATA] [GEOGRAPHIC_DATA] [GEOGRAPHIC_DAT…" at bounding box center [416, 280] width 709 height 444
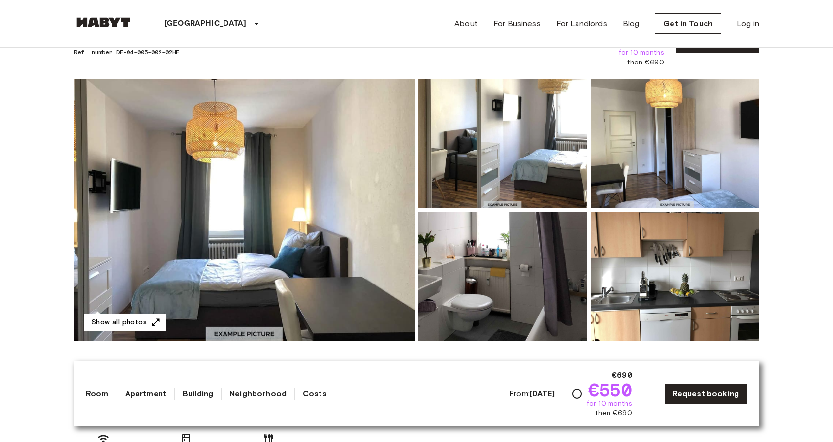
scroll to position [0, 0]
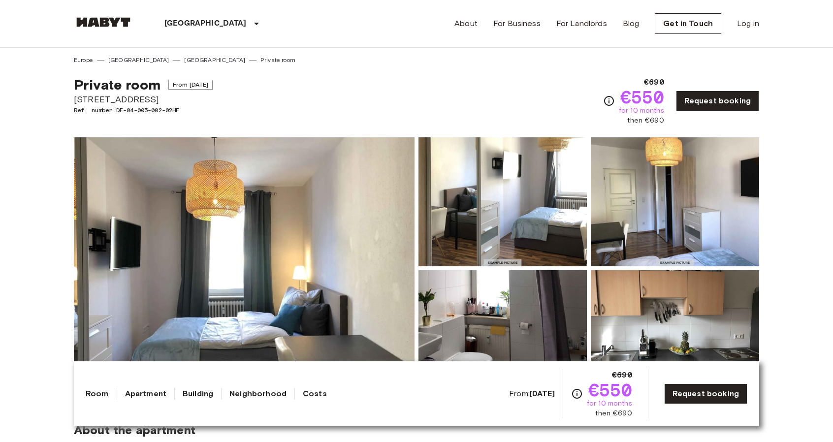
click at [209, 223] on img at bounding box center [244, 268] width 341 height 262
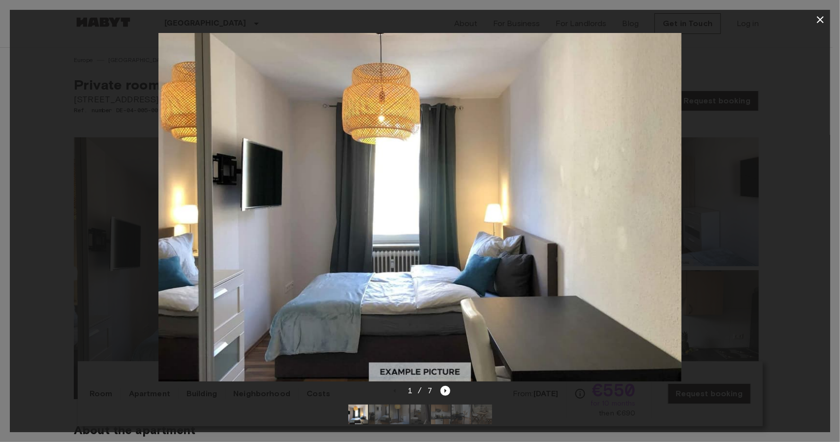
click at [0, 149] on div at bounding box center [420, 221] width 840 height 442
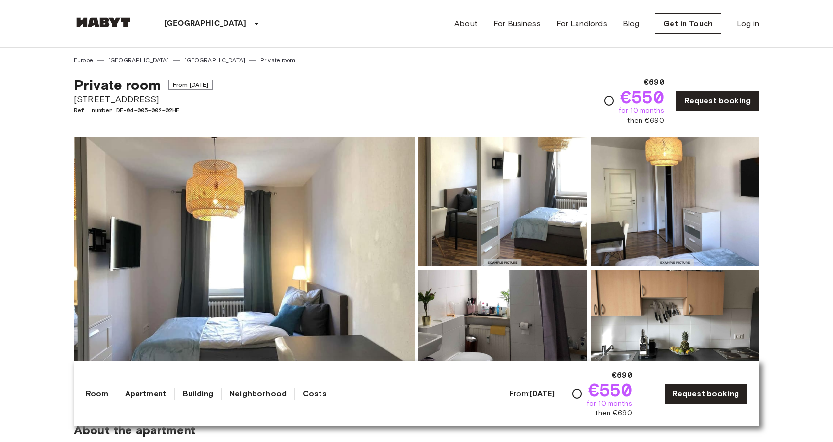
click at [170, 181] on img at bounding box center [244, 268] width 341 height 262
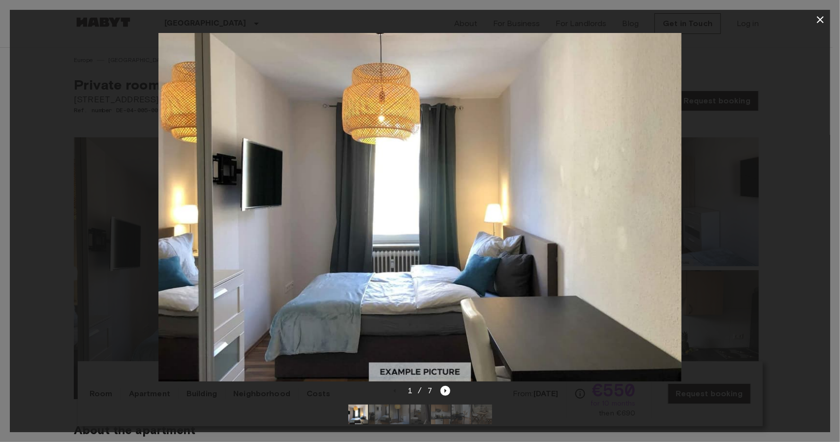
click at [90, 152] on div at bounding box center [420, 207] width 821 height 355
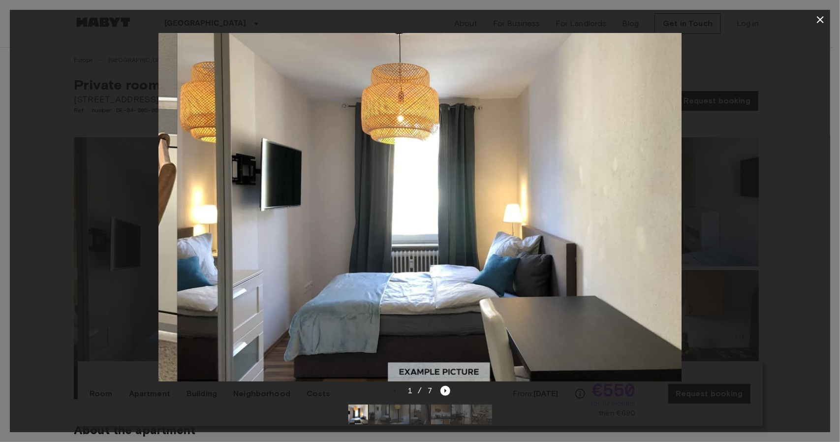
drag, startPoint x: 384, startPoint y: 181, endPoint x: 550, endPoint y: 135, distance: 172.6
click at [550, 135] on img at bounding box center [439, 207] width 523 height 349
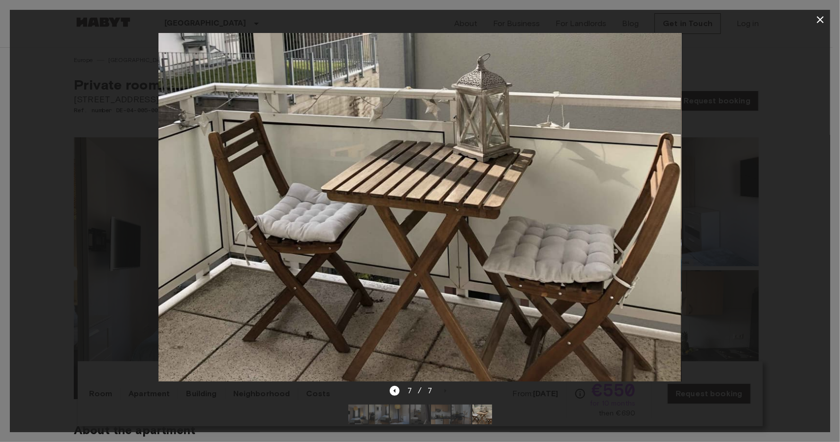
click at [705, 102] on div at bounding box center [420, 207] width 821 height 355
click at [748, 73] on div at bounding box center [420, 207] width 821 height 355
click at [706, 172] on div at bounding box center [420, 207] width 821 height 355
click at [820, 21] on icon "button" at bounding box center [821, 20] width 12 height 12
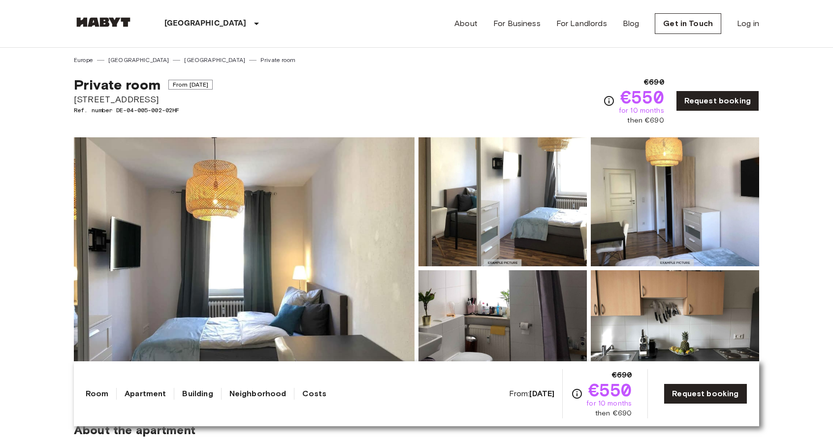
click at [701, 188] on img at bounding box center [675, 201] width 168 height 129
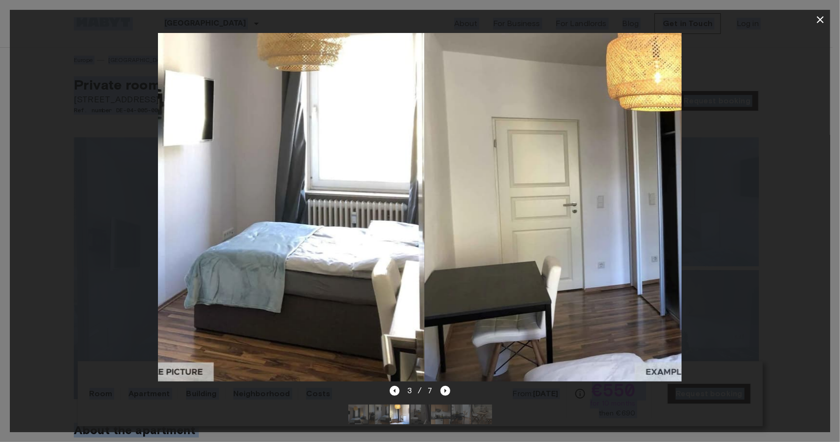
click at [701, 188] on div at bounding box center [420, 207] width 821 height 355
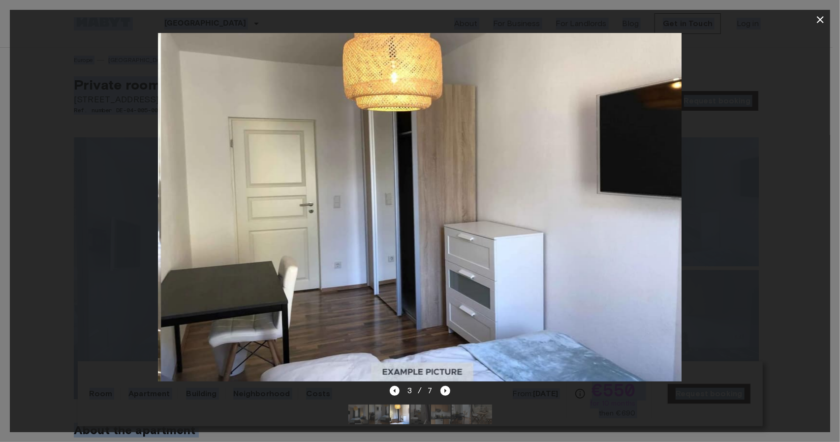
click at [708, 183] on div at bounding box center [420, 207] width 821 height 355
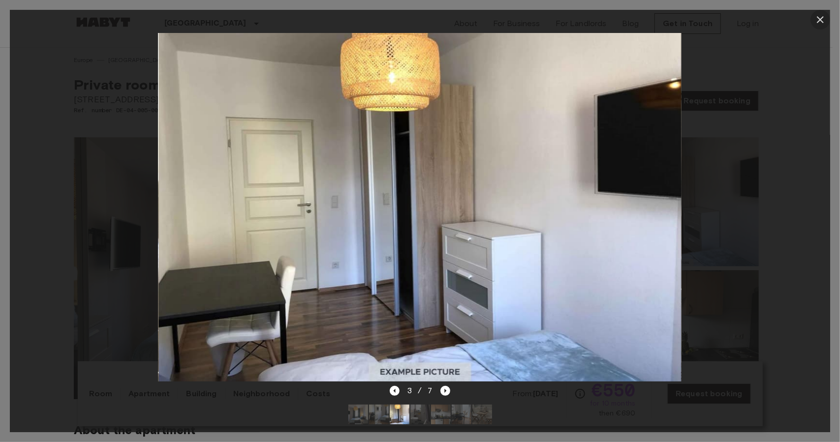
click at [816, 24] on icon "button" at bounding box center [821, 20] width 12 height 12
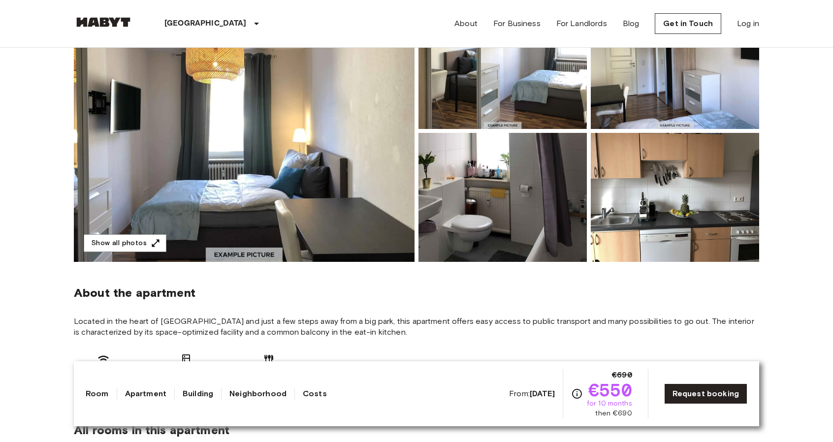
scroll to position [138, 0]
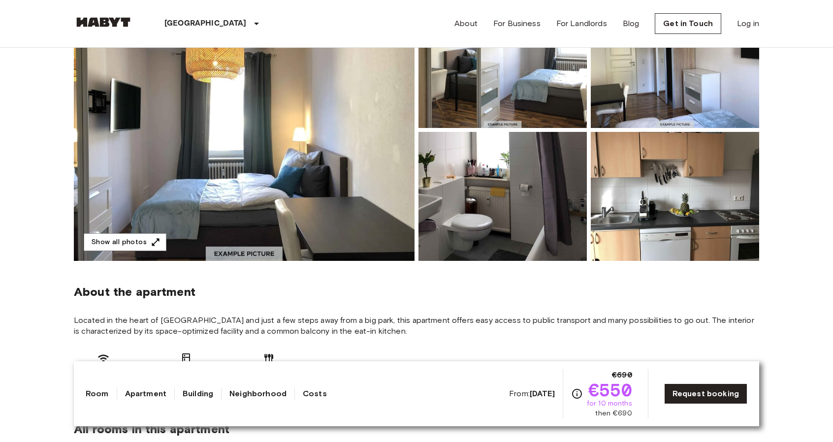
click at [718, 170] on img at bounding box center [675, 196] width 168 height 129
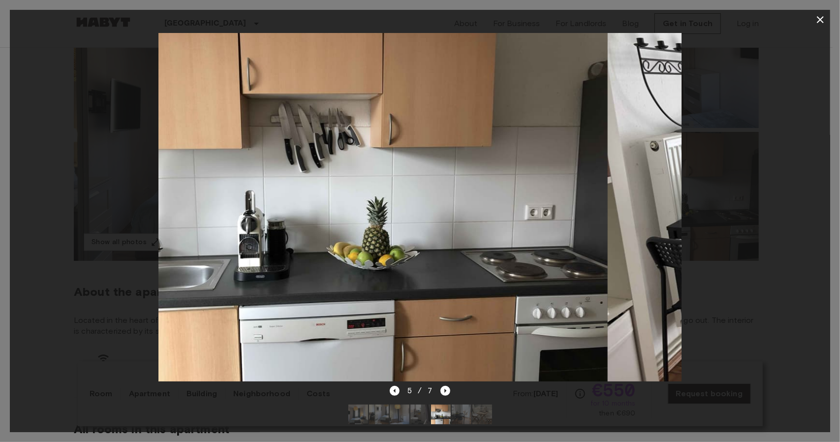
click at [758, 166] on div at bounding box center [420, 207] width 821 height 355
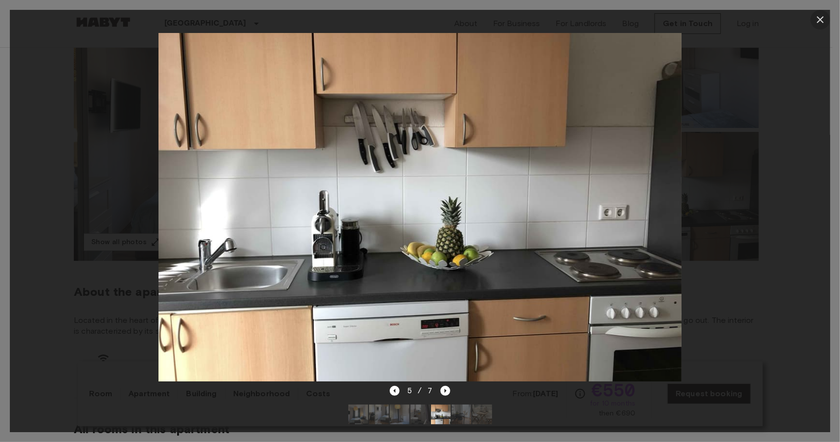
click at [817, 20] on icon "button" at bounding box center [821, 20] width 12 height 12
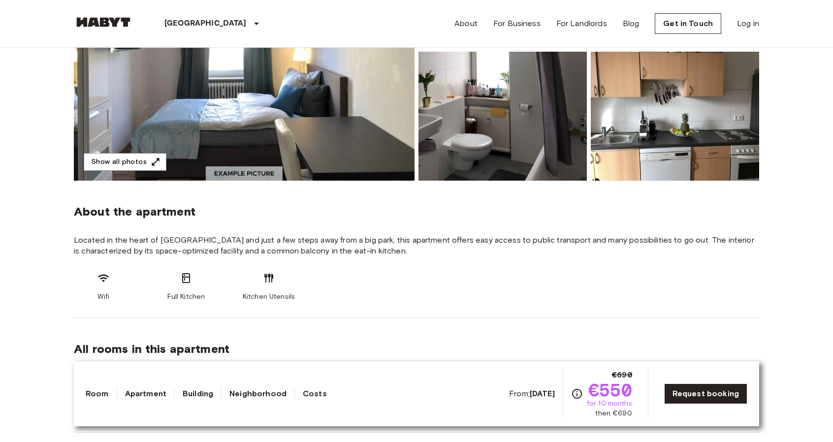
scroll to position [215, 0]
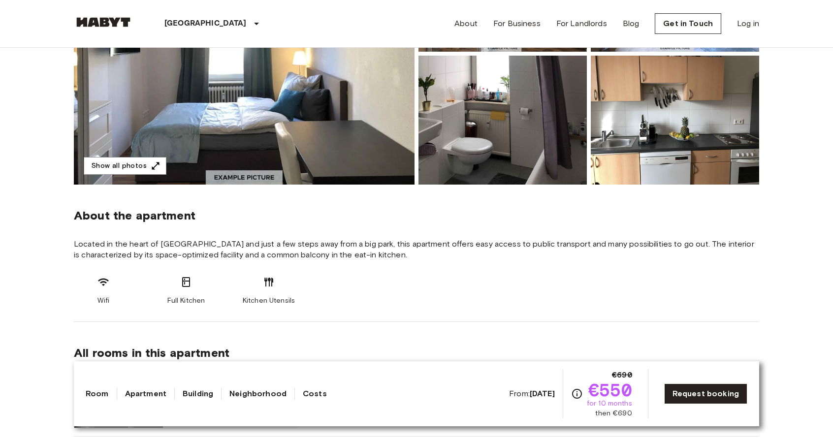
click at [439, 130] on img at bounding box center [502, 120] width 168 height 129
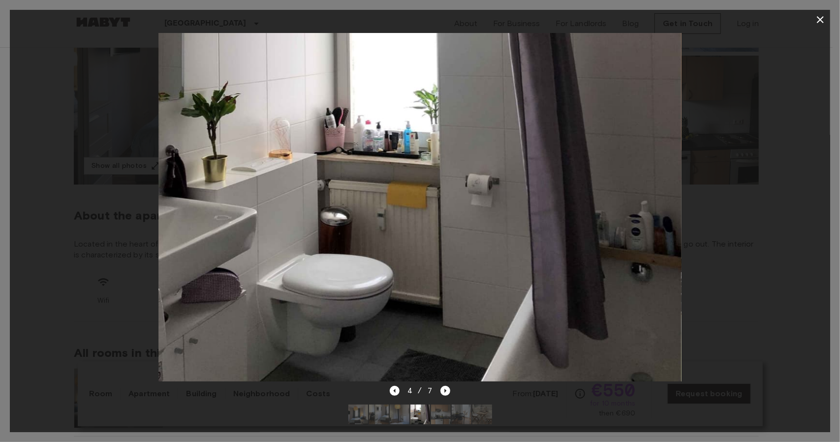
click at [707, 145] on div at bounding box center [420, 207] width 821 height 355
click at [763, 75] on div at bounding box center [420, 207] width 821 height 355
click at [819, 22] on icon "button" at bounding box center [821, 20] width 12 height 12
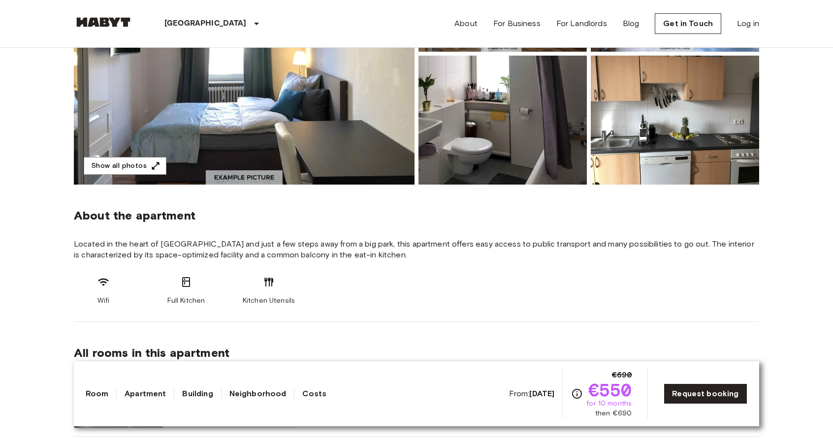
click at [744, 86] on img at bounding box center [675, 120] width 168 height 129
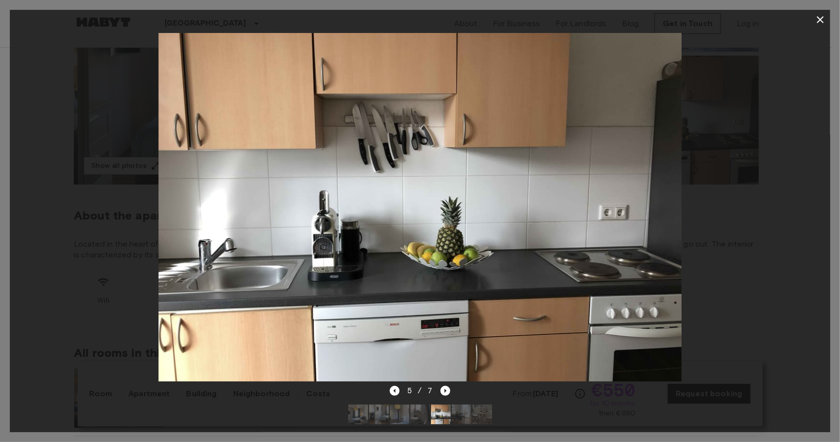
click at [662, 195] on img at bounding box center [419, 207] width 523 height 349
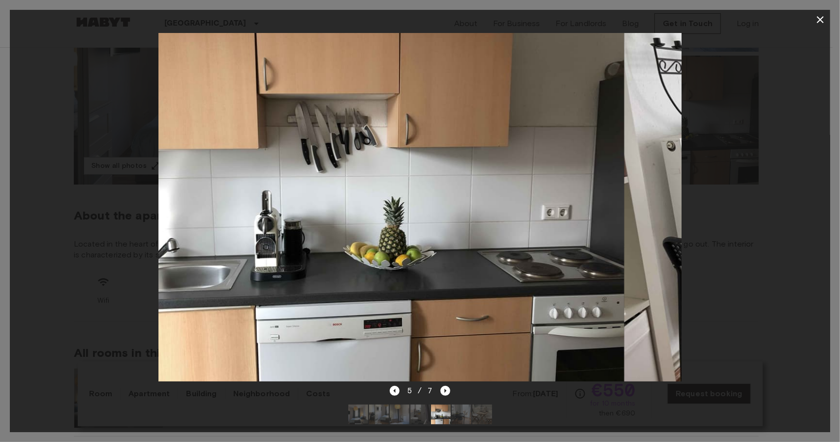
drag, startPoint x: 662, startPoint y: 195, endPoint x: 596, endPoint y: 201, distance: 65.8
click at [596, 201] on img at bounding box center [362, 207] width 523 height 349
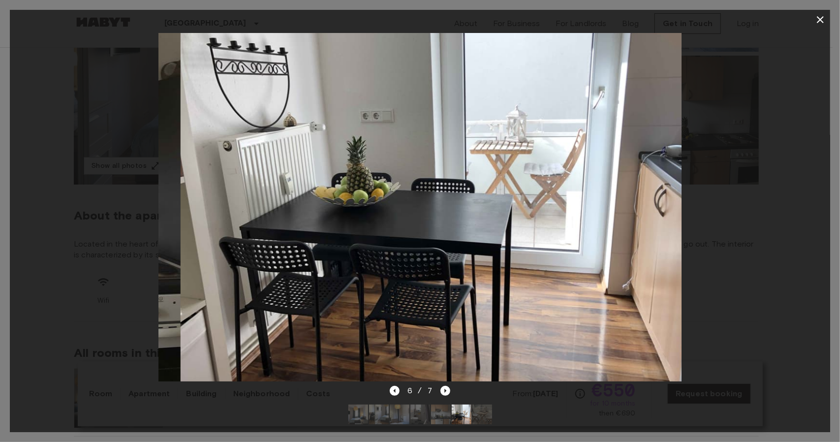
drag, startPoint x: 596, startPoint y: 201, endPoint x: 482, endPoint y: 241, distance: 120.3
click at [482, 241] on img at bounding box center [442, 207] width 523 height 349
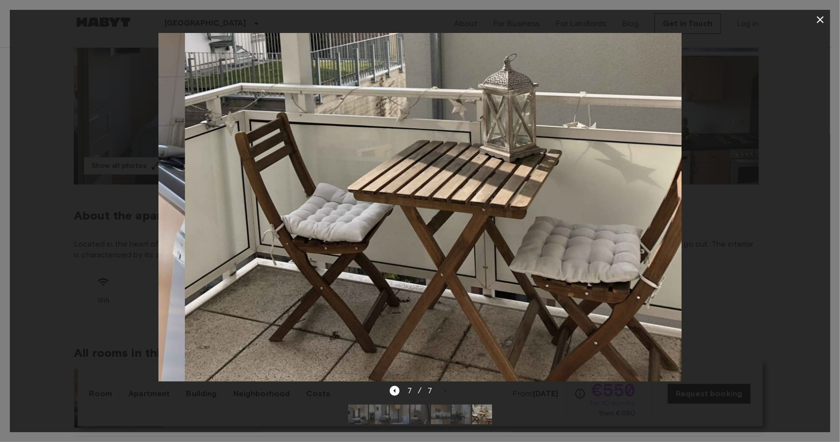
drag, startPoint x: 482, startPoint y: 241, endPoint x: 440, endPoint y: 248, distance: 42.9
click at [440, 248] on img at bounding box center [446, 207] width 523 height 349
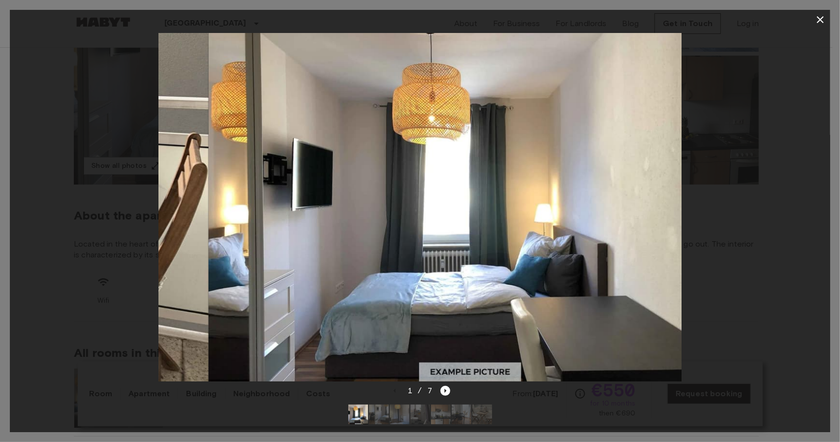
drag, startPoint x: 440, startPoint y: 248, endPoint x: 414, endPoint y: 253, distance: 26.3
click at [414, 253] on img at bounding box center [470, 207] width 523 height 349
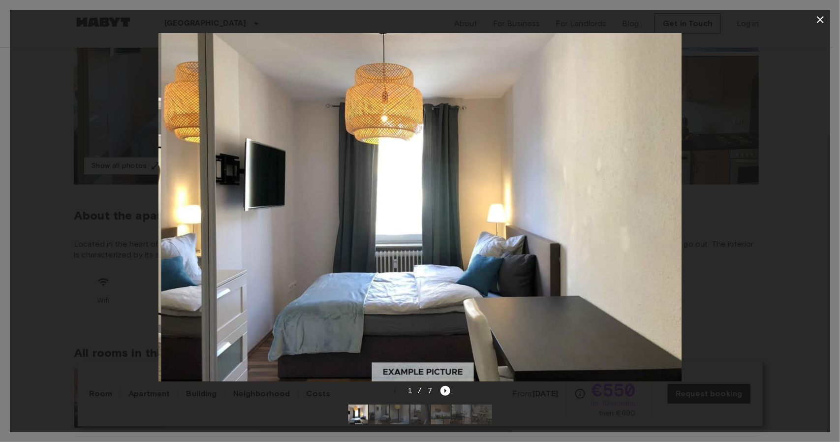
drag, startPoint x: 414, startPoint y: 253, endPoint x: 352, endPoint y: 262, distance: 62.6
click at [352, 262] on img at bounding box center [422, 207] width 523 height 349
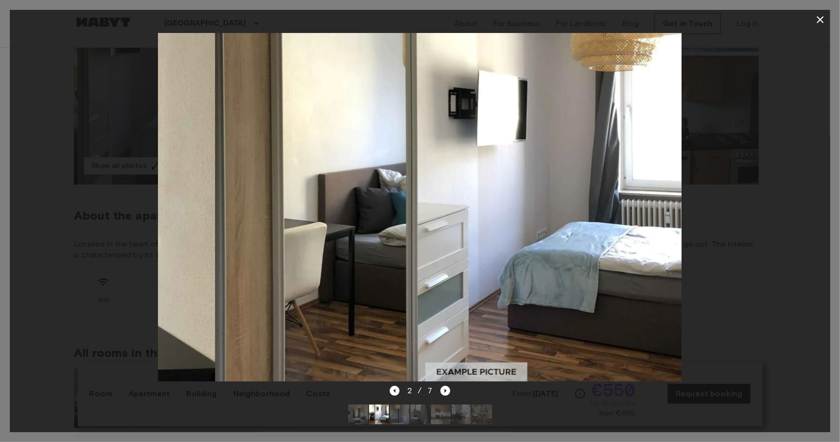
drag, startPoint x: 352, startPoint y: 262, endPoint x: 310, endPoint y: 266, distance: 43.1
click at [310, 266] on img at bounding box center [476, 207] width 523 height 349
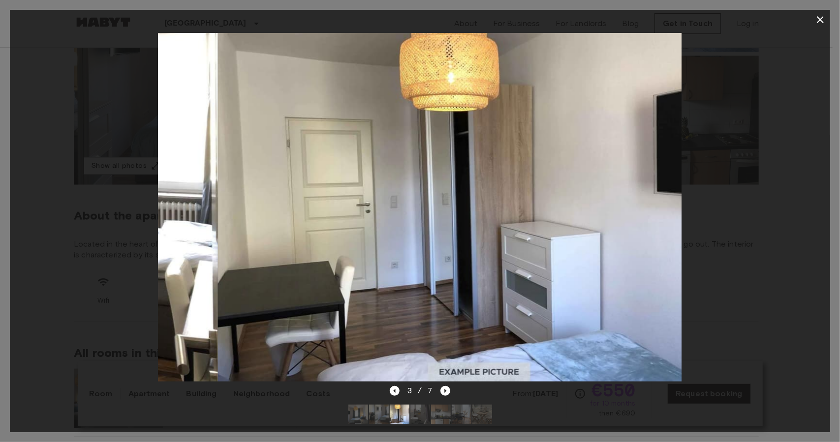
drag, startPoint x: 310, startPoint y: 266, endPoint x: 244, endPoint y: 268, distance: 66.0
click at [244, 268] on img at bounding box center [479, 207] width 523 height 349
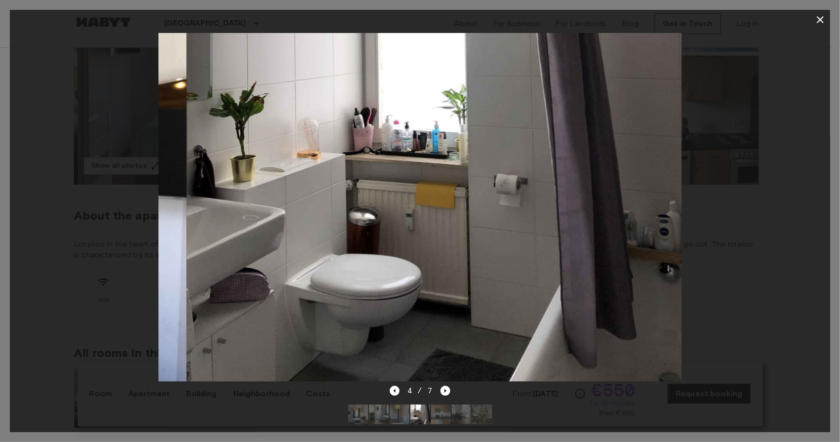
drag, startPoint x: 244, startPoint y: 268, endPoint x: 175, endPoint y: 276, distance: 69.4
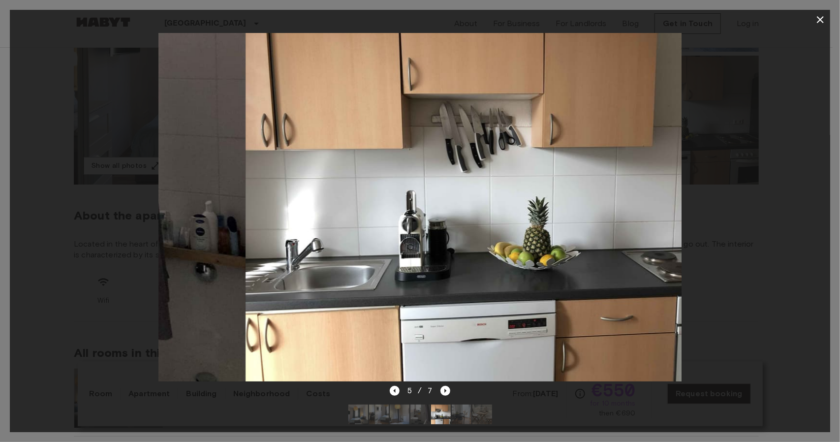
drag, startPoint x: 175, startPoint y: 276, endPoint x: 146, endPoint y: 283, distance: 29.8
click at [146, 283] on div at bounding box center [420, 207] width 821 height 355
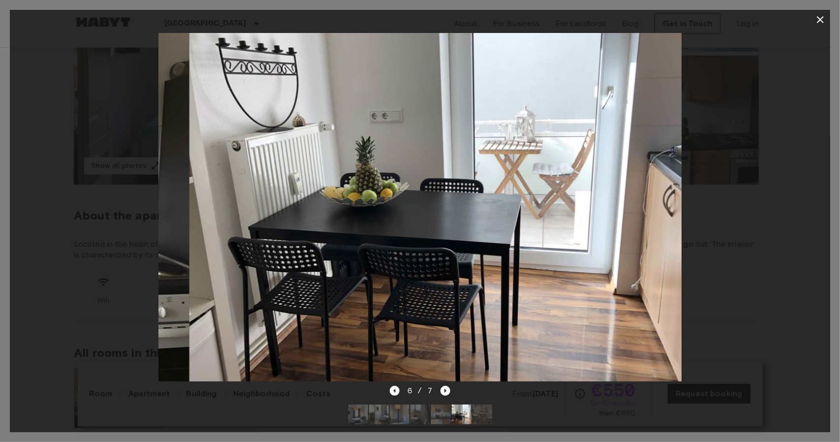
drag, startPoint x: 146, startPoint y: 283, endPoint x: 120, endPoint y: 294, distance: 27.8
click at [120, 294] on div at bounding box center [420, 207] width 821 height 355
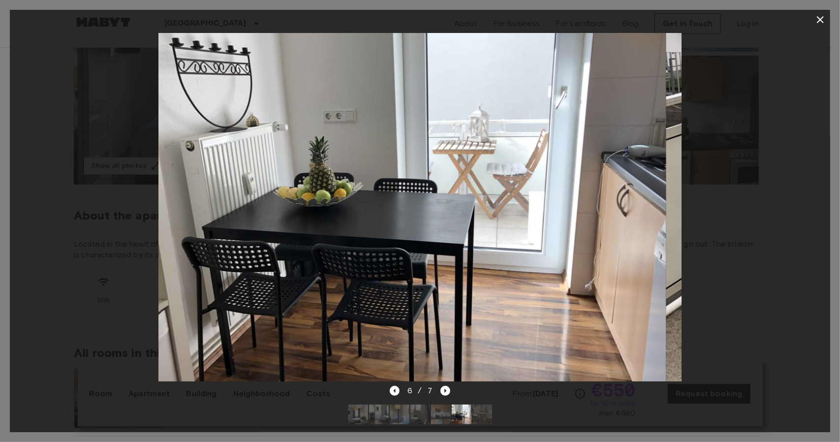
drag, startPoint x: 295, startPoint y: 195, endPoint x: 159, endPoint y: 229, distance: 139.9
click at [159, 229] on img at bounding box center [404, 207] width 523 height 349
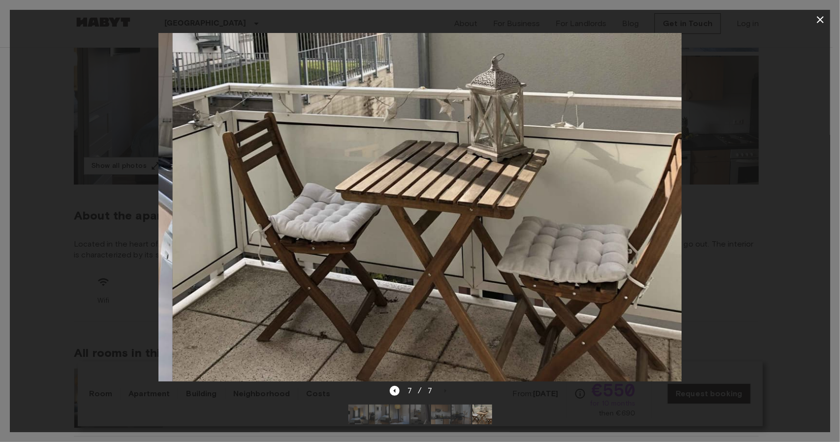
drag, startPoint x: 333, startPoint y: 162, endPoint x: 231, endPoint y: 186, distance: 105.2
click at [231, 186] on img at bounding box center [433, 207] width 523 height 349
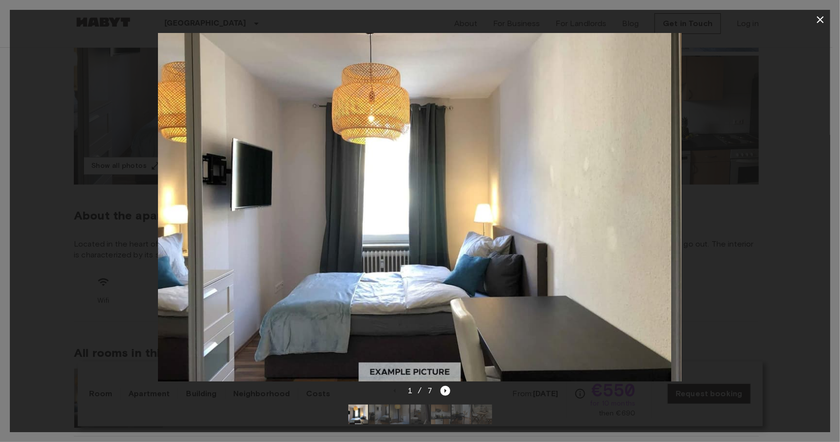
drag, startPoint x: 416, startPoint y: 138, endPoint x: 268, endPoint y: 153, distance: 148.9
click at [268, 153] on img at bounding box center [409, 207] width 523 height 349
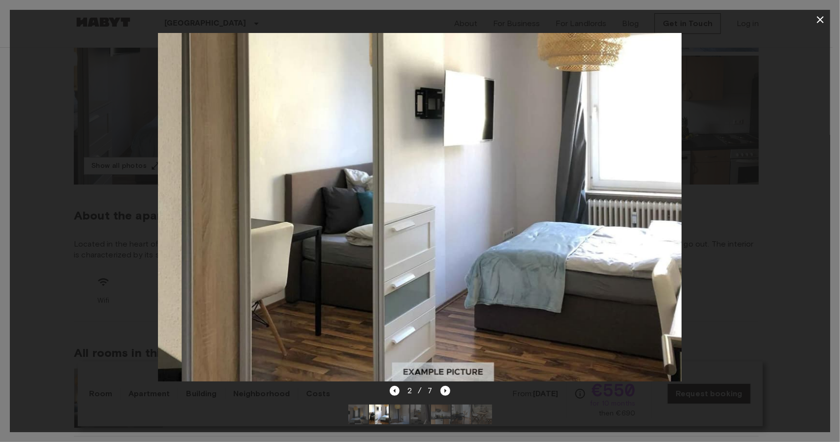
drag, startPoint x: 459, startPoint y: 115, endPoint x: 280, endPoint y: 120, distance: 178.7
click at [280, 120] on img at bounding box center [443, 207] width 523 height 349
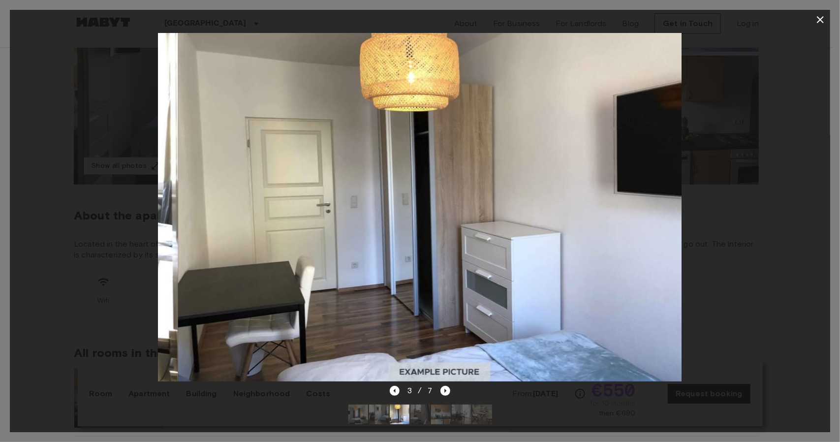
drag, startPoint x: 496, startPoint y: 131, endPoint x: 227, endPoint y: 172, distance: 271.4
click at [227, 172] on img at bounding box center [439, 207] width 523 height 349
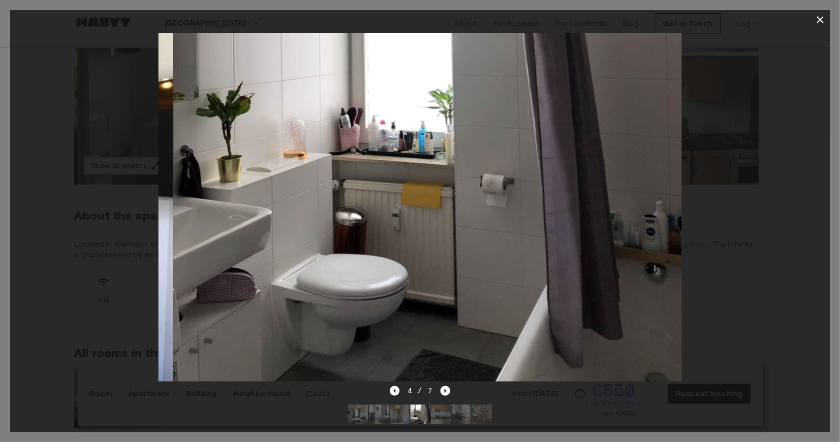
drag, startPoint x: 446, startPoint y: 151, endPoint x: 299, endPoint y: 163, distance: 147.6
click at [299, 163] on img at bounding box center [434, 207] width 523 height 349
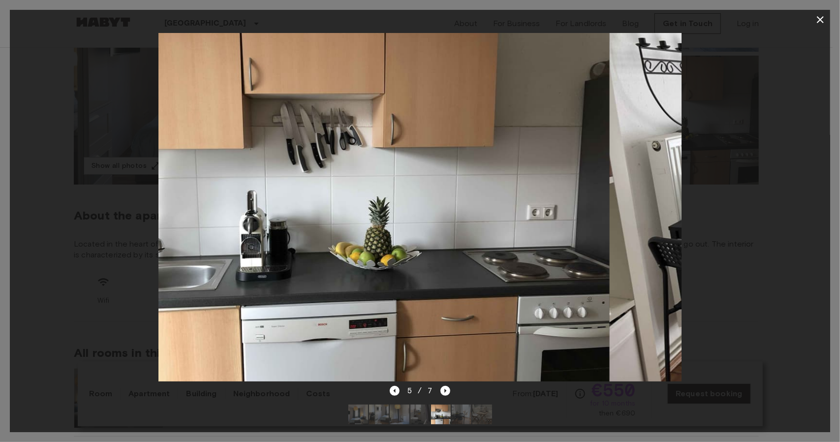
drag, startPoint x: 411, startPoint y: 137, endPoint x: 284, endPoint y: 157, distance: 128.5
click at [284, 157] on img at bounding box center [348, 207] width 523 height 349
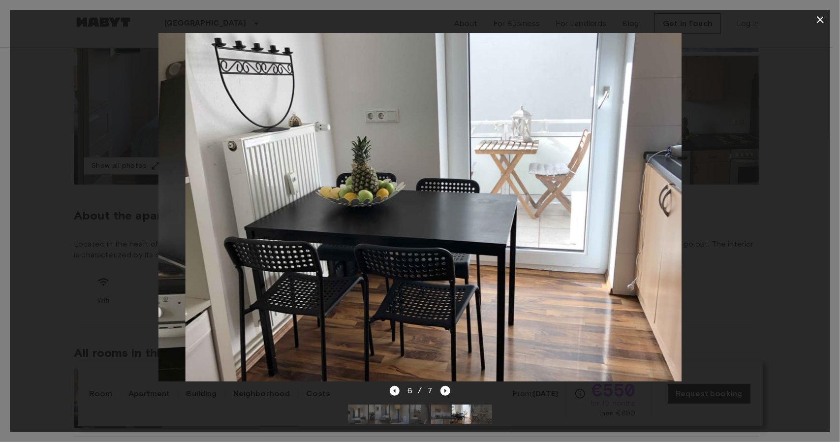
drag, startPoint x: 284, startPoint y: 157, endPoint x: 217, endPoint y: 149, distance: 66.9
click at [217, 149] on img at bounding box center [447, 207] width 523 height 349
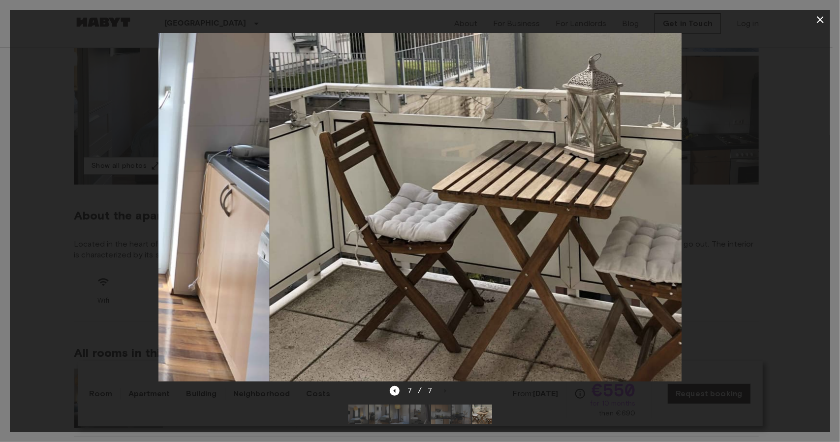
click at [217, 149] on img at bounding box center [7, 207] width 523 height 349
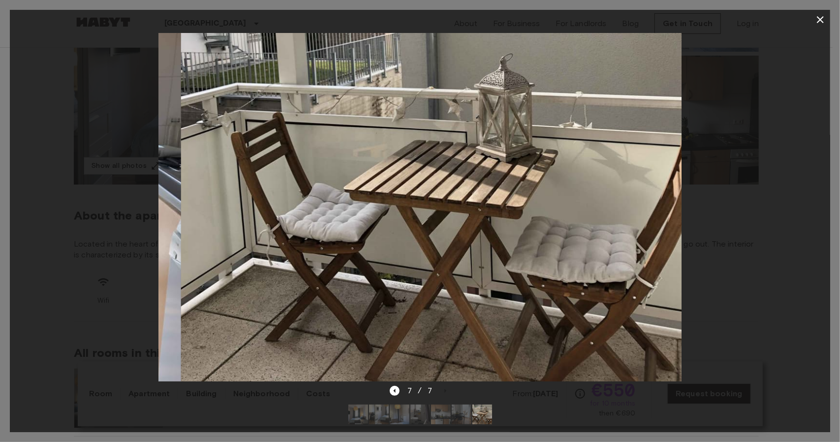
click at [77, 178] on div at bounding box center [420, 207] width 821 height 355
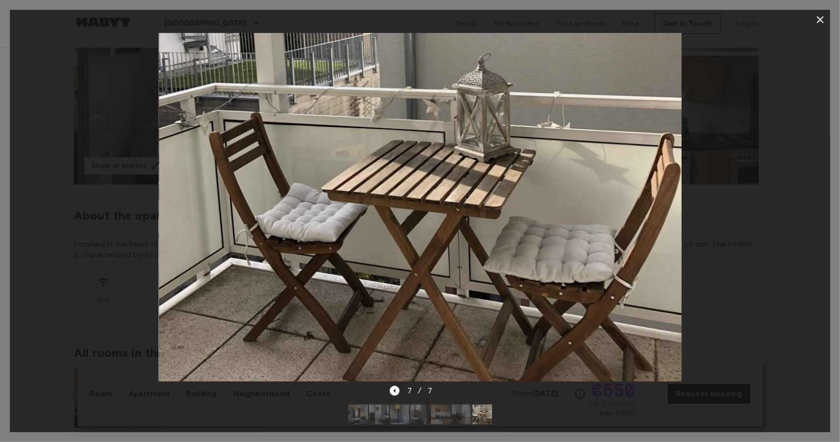
click at [218, 155] on img at bounding box center [420, 207] width 523 height 349
click at [109, 174] on div at bounding box center [420, 207] width 821 height 355
click at [821, 24] on icon "button" at bounding box center [821, 20] width 12 height 12
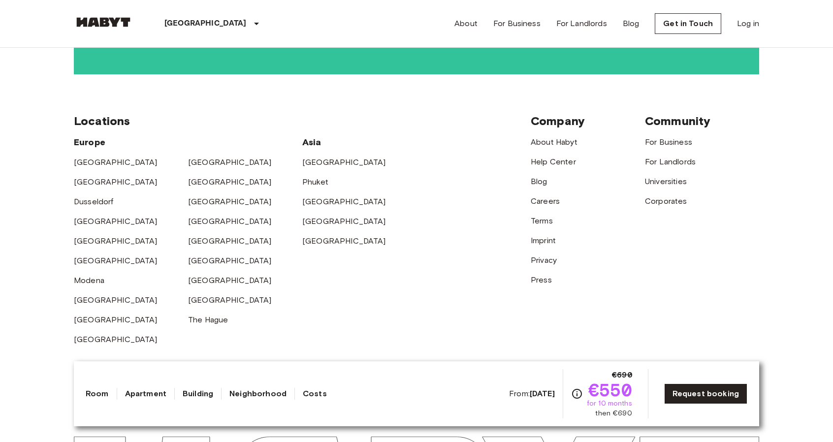
scroll to position [1921, 0]
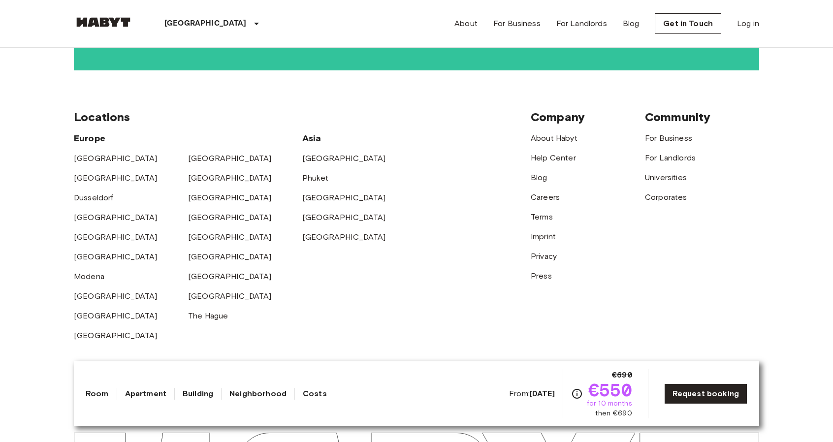
click at [565, 110] on span "Company" at bounding box center [558, 117] width 54 height 14
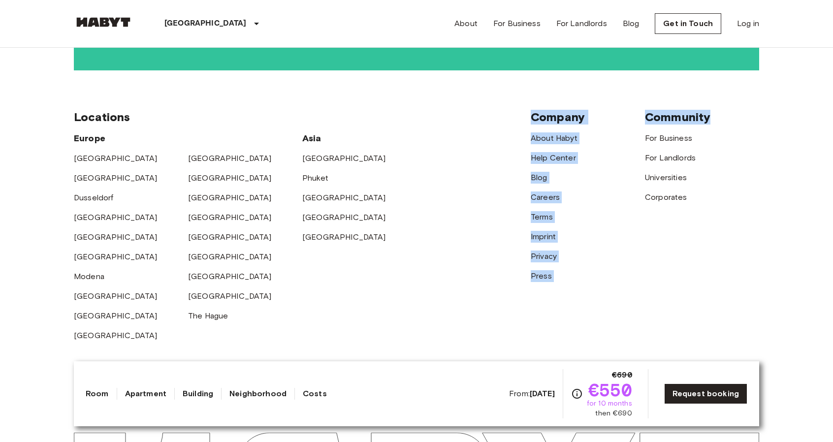
drag, startPoint x: 565, startPoint y: 107, endPoint x: 682, endPoint y: 82, distance: 119.8
click at [682, 82] on div "Locations [GEOGRAPHIC_DATA] [GEOGRAPHIC_DATA] [GEOGRAPHIC_DATA] [GEOGRAPHIC_DAT…" at bounding box center [416, 225] width 685 height 311
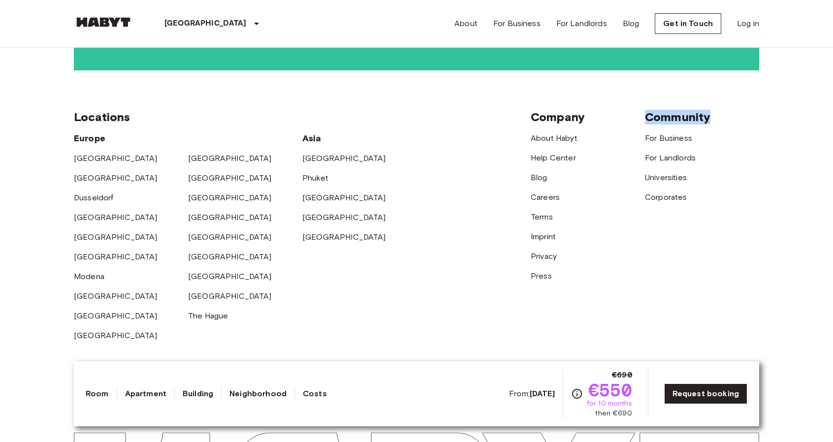
click at [682, 82] on div "Locations [GEOGRAPHIC_DATA] [GEOGRAPHIC_DATA] [GEOGRAPHIC_DATA] [GEOGRAPHIC_DAT…" at bounding box center [416, 225] width 685 height 311
drag, startPoint x: 682, startPoint y: 82, endPoint x: 630, endPoint y: 157, distance: 91.2
click at [630, 157] on div "Locations [GEOGRAPHIC_DATA] [GEOGRAPHIC_DATA] [GEOGRAPHIC_DATA] [GEOGRAPHIC_DAT…" at bounding box center [416, 225] width 685 height 311
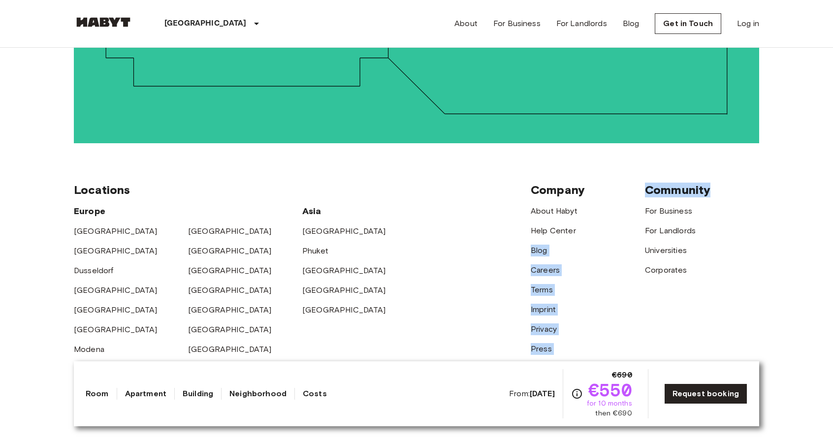
scroll to position [1847, 0]
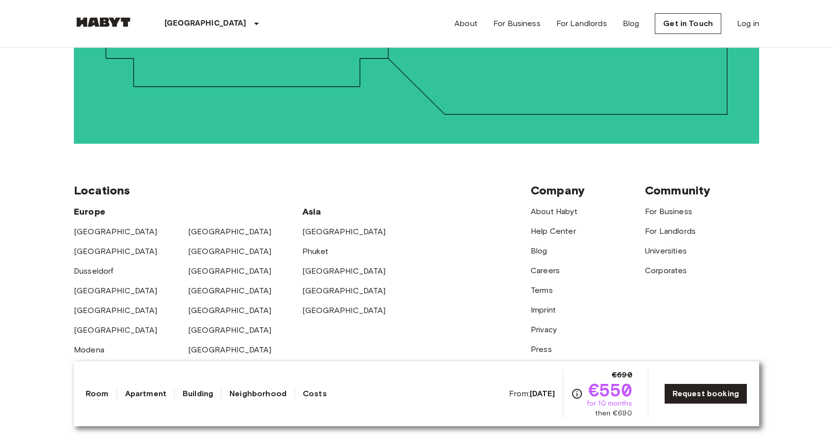
click at [630, 157] on div "Locations [GEOGRAPHIC_DATA] [GEOGRAPHIC_DATA] [GEOGRAPHIC_DATA] [GEOGRAPHIC_DAT…" at bounding box center [416, 299] width 685 height 311
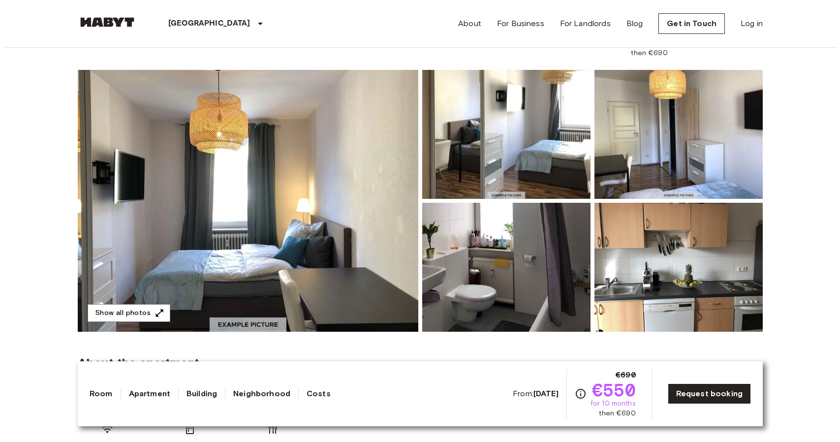
scroll to position [67, 0]
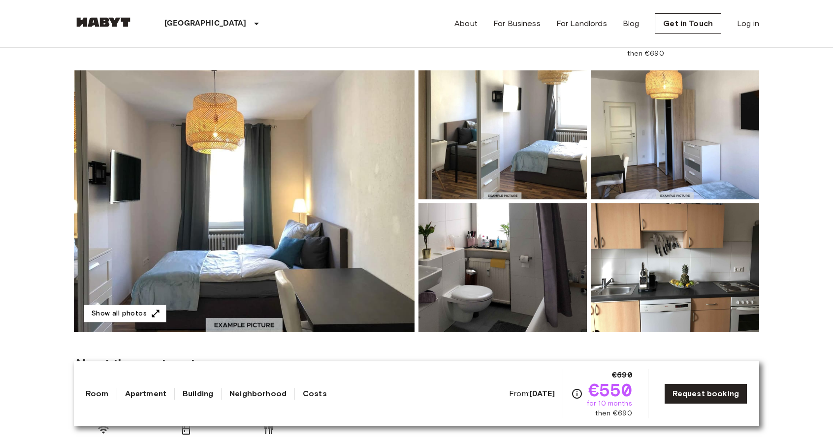
click at [729, 121] on img at bounding box center [675, 134] width 168 height 129
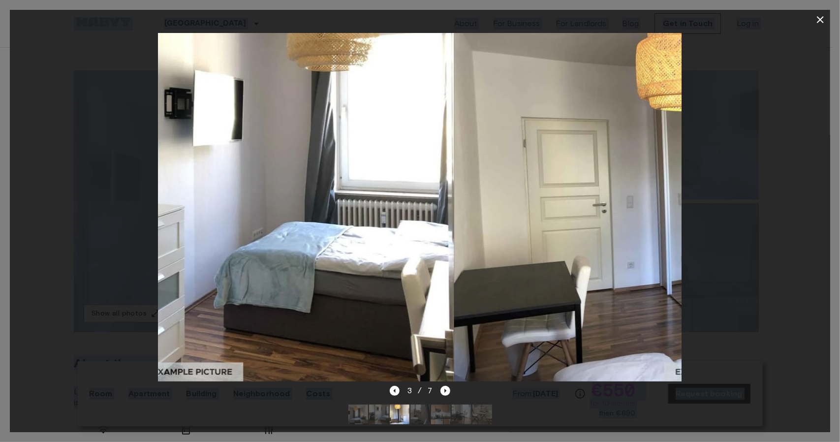
click at [729, 121] on div at bounding box center [420, 207] width 821 height 355
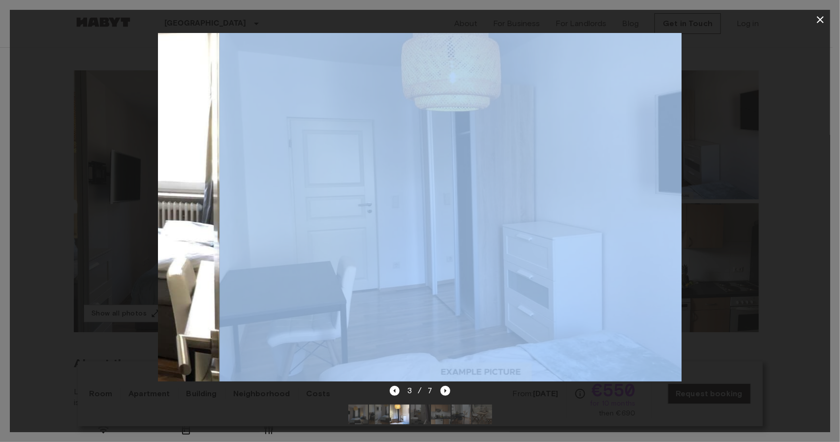
click at [729, 121] on div at bounding box center [420, 207] width 821 height 355
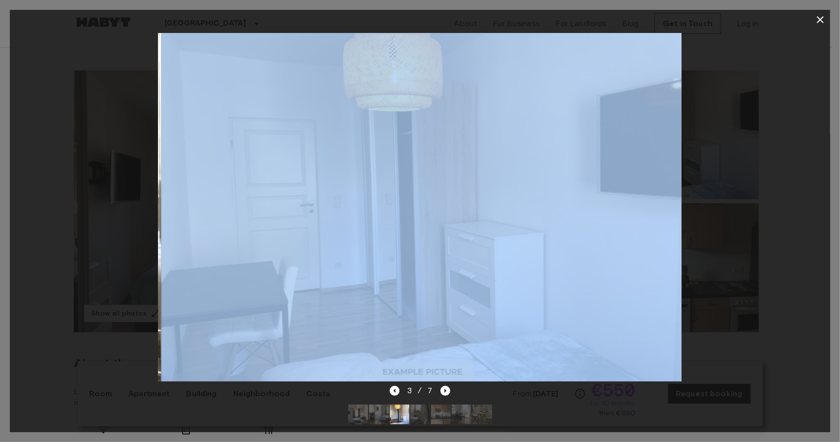
click at [729, 121] on div at bounding box center [420, 207] width 821 height 355
click at [719, 158] on div at bounding box center [420, 207] width 821 height 355
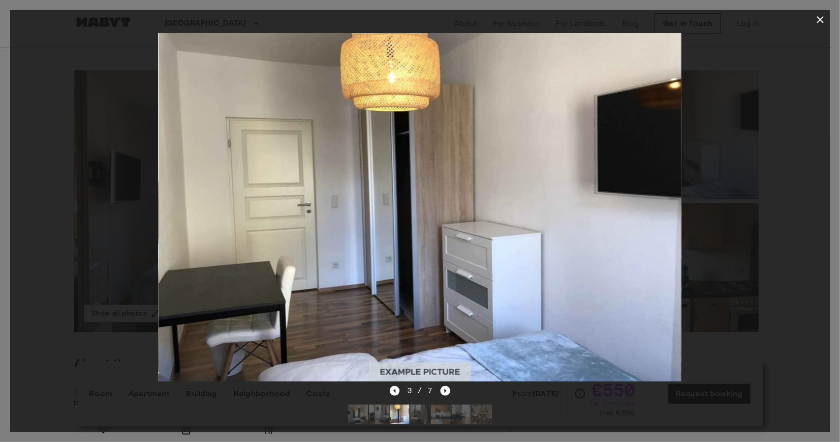
click at [831, 131] on div at bounding box center [420, 221] width 840 height 442
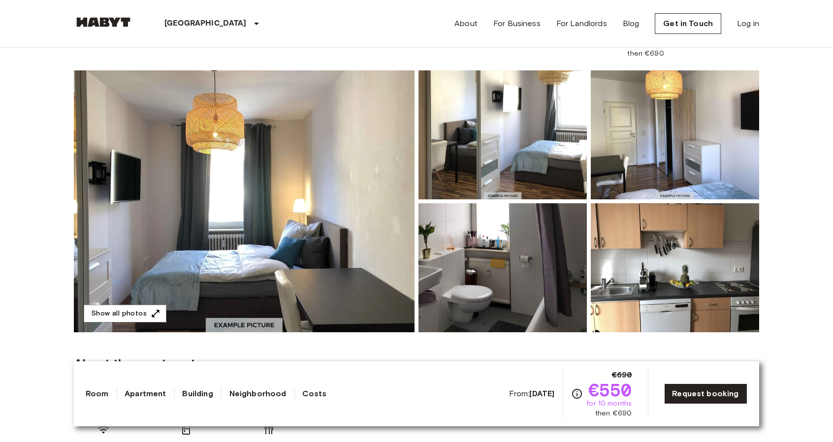
drag, startPoint x: 831, startPoint y: 131, endPoint x: 790, endPoint y: 78, distance: 67.3
click at [715, 237] on img at bounding box center [675, 267] width 168 height 129
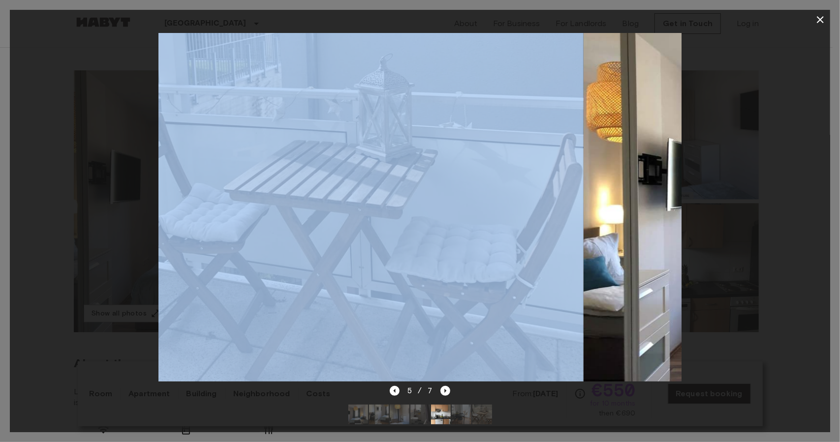
click at [715, 237] on div at bounding box center [420, 207] width 821 height 355
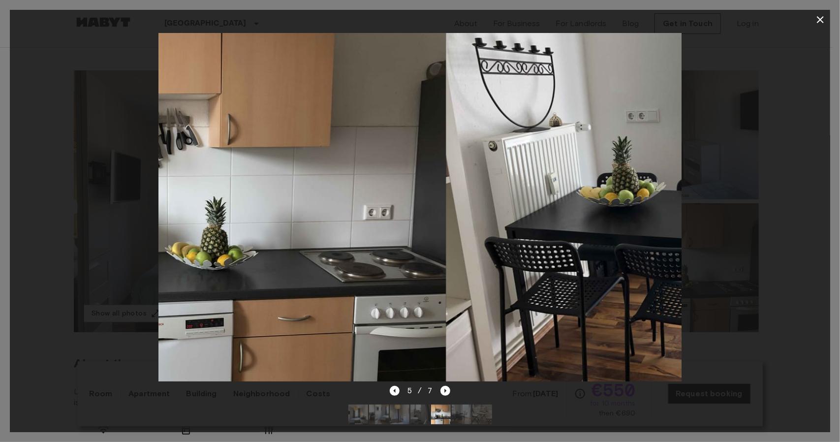
click at [715, 237] on div at bounding box center [420, 207] width 821 height 355
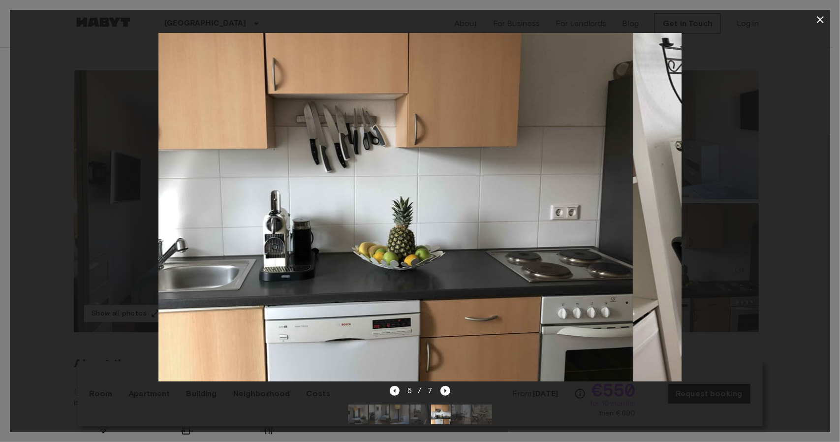
click at [715, 237] on div at bounding box center [420, 207] width 821 height 355
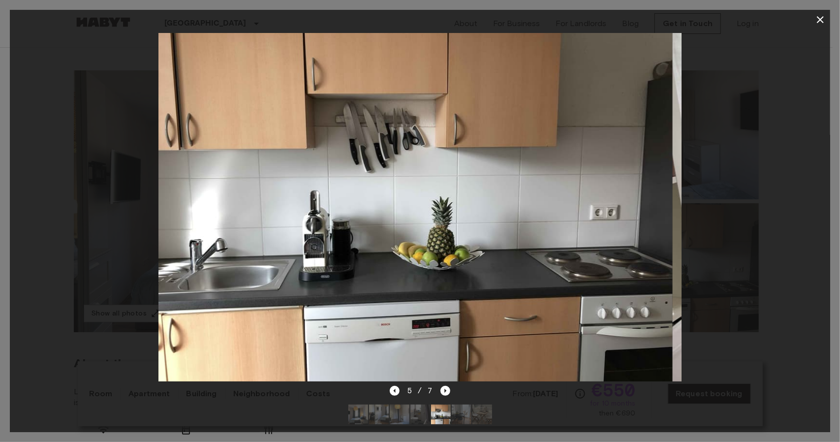
click at [715, 237] on div at bounding box center [420, 207] width 821 height 355
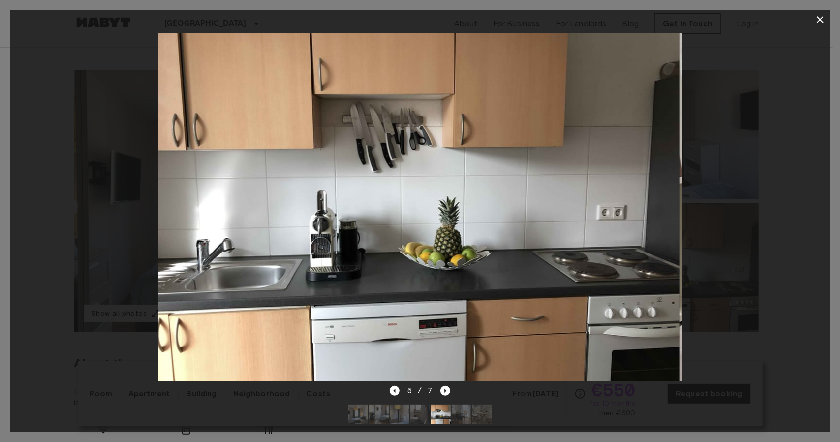
click at [715, 237] on div at bounding box center [420, 207] width 821 height 355
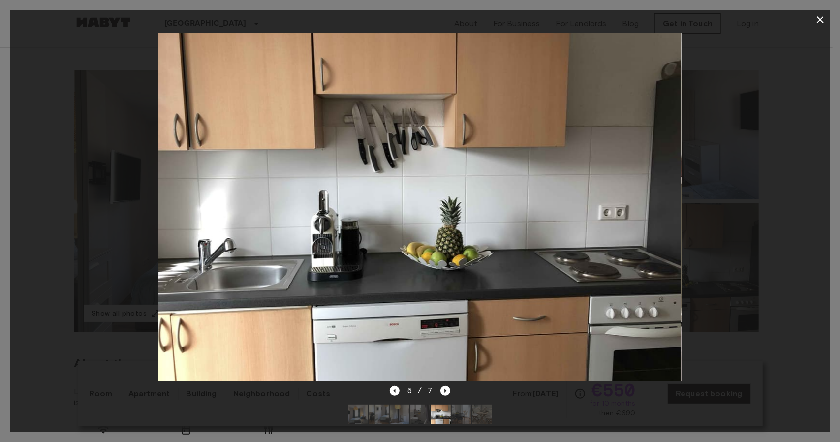
click at [715, 237] on div at bounding box center [420, 207] width 821 height 355
click at [765, 158] on div at bounding box center [420, 207] width 821 height 355
click at [826, 142] on div at bounding box center [420, 207] width 821 height 355
click at [801, 88] on div at bounding box center [420, 207] width 821 height 355
click at [823, 12] on button "button" at bounding box center [821, 20] width 20 height 20
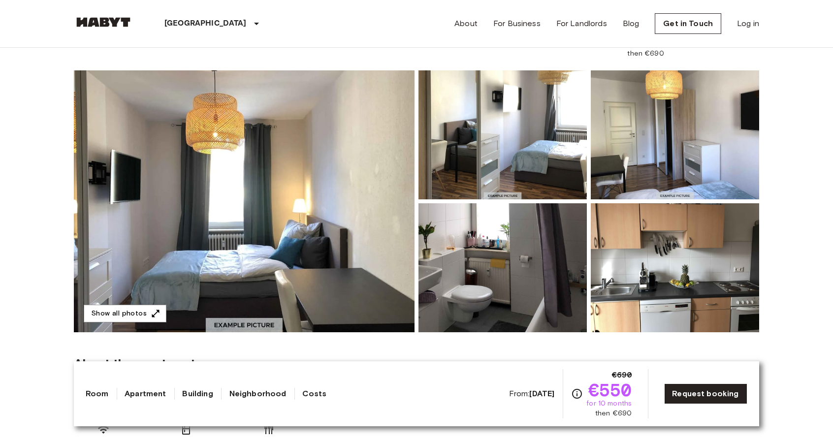
click at [814, 40] on header "[GEOGRAPHIC_DATA] [GEOGRAPHIC_DATA] [GEOGRAPHIC_DATA] [GEOGRAPHIC_DATA] [GEOGRA…" at bounding box center [416, 24] width 833 height 48
click at [747, 137] on img at bounding box center [675, 134] width 168 height 129
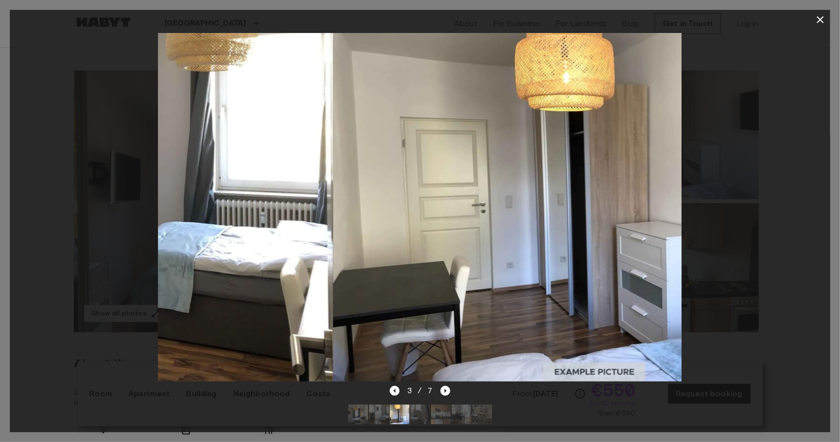
click at [721, 165] on div at bounding box center [420, 207] width 821 height 355
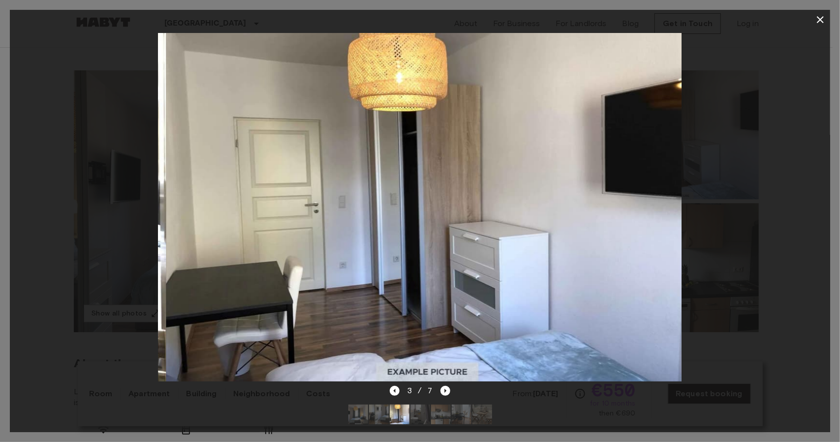
click at [779, 177] on div at bounding box center [420, 207] width 821 height 355
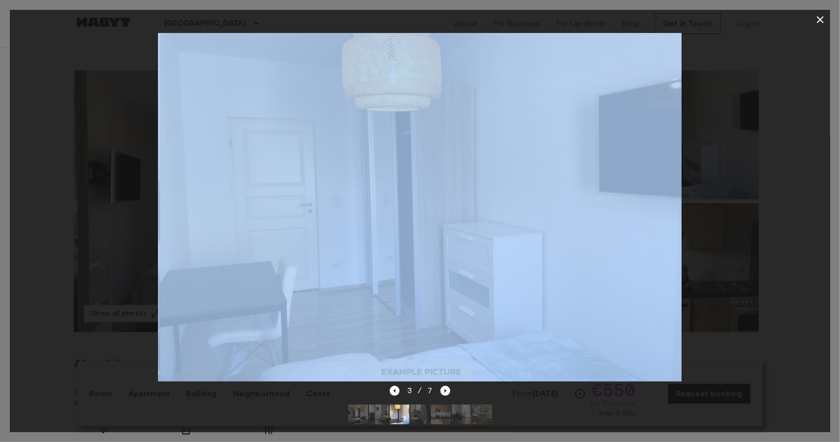
click at [779, 177] on div at bounding box center [420, 207] width 821 height 355
click at [815, 21] on icon "button" at bounding box center [821, 20] width 12 height 12
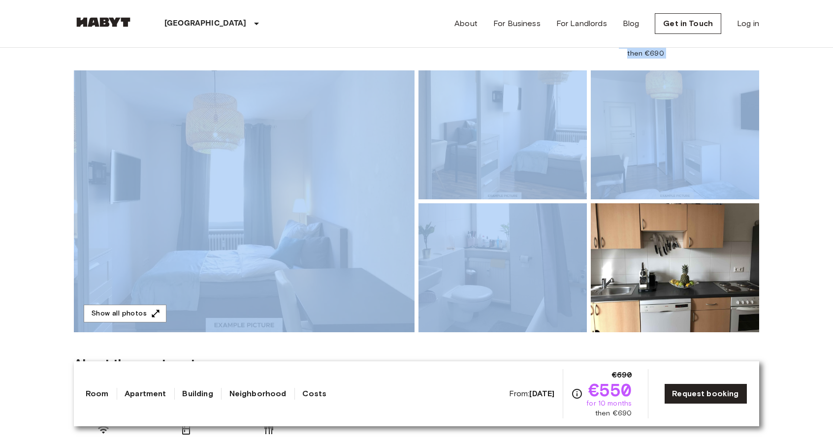
drag, startPoint x: 815, startPoint y: 21, endPoint x: 711, endPoint y: 196, distance: 203.9
click at [711, 196] on img at bounding box center [675, 134] width 168 height 129
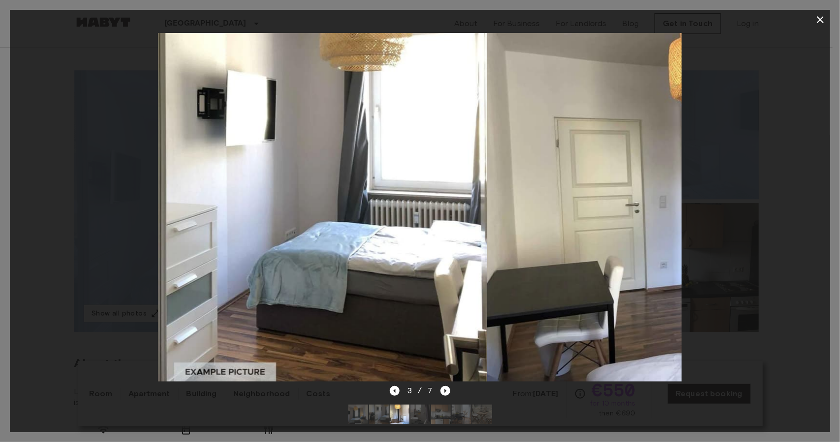
click at [662, 307] on img at bounding box center [748, 207] width 523 height 349
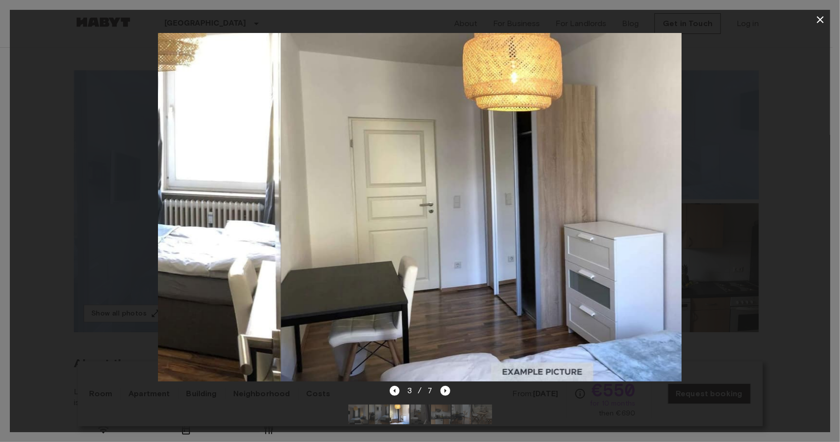
click at [662, 307] on img at bounding box center [542, 207] width 523 height 349
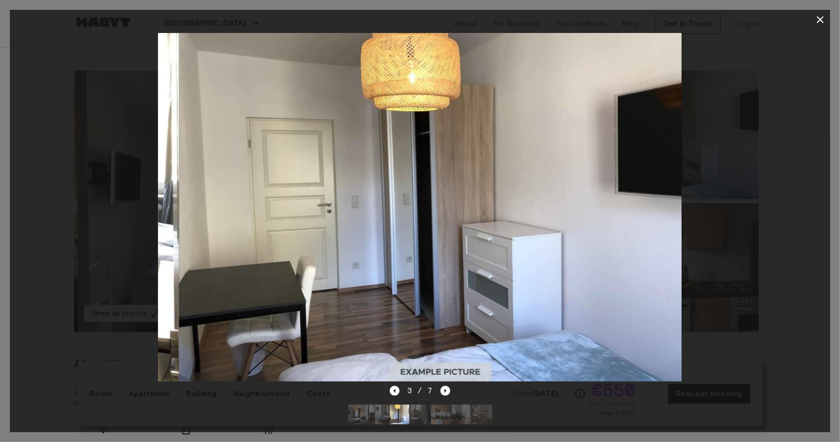
click at [811, 178] on div at bounding box center [420, 207] width 821 height 355
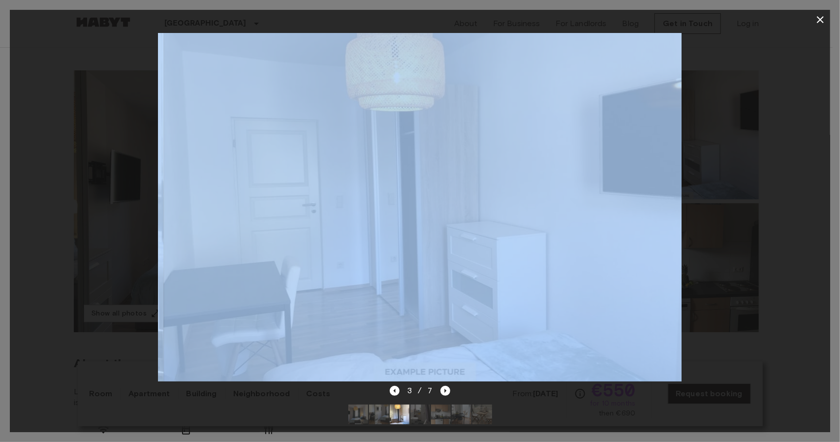
click at [811, 178] on div at bounding box center [420, 207] width 821 height 355
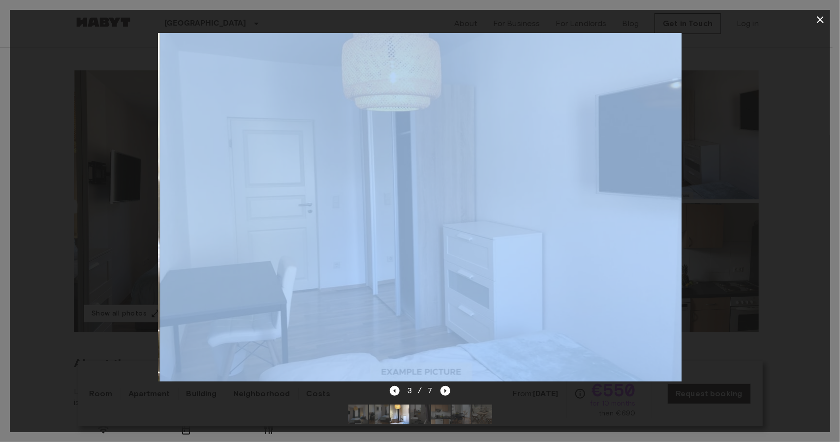
click at [811, 178] on div at bounding box center [420, 207] width 821 height 355
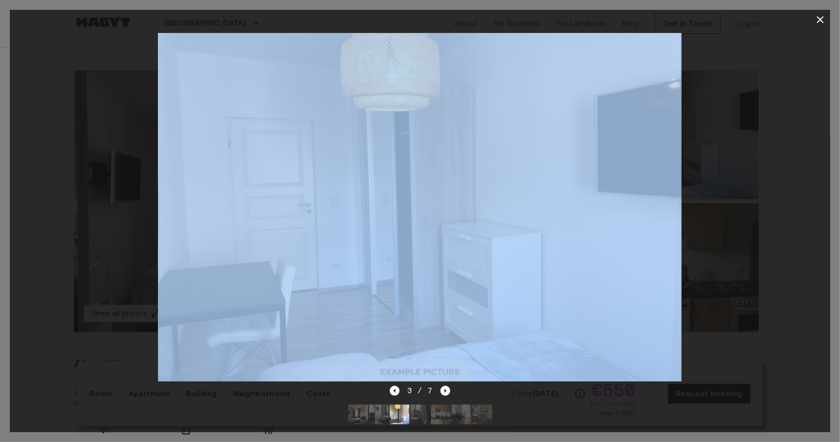
click at [811, 178] on div at bounding box center [420, 207] width 821 height 355
click at [816, 72] on div at bounding box center [420, 207] width 821 height 355
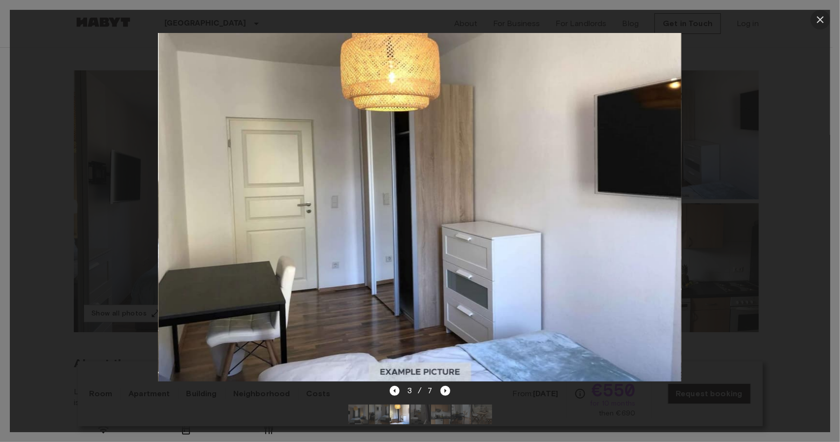
click at [814, 17] on button "button" at bounding box center [821, 20] width 20 height 20
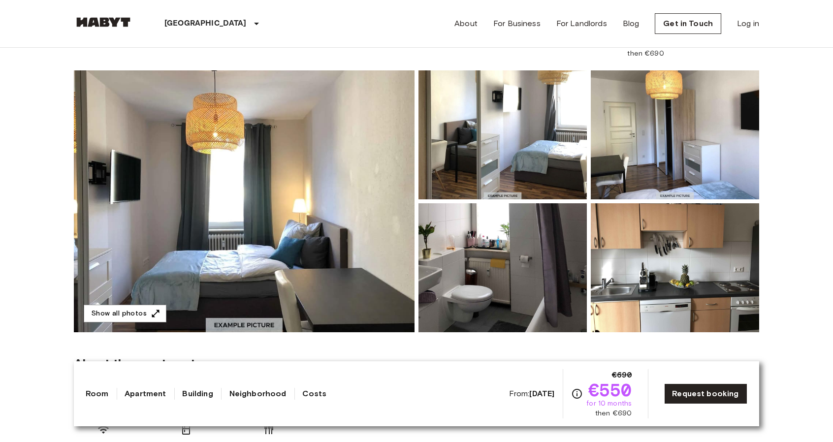
click at [744, 233] on img at bounding box center [675, 267] width 168 height 129
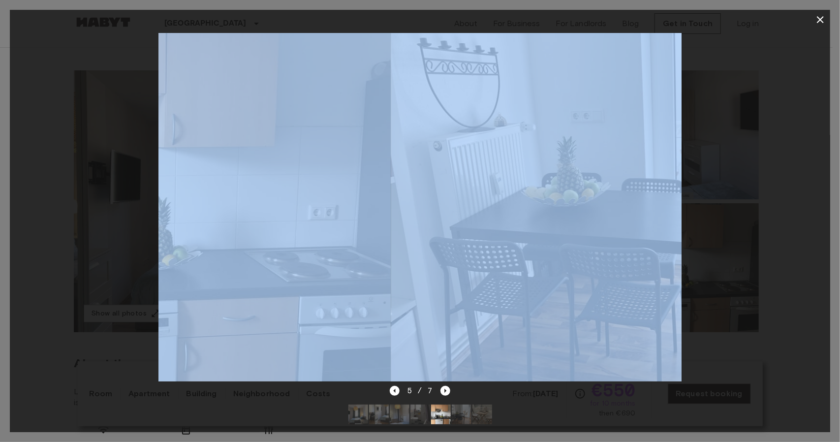
click at [744, 233] on div at bounding box center [420, 207] width 821 height 355
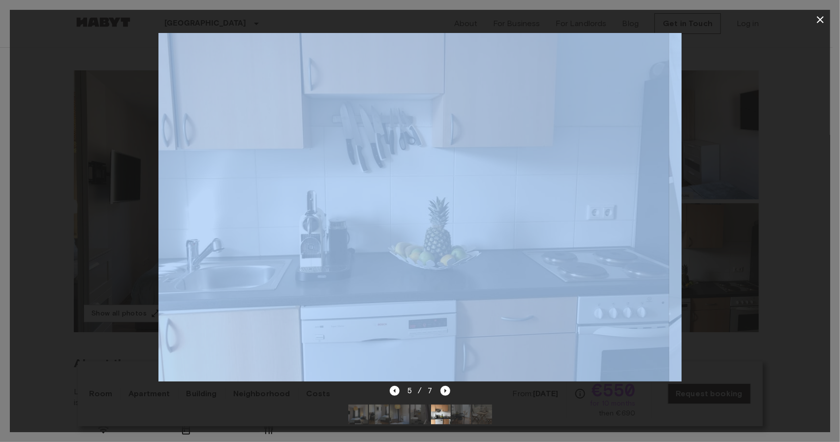
click at [754, 222] on div at bounding box center [420, 207] width 821 height 355
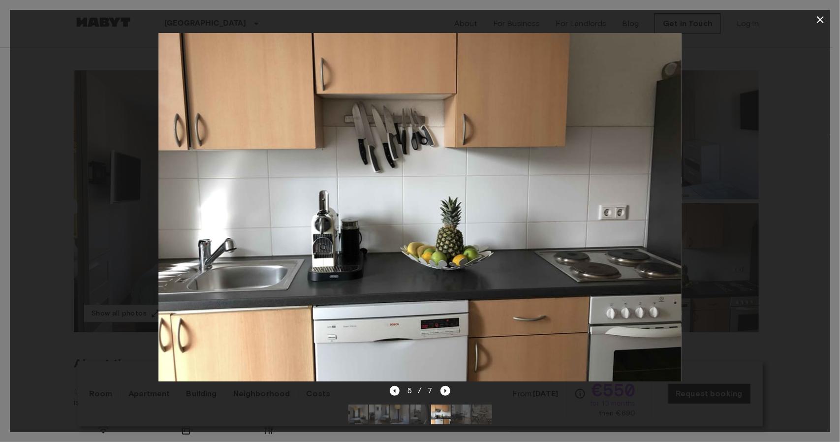
click at [663, 192] on img at bounding box center [419, 207] width 523 height 349
